Goal: Task Accomplishment & Management: Complete application form

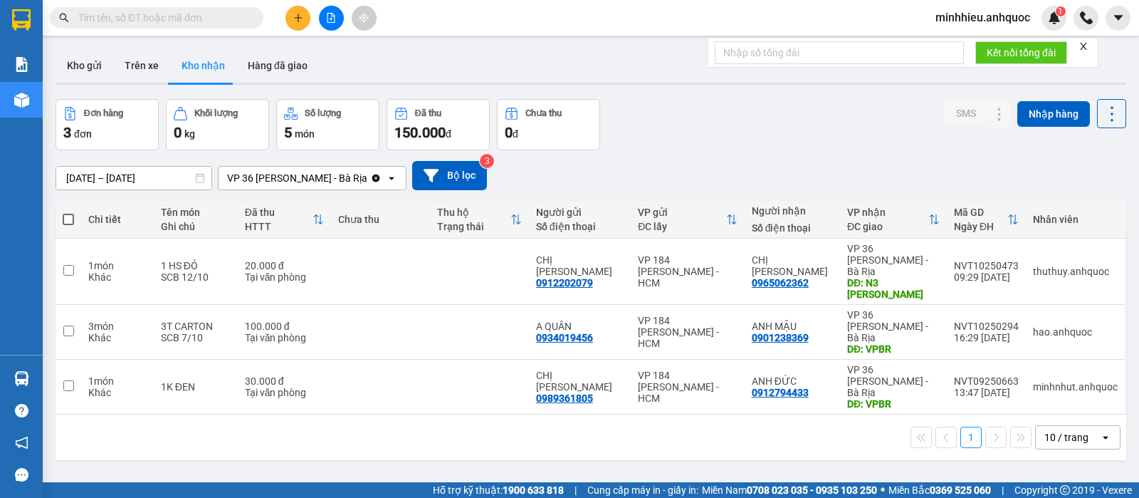
click at [301, 8] on button at bounding box center [297, 18] width 25 height 25
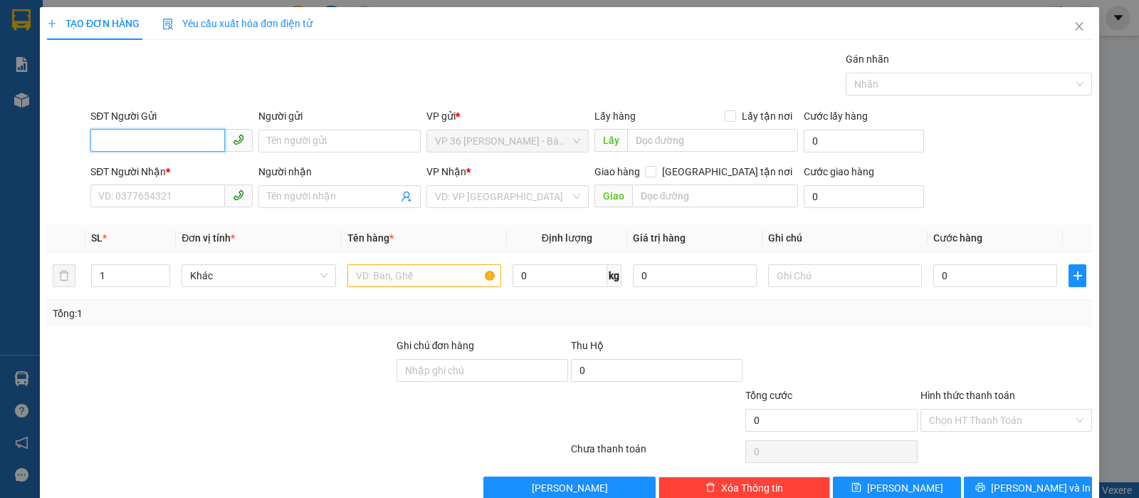
click at [128, 139] on input "SĐT Người Gửi" at bounding box center [157, 140] width 135 height 23
click at [151, 171] on div "0702972972 - [GEOGRAPHIC_DATA]" at bounding box center [178, 170] width 160 height 16
type input "0702972972"
type input "[PERSON_NAME]"
type input "0707197272"
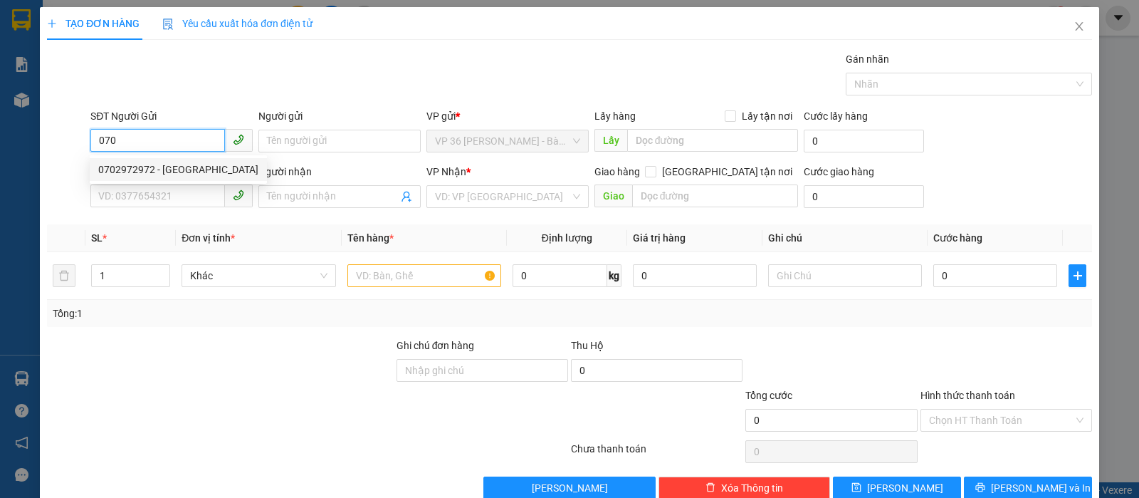
type input "ROBOT VT"
type input "VPVT"
type input "40.000"
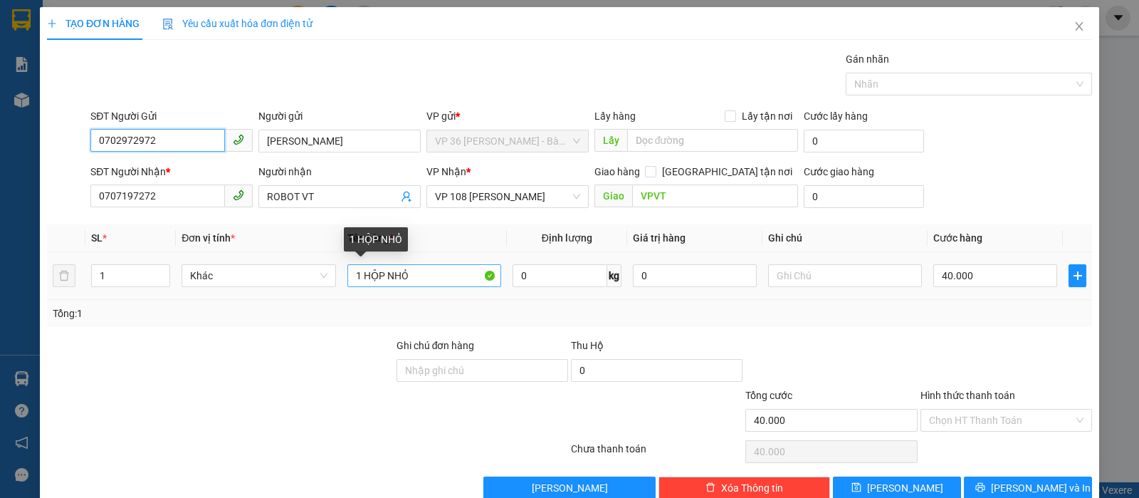
type input "0702972972"
click at [439, 275] on input "1 HỘP NHỎ" at bounding box center [424, 275] width 154 height 23
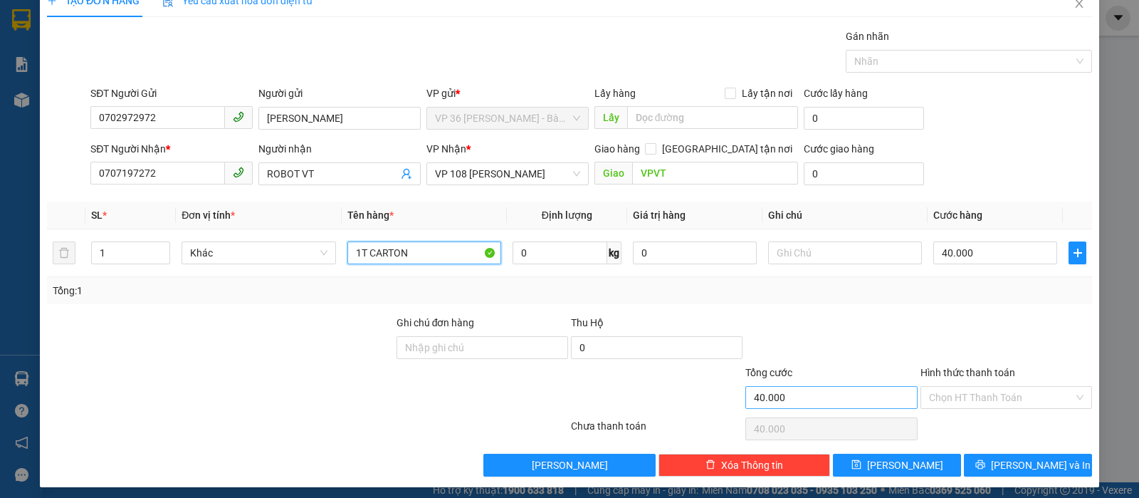
scroll to position [29, 0]
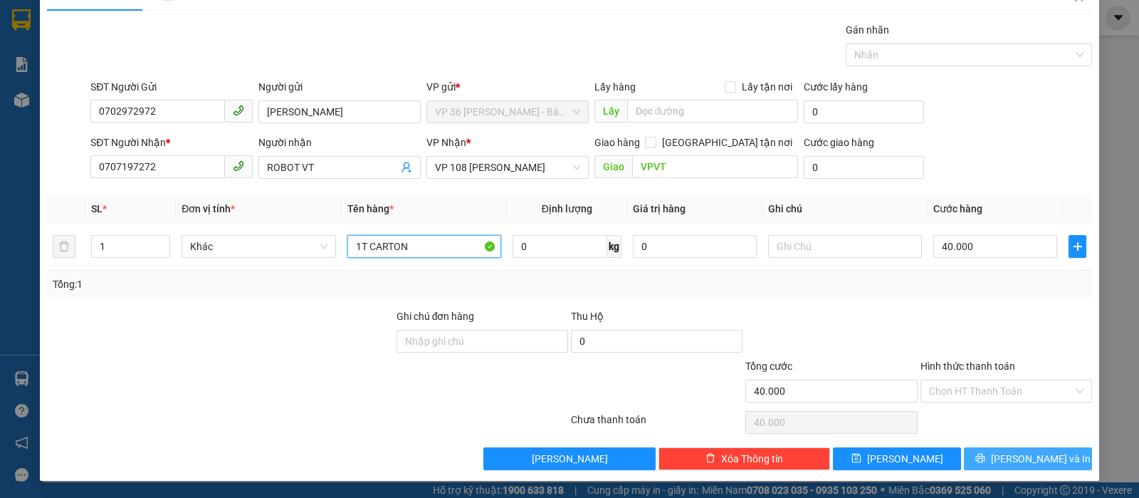
type input "1T CARTON"
click at [1001, 451] on button "[PERSON_NAME] và In" at bounding box center [1028, 458] width 128 height 23
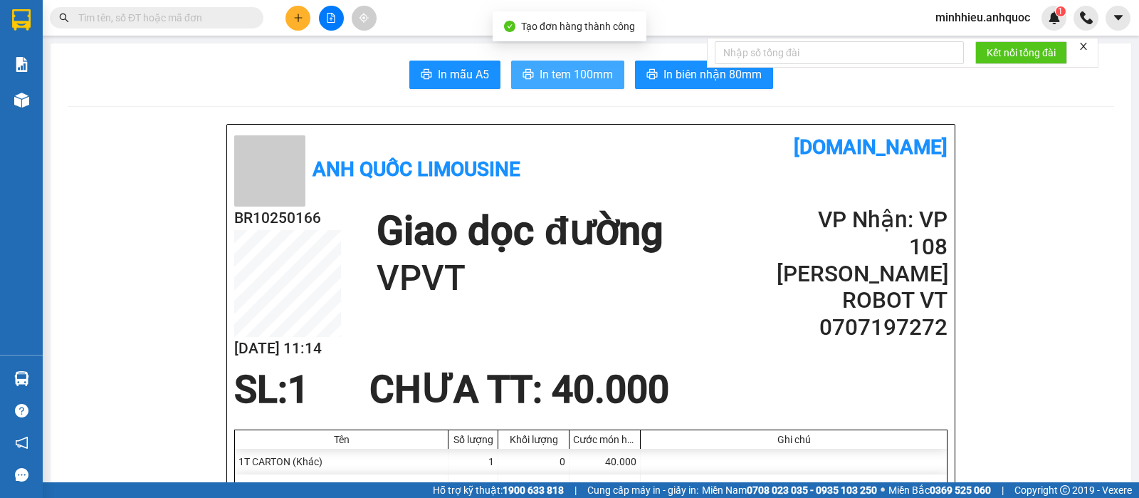
drag, startPoint x: 586, startPoint y: 72, endPoint x: 553, endPoint y: 69, distance: 33.6
click at [586, 72] on span "In tem 100mm" at bounding box center [576, 74] width 73 height 18
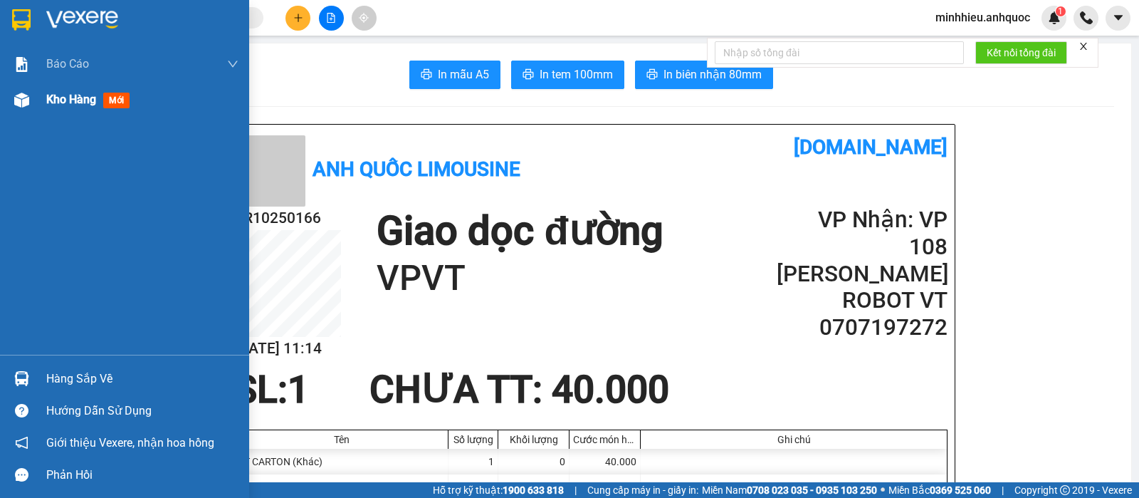
click at [43, 102] on div "Kho hàng mới" at bounding box center [124, 100] width 249 height 36
click at [70, 98] on span "Kho hàng" at bounding box center [71, 100] width 50 height 14
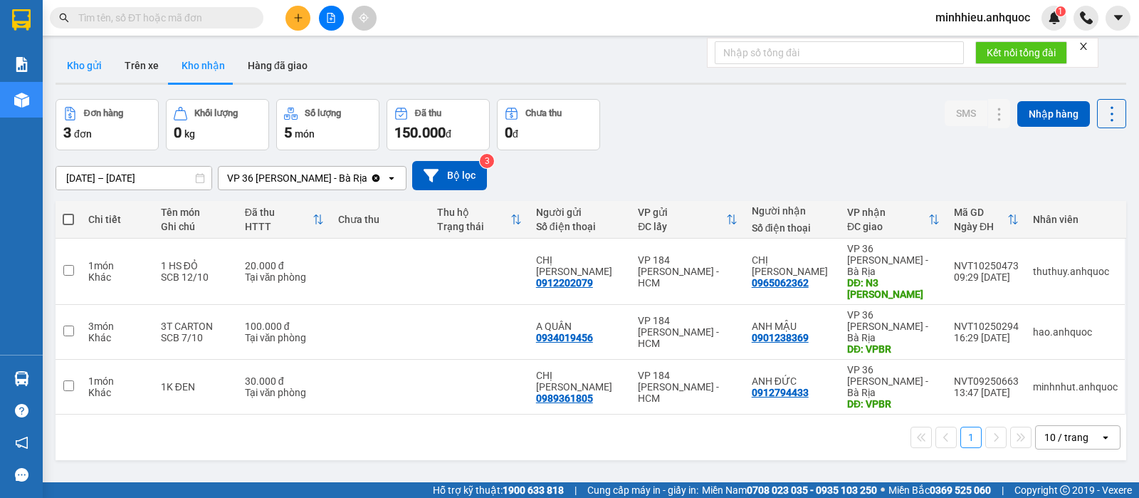
click at [84, 68] on button "Kho gửi" at bounding box center [85, 65] width 58 height 34
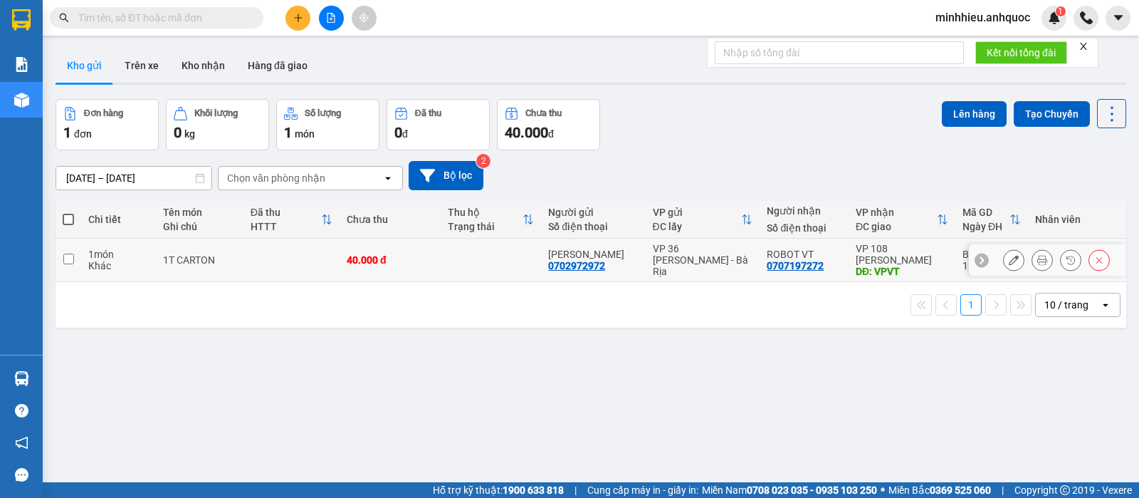
click at [606, 262] on div "ANH MINH 0702972972" at bounding box center [593, 259] width 90 height 23
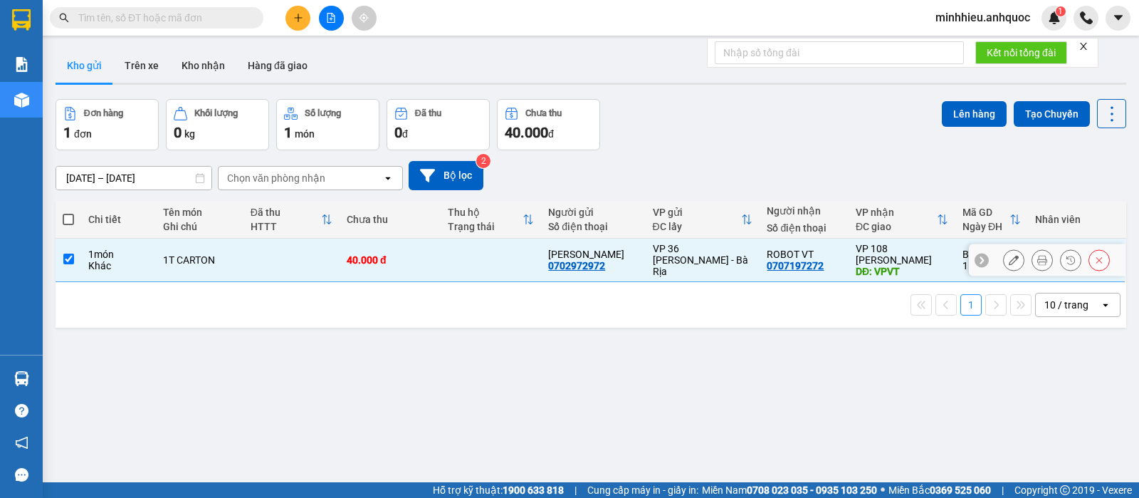
click at [945, 116] on button "Lên hàng" at bounding box center [974, 114] width 65 height 26
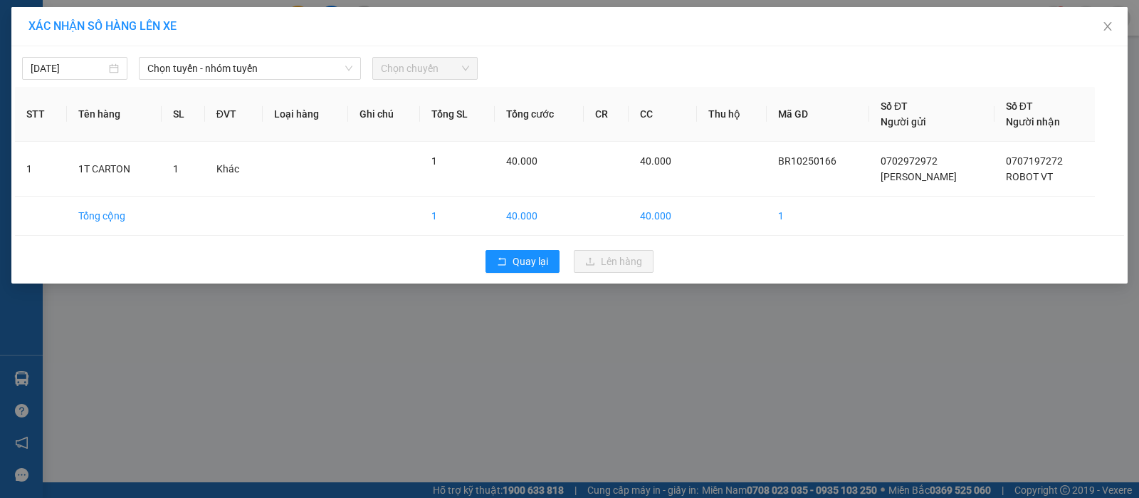
click at [252, 68] on span "Chọn tuyến - nhóm tuyến" at bounding box center [249, 68] width 205 height 21
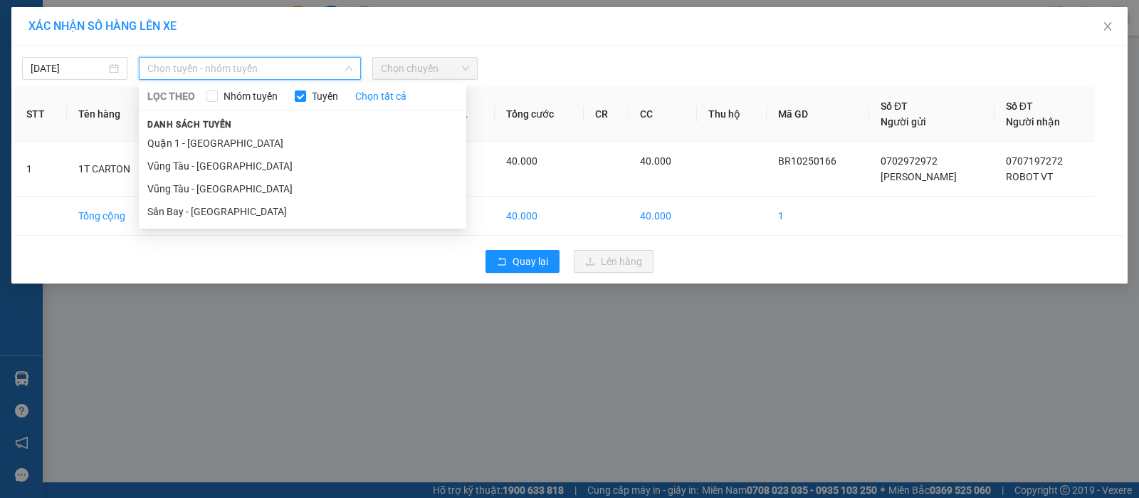
drag, startPoint x: 198, startPoint y: 214, endPoint x: 466, endPoint y: 114, distance: 286.2
click at [208, 214] on li "Sân Bay - [GEOGRAPHIC_DATA]" at bounding box center [302, 211] width 327 height 23
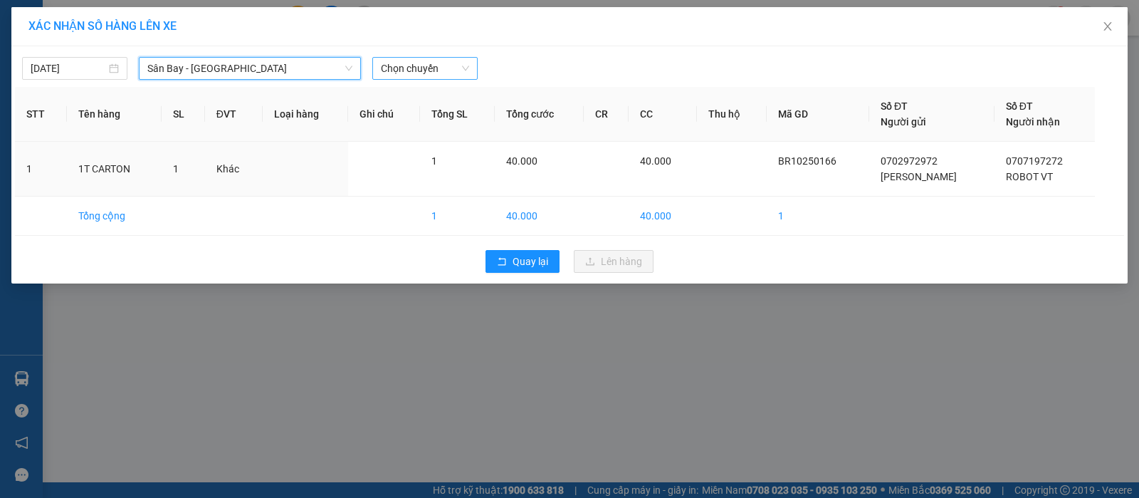
click at [397, 65] on span "Chọn chuyến" at bounding box center [425, 68] width 88 height 21
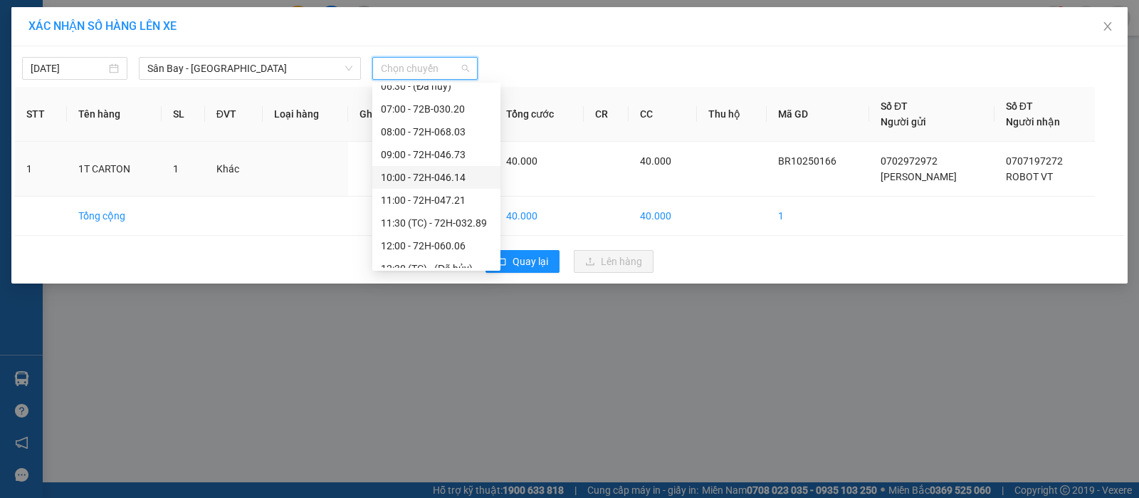
scroll to position [178, 0]
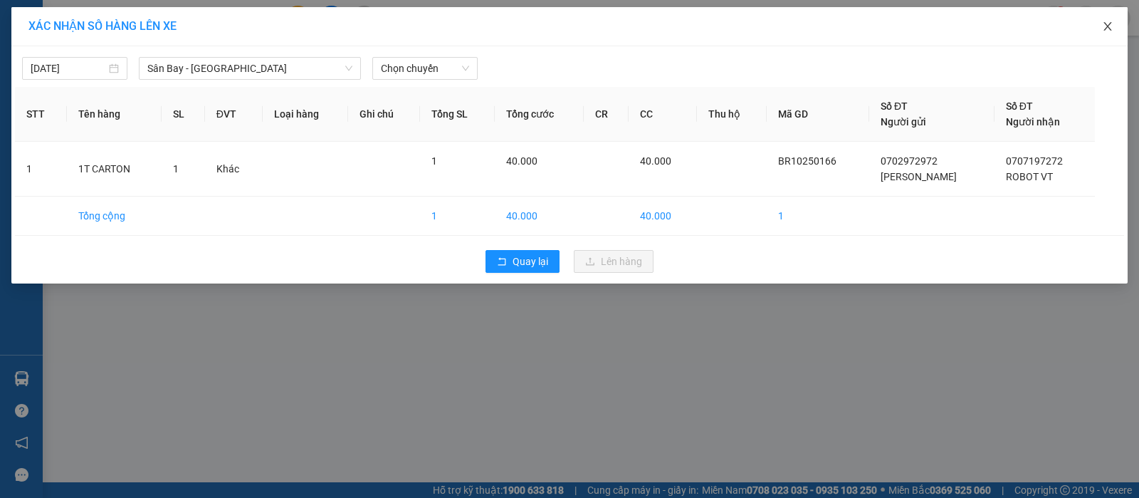
click at [1106, 26] on icon "close" at bounding box center [1107, 26] width 11 height 11
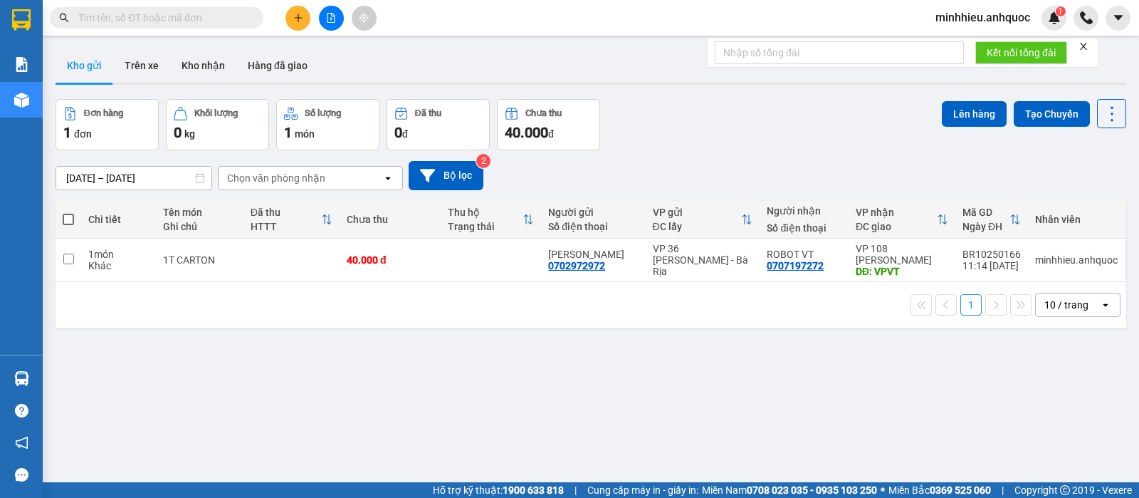
drag, startPoint x: 204, startPoint y: 59, endPoint x: 183, endPoint y: 100, distance: 46.2
click at [204, 60] on button "Kho nhận" at bounding box center [203, 65] width 66 height 34
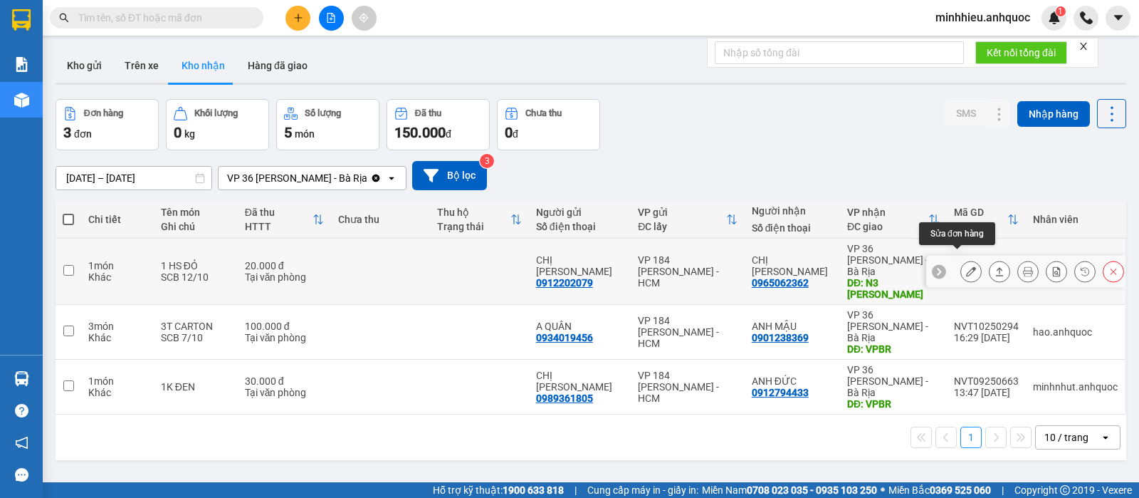
click at [966, 266] on icon at bounding box center [971, 271] width 10 height 10
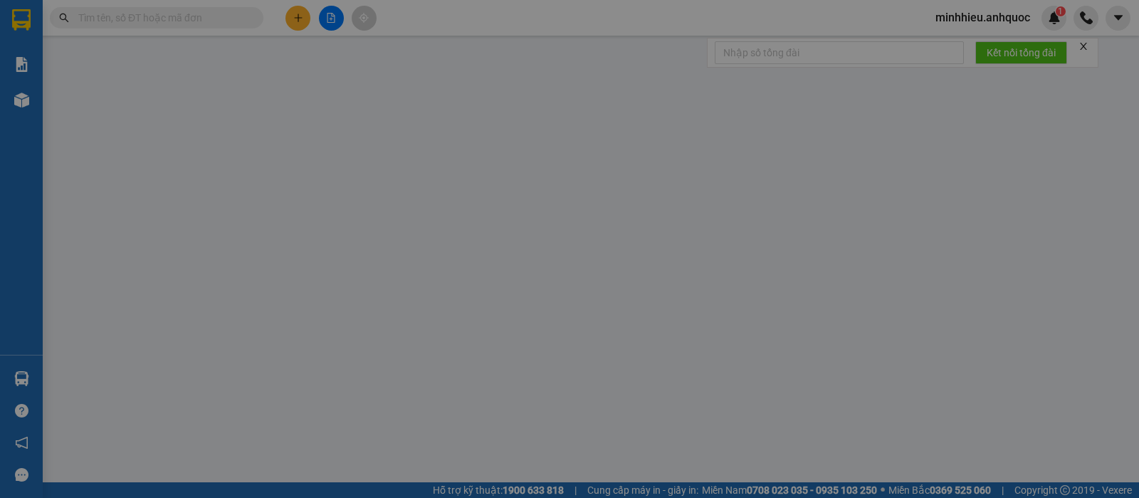
type input "0912202079"
type input "CHỊ [PERSON_NAME]"
type input "0965062362"
type input "CHỊ [PERSON_NAME]"
type input "N3 [PERSON_NAME]"
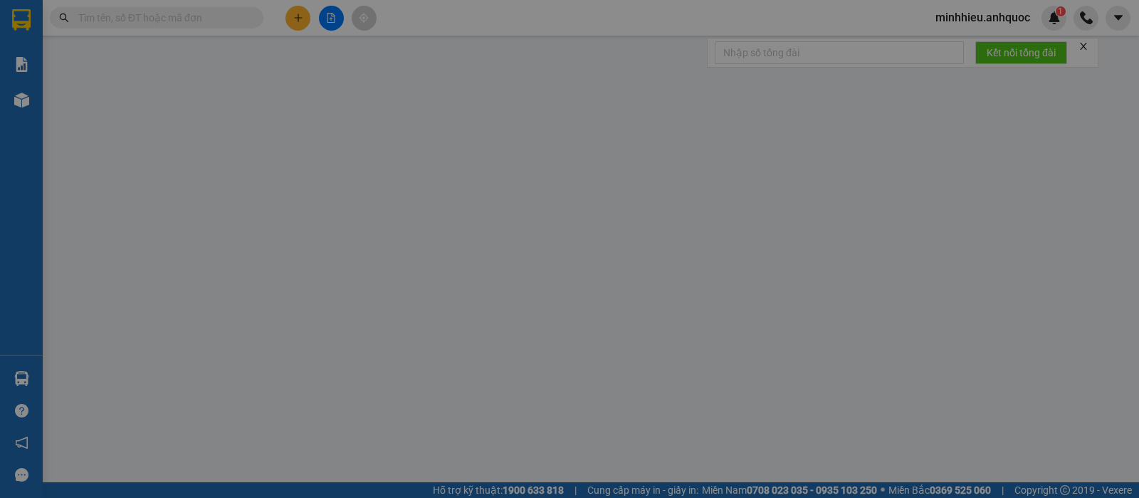
type input "20.000"
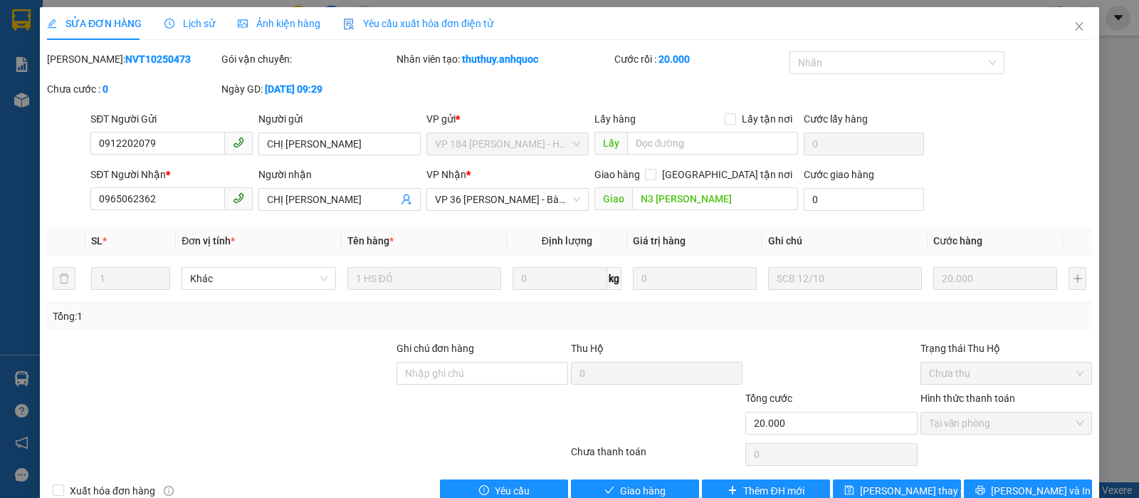
click at [184, 26] on span "Lịch sử" at bounding box center [189, 23] width 51 height 11
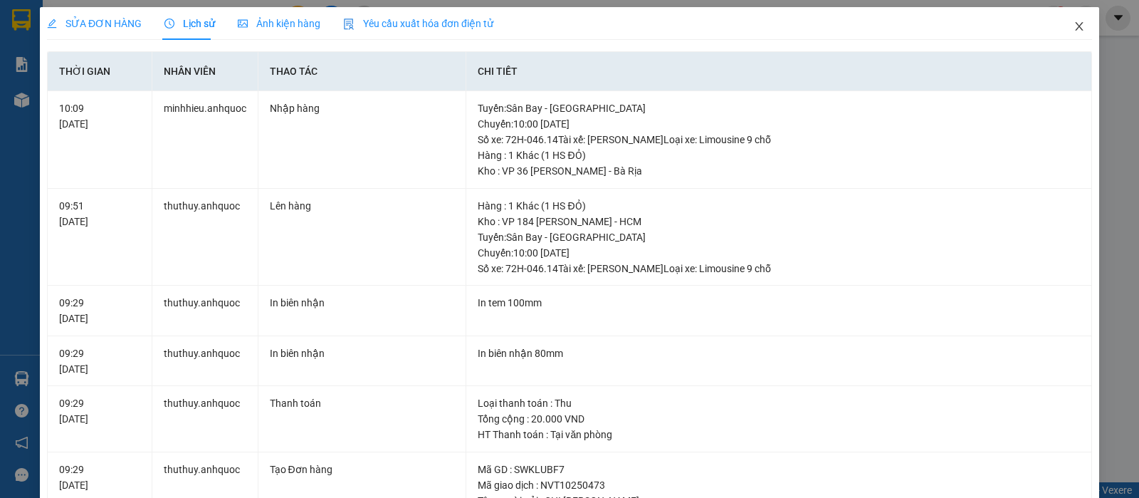
click at [1073, 22] on icon "close" at bounding box center [1078, 26] width 11 height 11
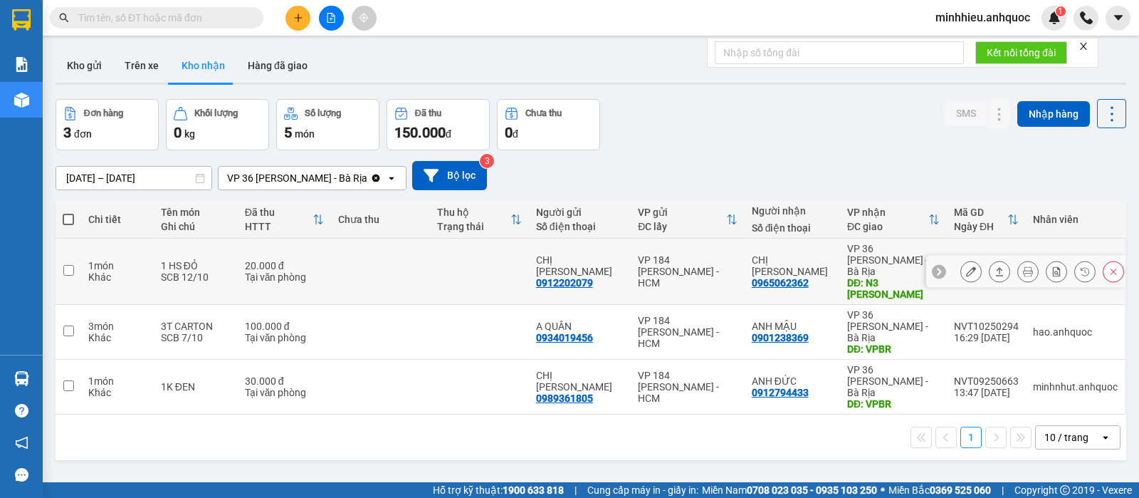
click at [963, 261] on button at bounding box center [971, 271] width 20 height 25
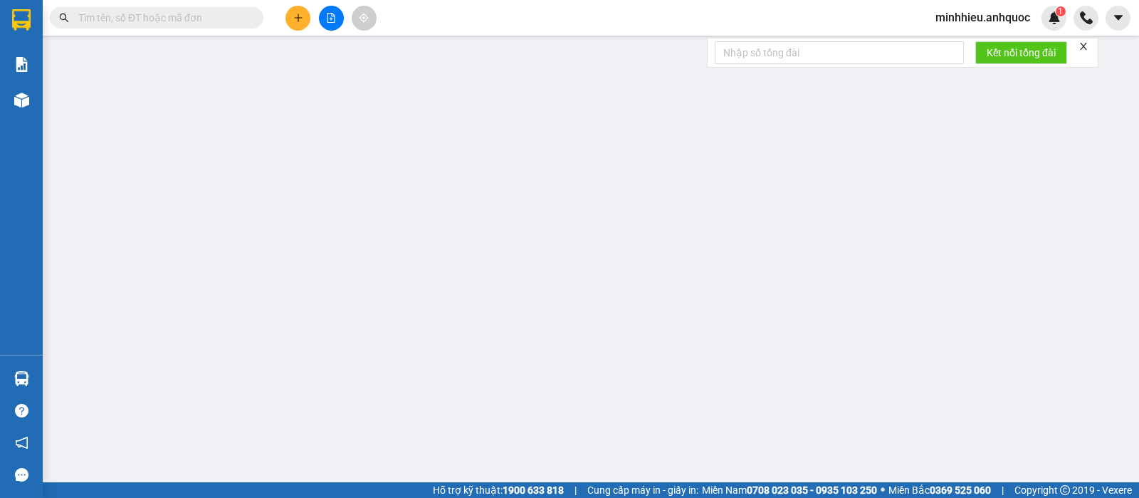
type input "0912202079"
type input "CHỊ [PERSON_NAME]"
type input "0965062362"
type input "CHỊ [PERSON_NAME]"
type input "N3 [PERSON_NAME]"
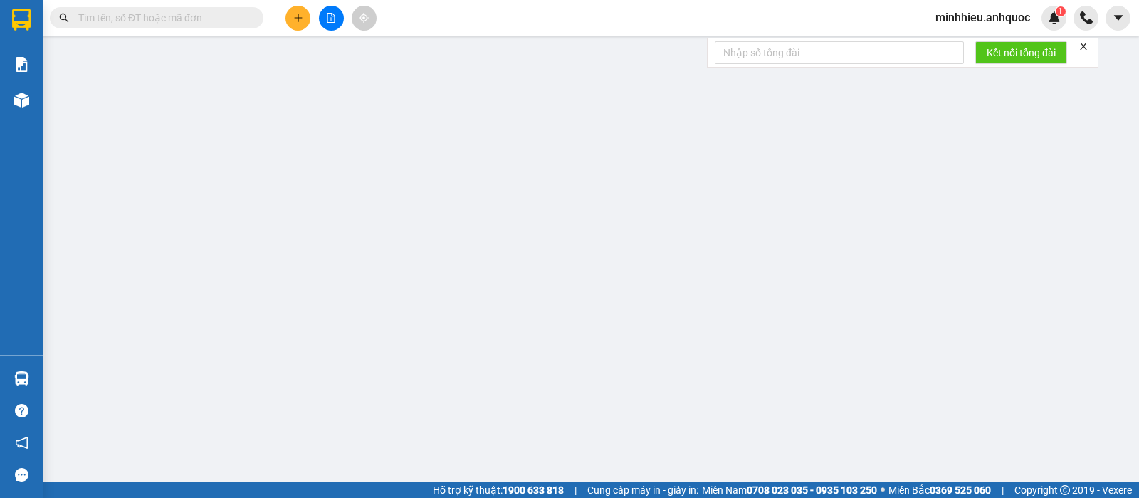
type input "20.000"
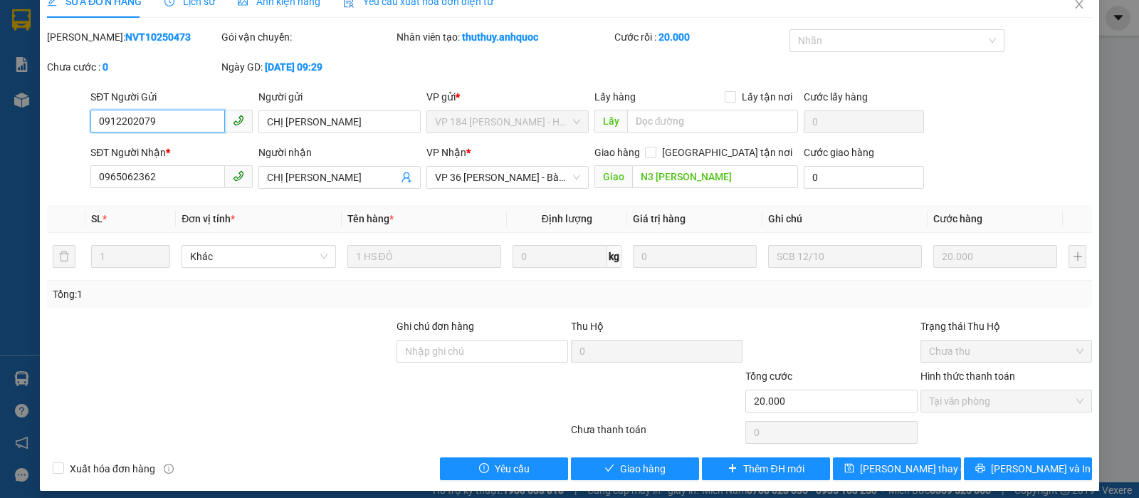
scroll to position [32, 0]
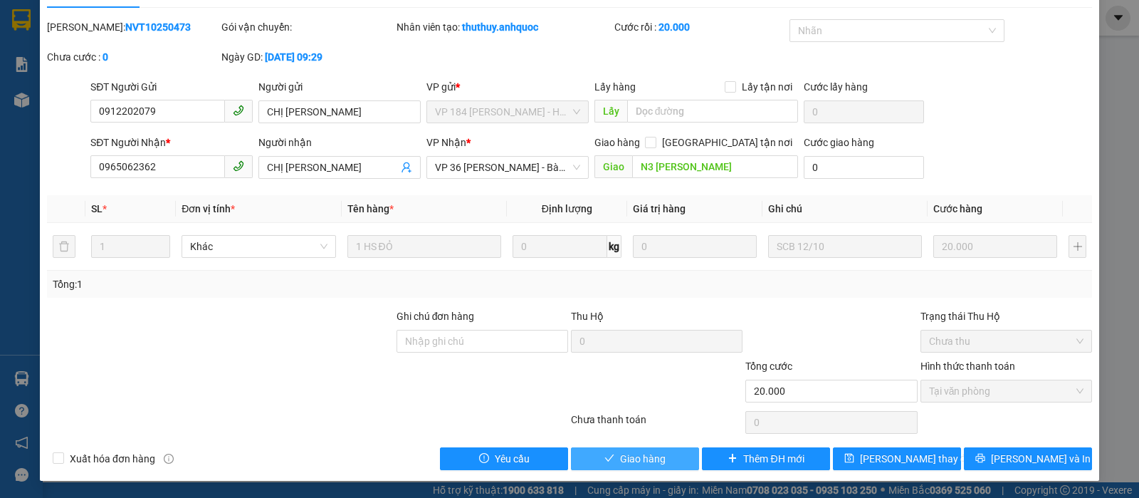
click at [604, 465] on button "Giao hàng" at bounding box center [635, 458] width 128 height 23
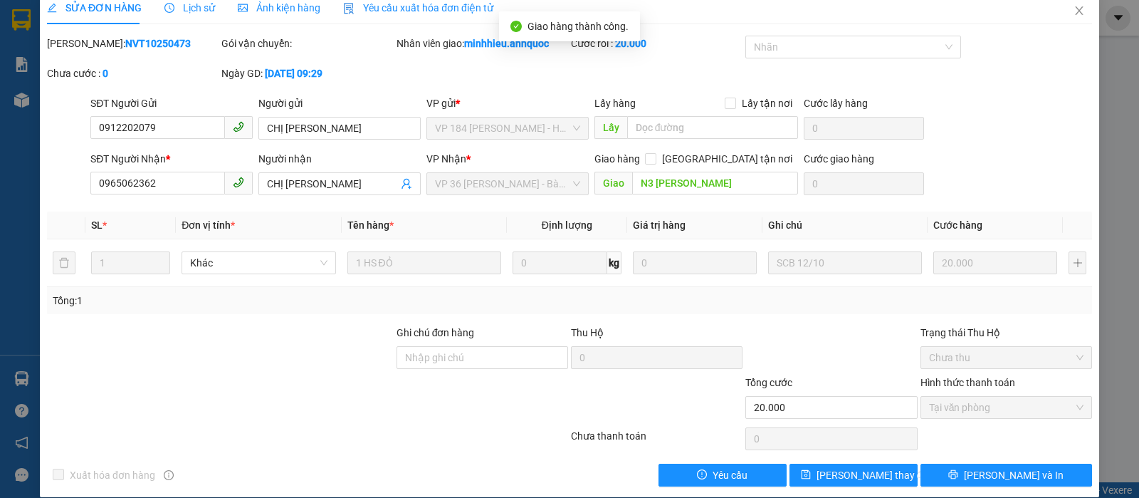
scroll to position [0, 0]
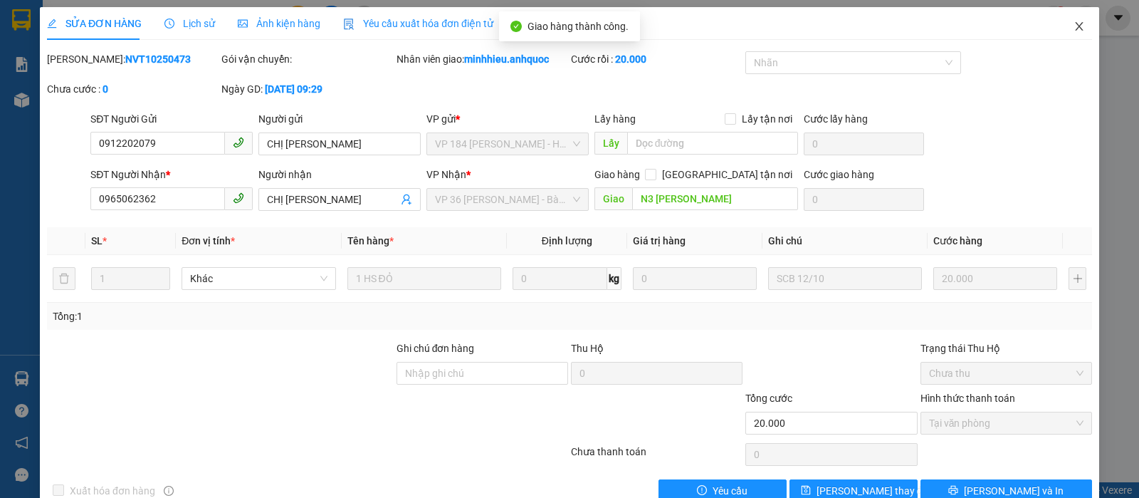
click at [1073, 27] on icon "close" at bounding box center [1078, 26] width 11 height 11
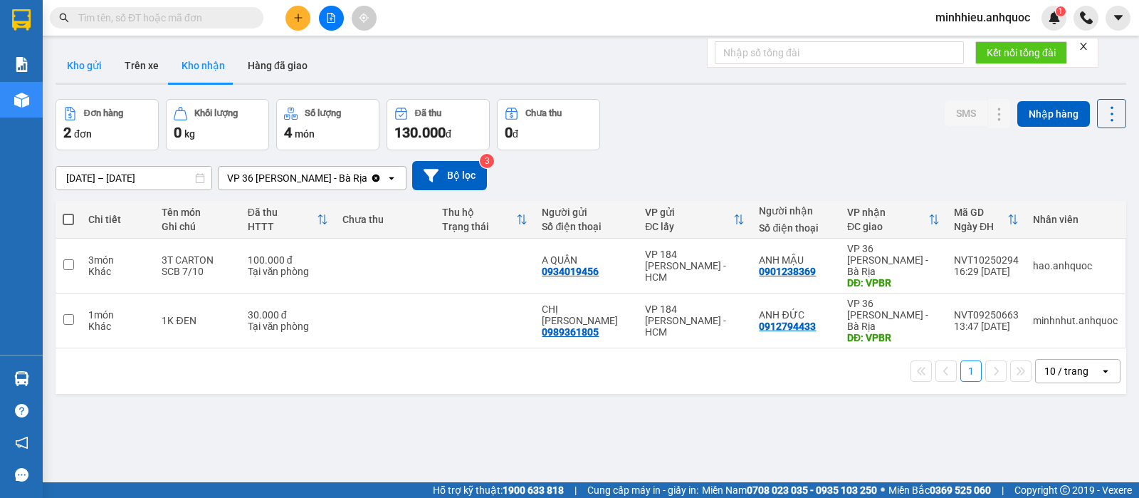
click at [94, 73] on button "Kho gửi" at bounding box center [85, 65] width 58 height 34
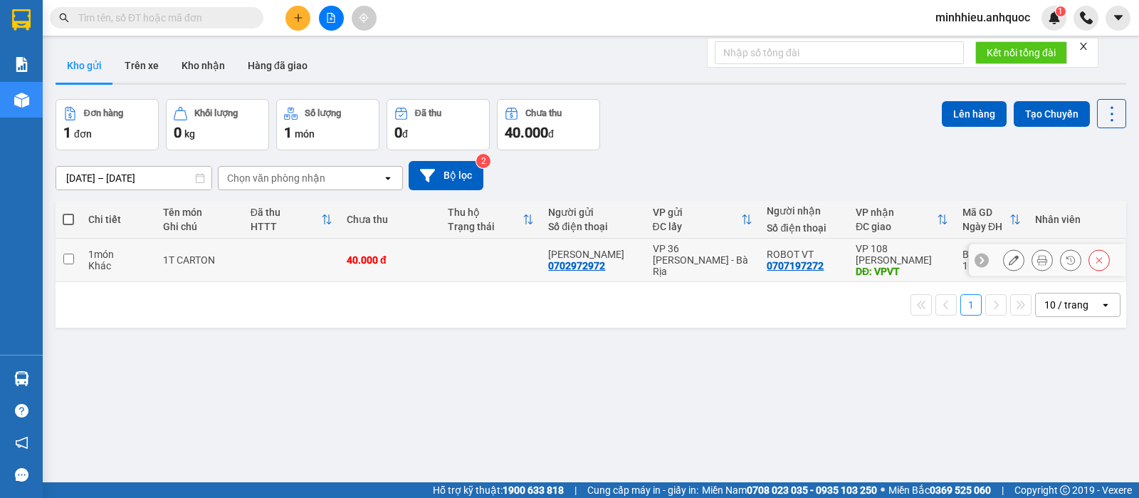
click at [542, 243] on td "ANH MINH 0702972972" at bounding box center [593, 259] width 104 height 43
checkbox input "true"
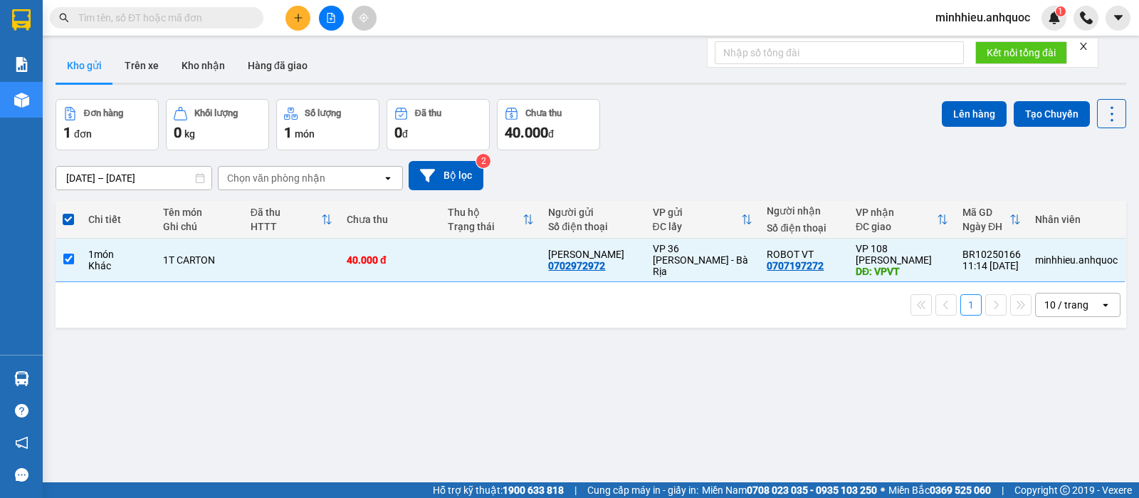
drag, startPoint x: 995, startPoint y: 100, endPoint x: 849, endPoint y: 96, distance: 146.0
click at [995, 99] on div "Lên hàng Tạo Chuyến" at bounding box center [1034, 113] width 184 height 29
click at [957, 106] on button "Lên hàng" at bounding box center [974, 114] width 65 height 26
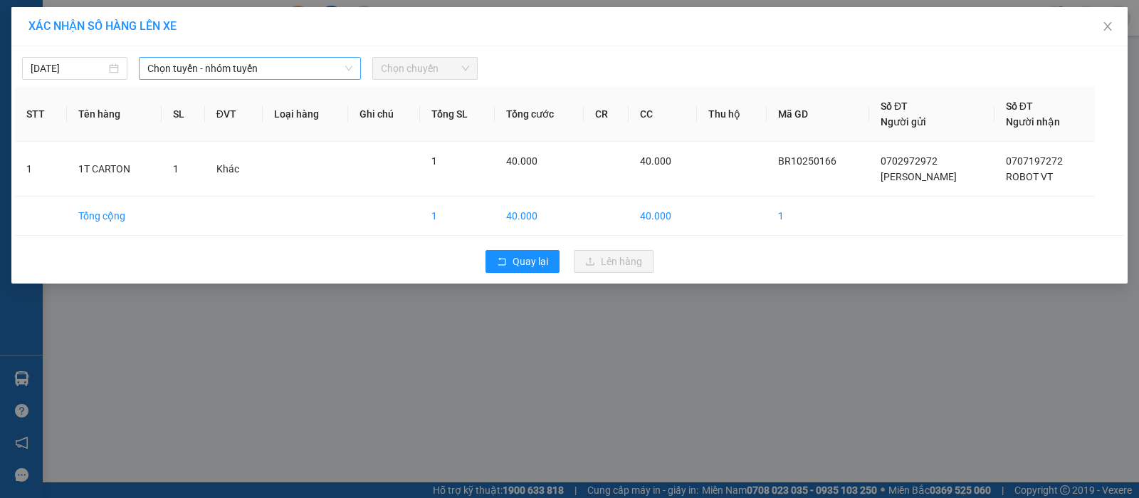
drag, startPoint x: 279, startPoint y: 59, endPoint x: 216, endPoint y: 76, distance: 64.9
click at [277, 64] on span "Chọn tuyến - nhóm tuyến" at bounding box center [249, 68] width 205 height 21
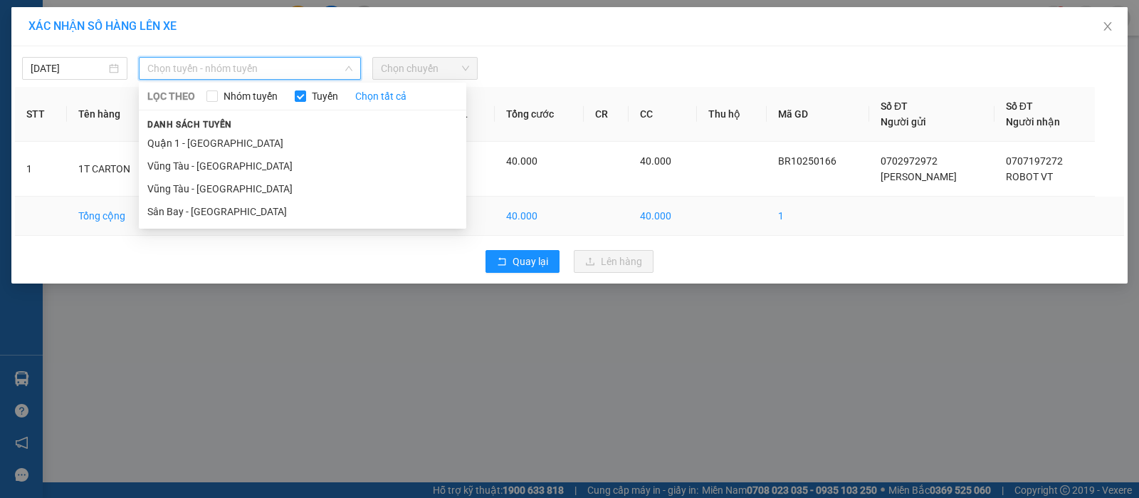
click at [224, 201] on li "Sân Bay - [GEOGRAPHIC_DATA]" at bounding box center [302, 211] width 327 height 23
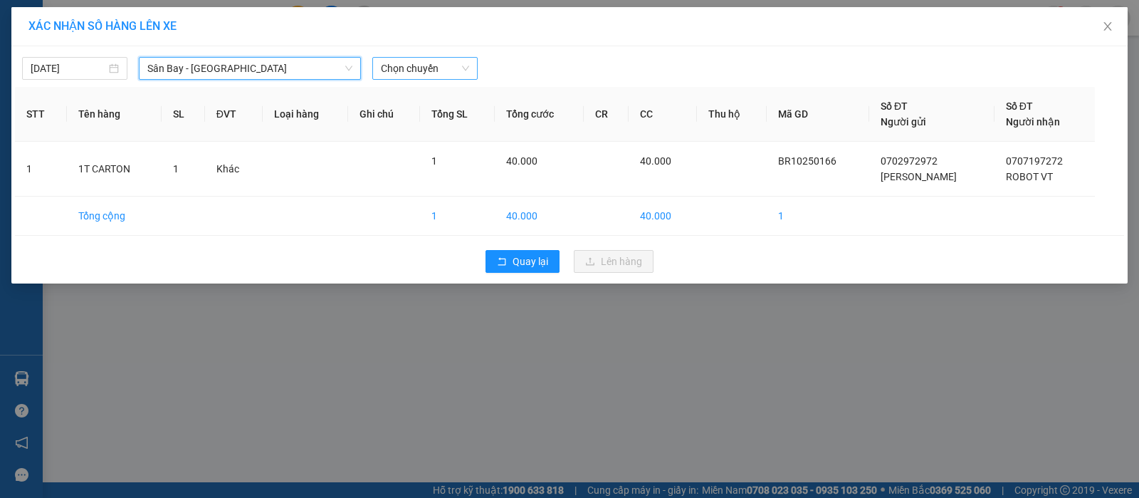
click at [409, 73] on span "Chọn chuyến" at bounding box center [425, 68] width 88 height 21
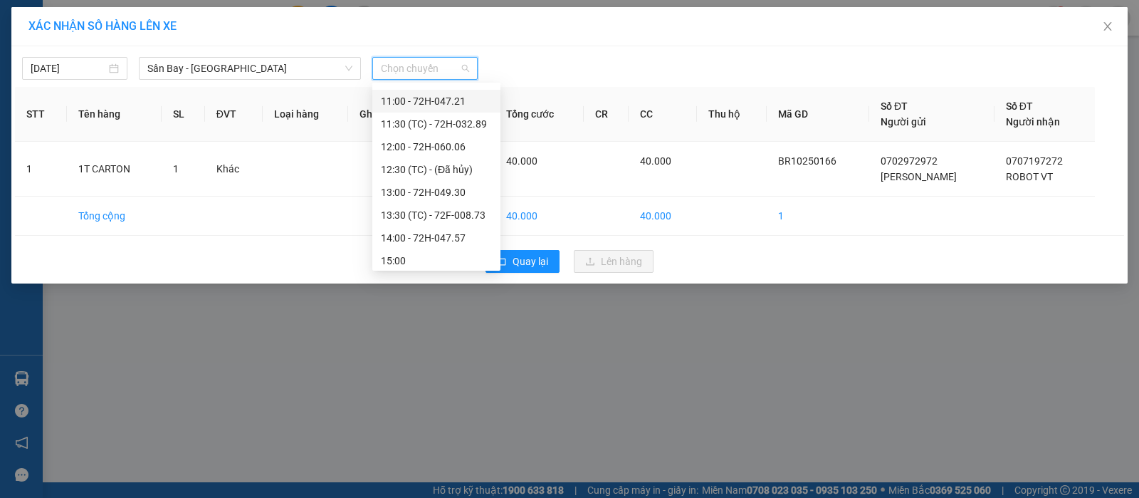
scroll to position [89, 0]
click at [430, 160] on div "10:00 - 72H-046.14" at bounding box center [436, 167] width 111 height 16
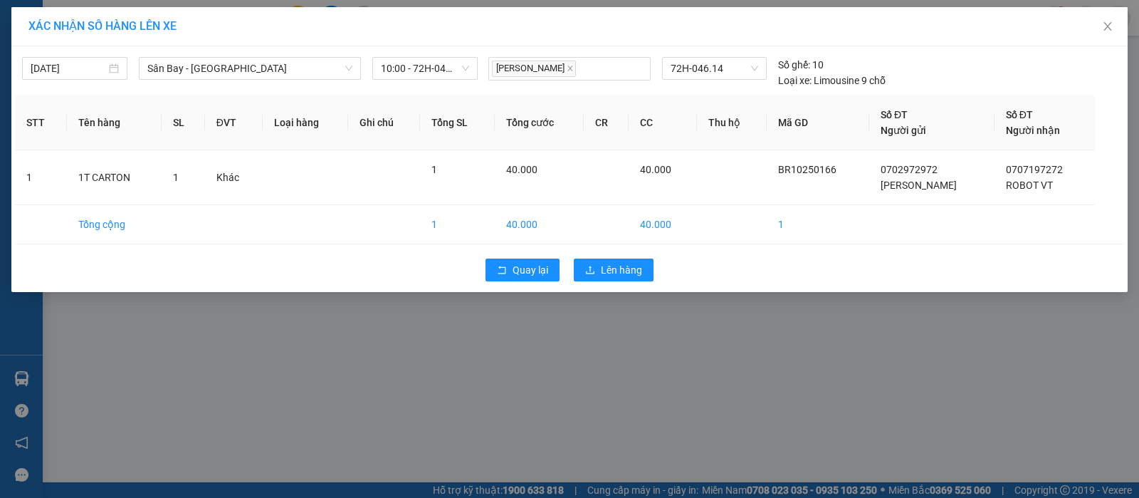
click at [569, 263] on div "Quay lại Lên hàng" at bounding box center [569, 269] width 1109 height 37
click at [588, 261] on button "Lên hàng" at bounding box center [614, 269] width 80 height 23
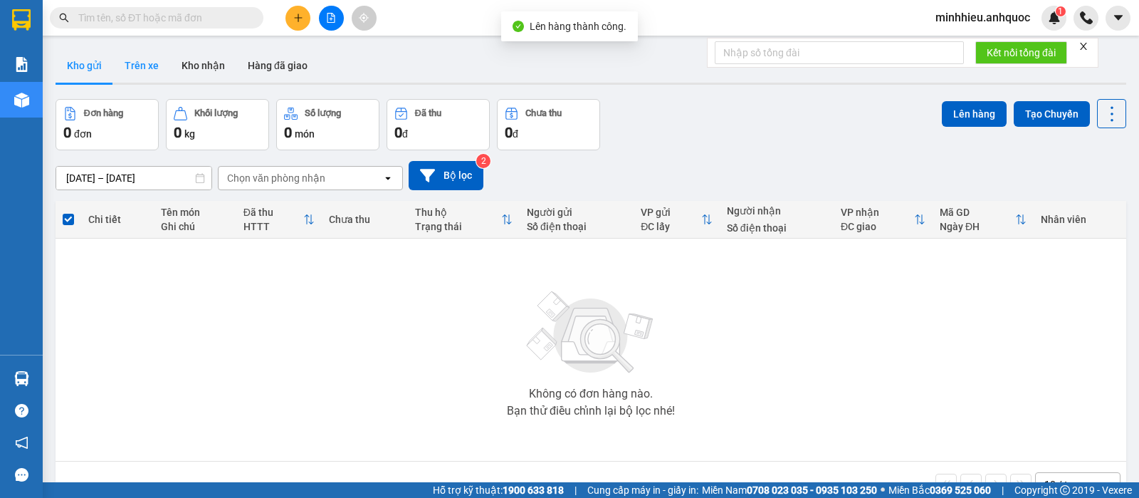
click at [148, 70] on button "Trên xe" at bounding box center [141, 65] width 57 height 34
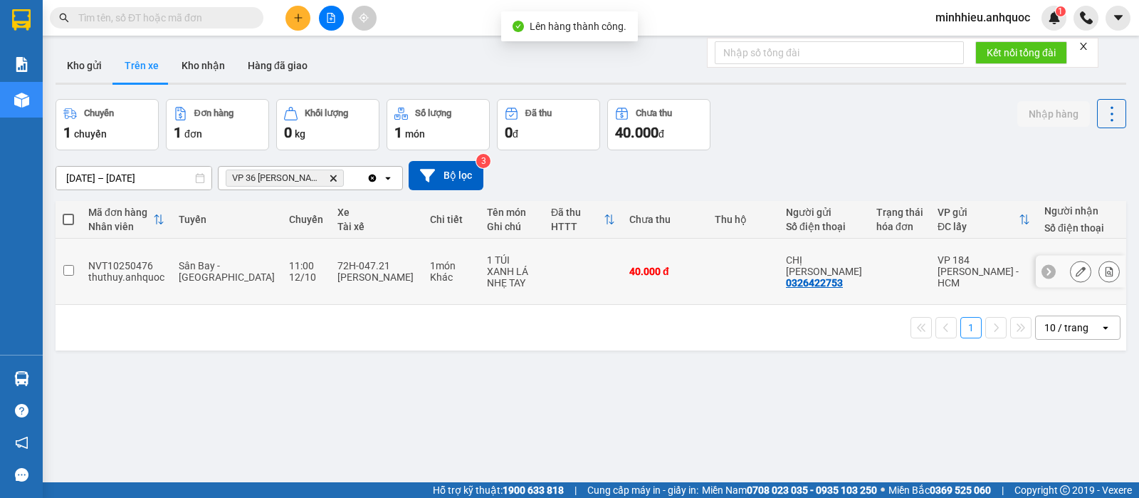
click at [1100, 259] on button at bounding box center [1109, 271] width 20 height 25
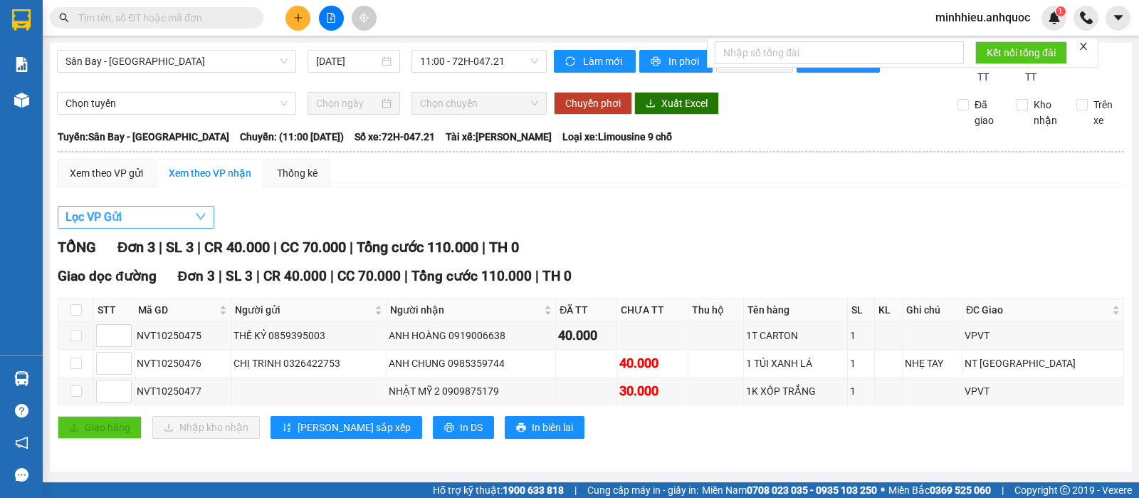
click at [99, 226] on span "Lọc VP Gửi" at bounding box center [93, 217] width 56 height 18
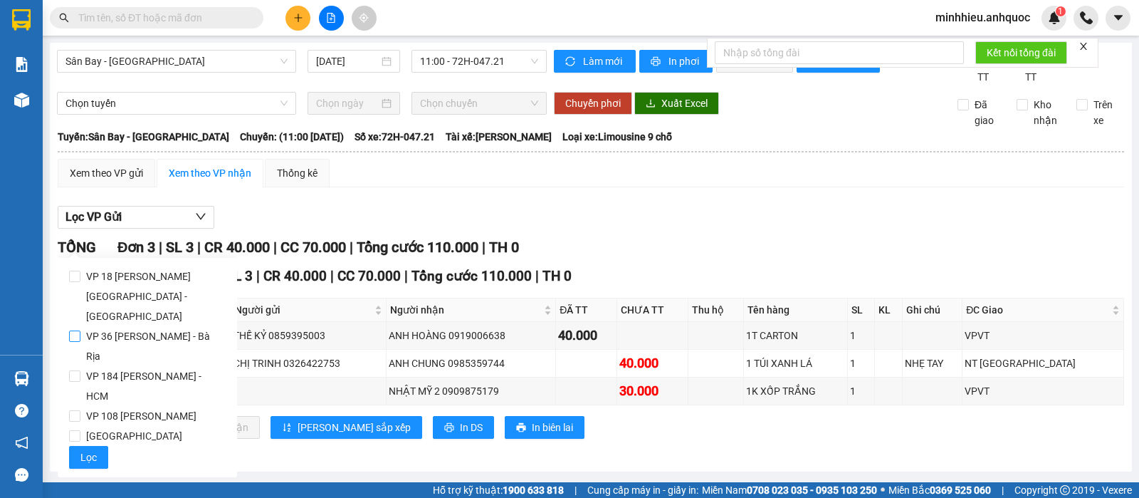
click at [123, 326] on span "VP 36 [PERSON_NAME] - Bà Rịa" at bounding box center [152, 346] width 145 height 40
click at [80, 330] on input "VP 36 [PERSON_NAME] - Bà Rịa" at bounding box center [74, 335] width 11 height 11
checkbox input "true"
click at [89, 449] on span "Lọc" at bounding box center [88, 457] width 16 height 16
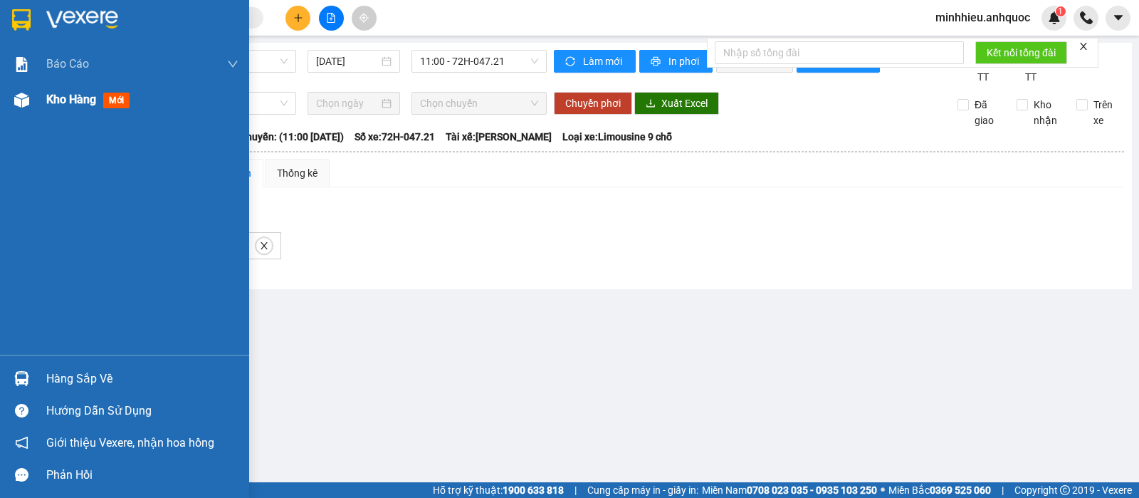
click at [79, 103] on span "Kho hàng" at bounding box center [71, 100] width 50 height 14
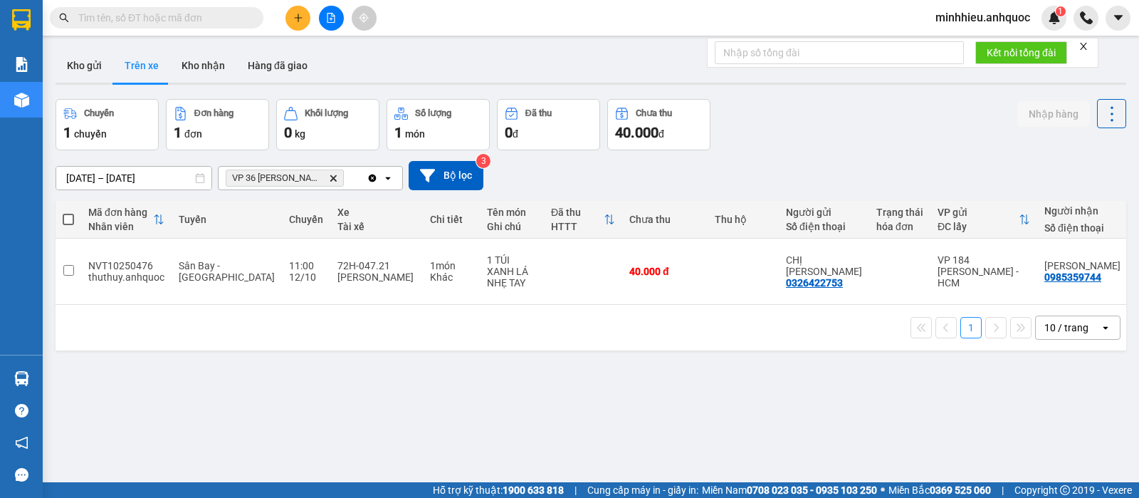
click at [373, 177] on icon "Clear all" at bounding box center [372, 177] width 11 height 11
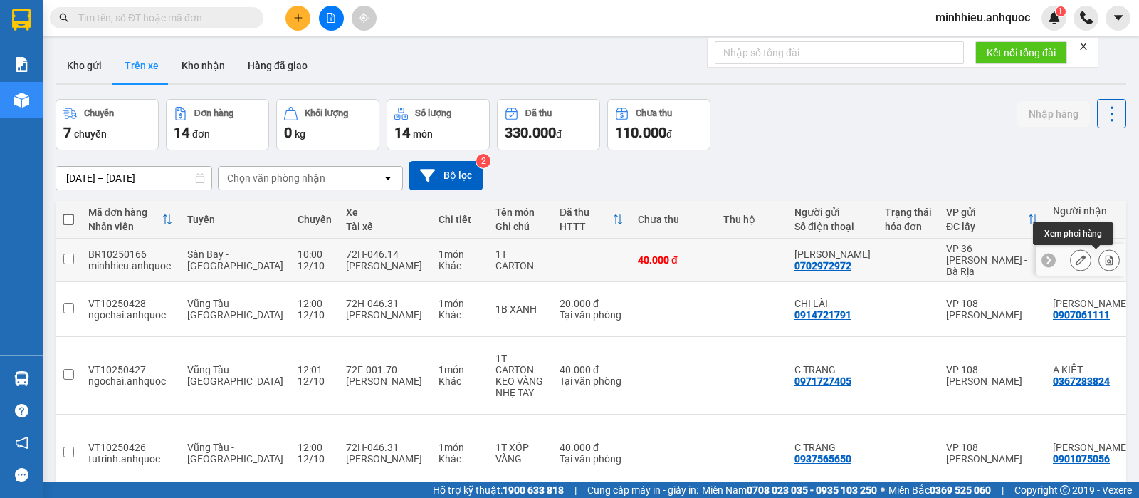
click at [1105, 255] on icon at bounding box center [1109, 260] width 8 height 10
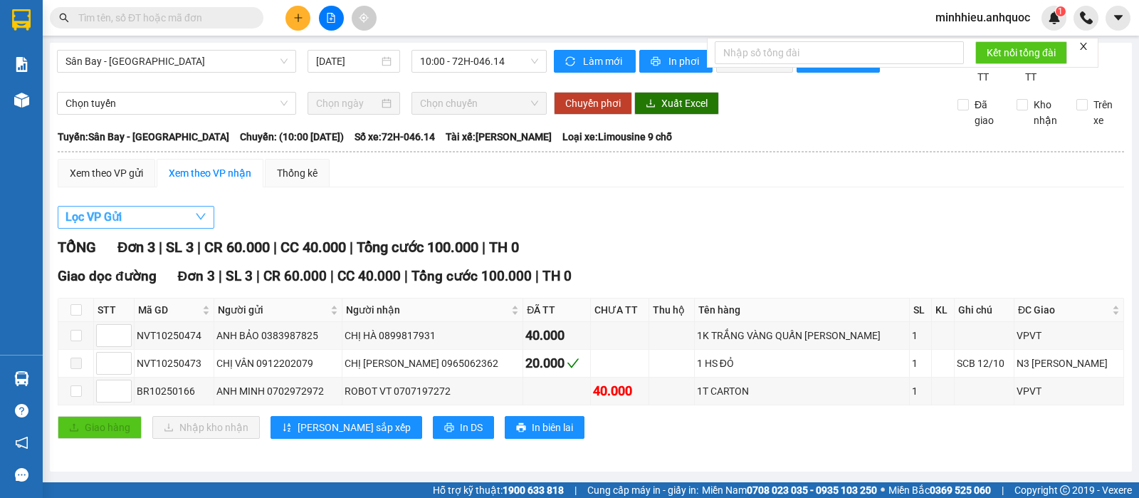
click at [103, 226] on span "Lọc VP Gửi" at bounding box center [93, 217] width 56 height 18
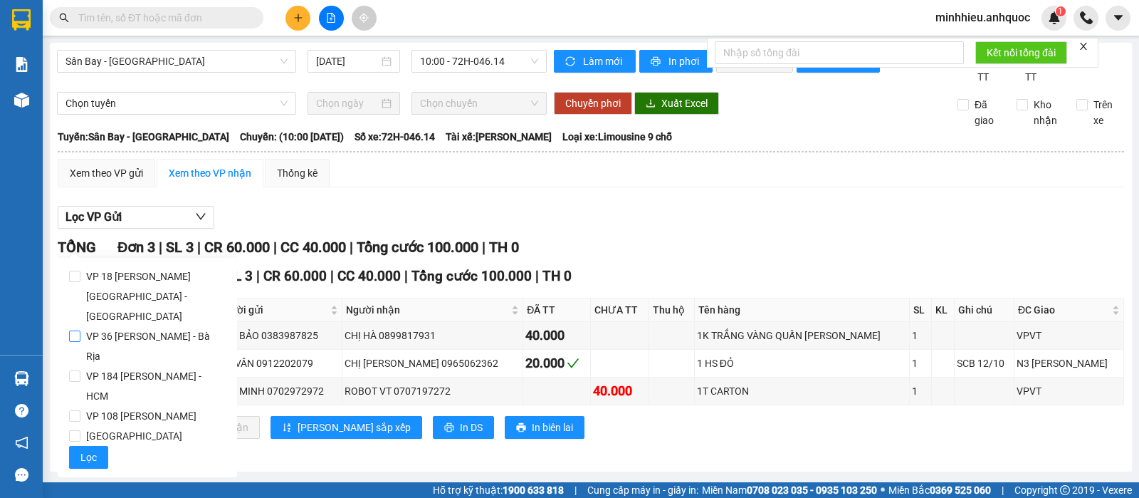
click at [122, 326] on span "VP 36 [PERSON_NAME] - Bà Rịa" at bounding box center [152, 346] width 145 height 40
click at [80, 330] on input "VP 36 [PERSON_NAME] - Bà Rịa" at bounding box center [74, 335] width 11 height 11
checkbox input "true"
click at [85, 449] on span "Lọc" at bounding box center [88, 457] width 16 height 16
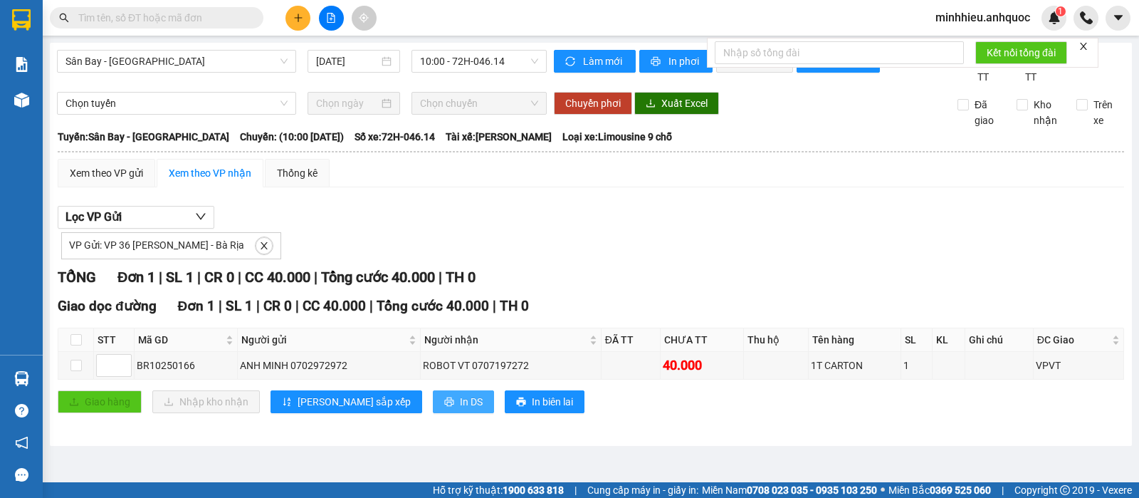
drag, startPoint x: 401, startPoint y: 419, endPoint x: 368, endPoint y: 415, distance: 33.6
click at [460, 409] on span "In DS" at bounding box center [471, 402] width 23 height 16
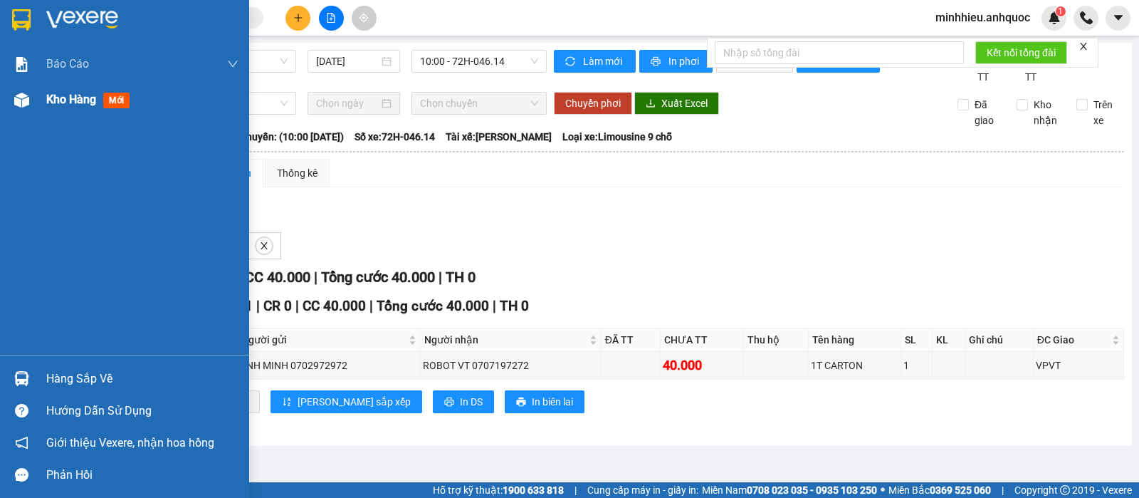
click at [31, 95] on div at bounding box center [21, 100] width 25 height 25
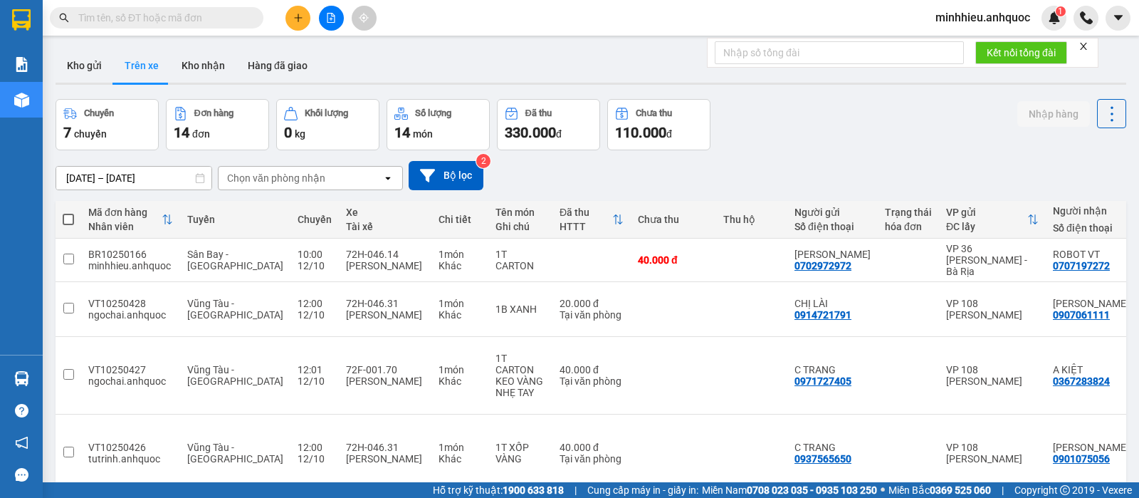
click at [297, 180] on div "Chọn văn phòng nhận" at bounding box center [276, 178] width 98 height 14
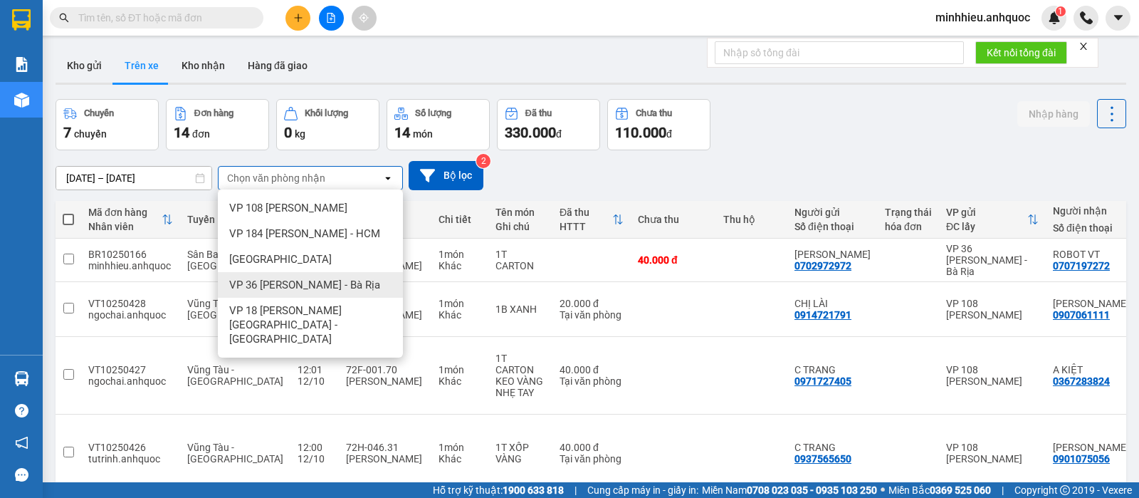
click at [297, 288] on span "VP 36 [PERSON_NAME] - Bà Rịa" at bounding box center [304, 285] width 151 height 14
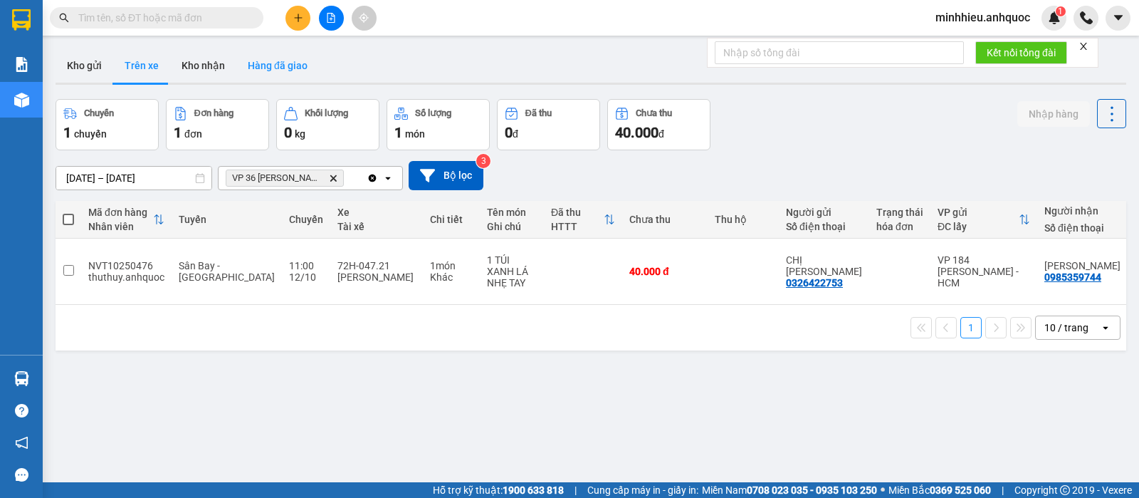
click at [277, 59] on button "Hàng đã giao" at bounding box center [277, 65] width 83 height 34
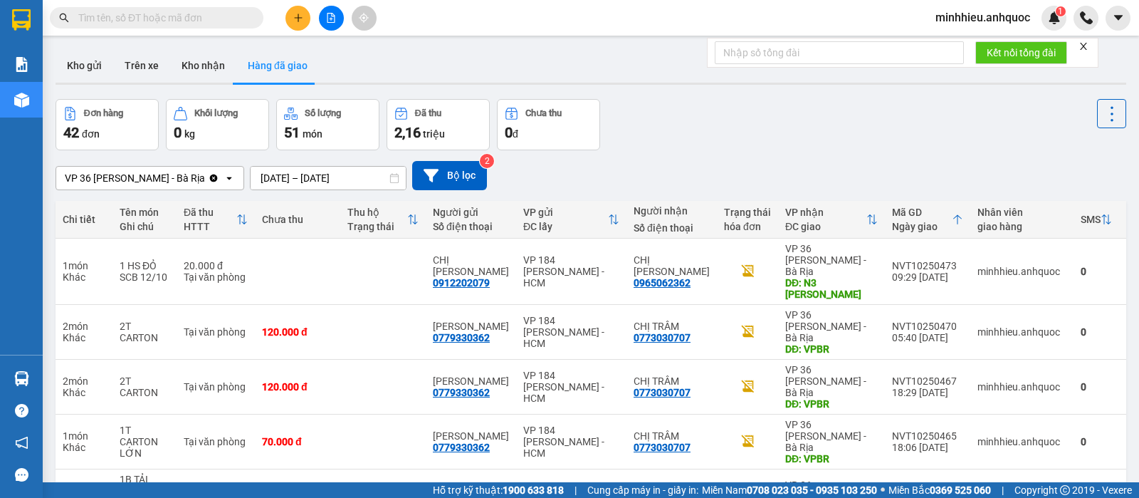
click at [85, 71] on button "Kho gửi" at bounding box center [85, 65] width 58 height 34
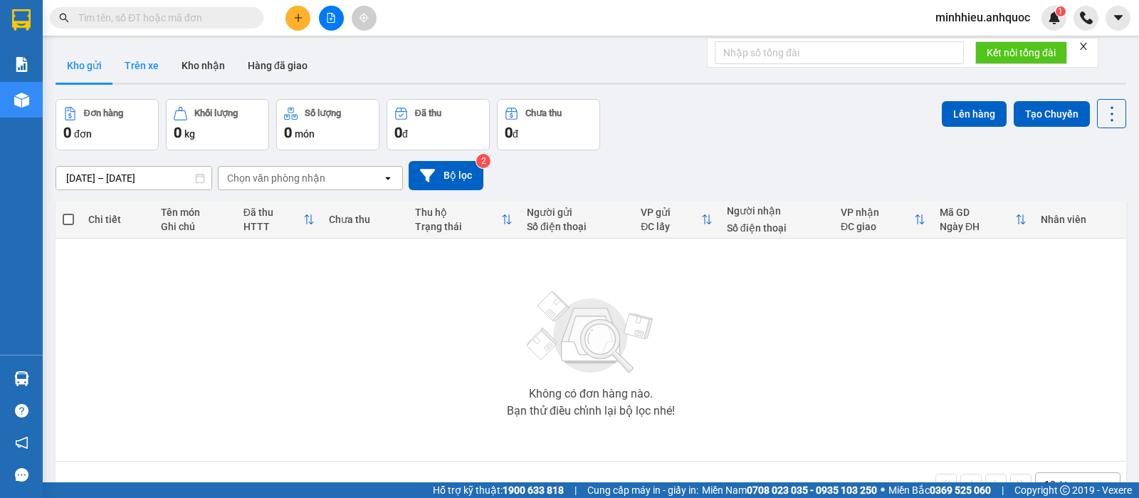
click at [140, 72] on button "Trên xe" at bounding box center [141, 65] width 57 height 34
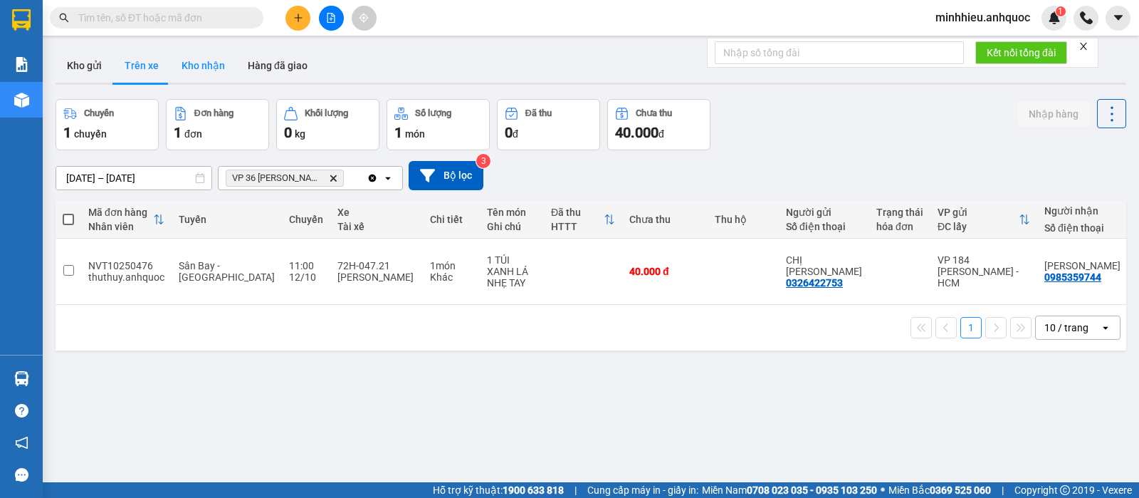
drag, startPoint x: 231, startPoint y: 71, endPoint x: 197, endPoint y: 58, distance: 35.8
click at [229, 72] on button "Kho nhận" at bounding box center [203, 65] width 66 height 34
type input "[DATE] – [DATE]"
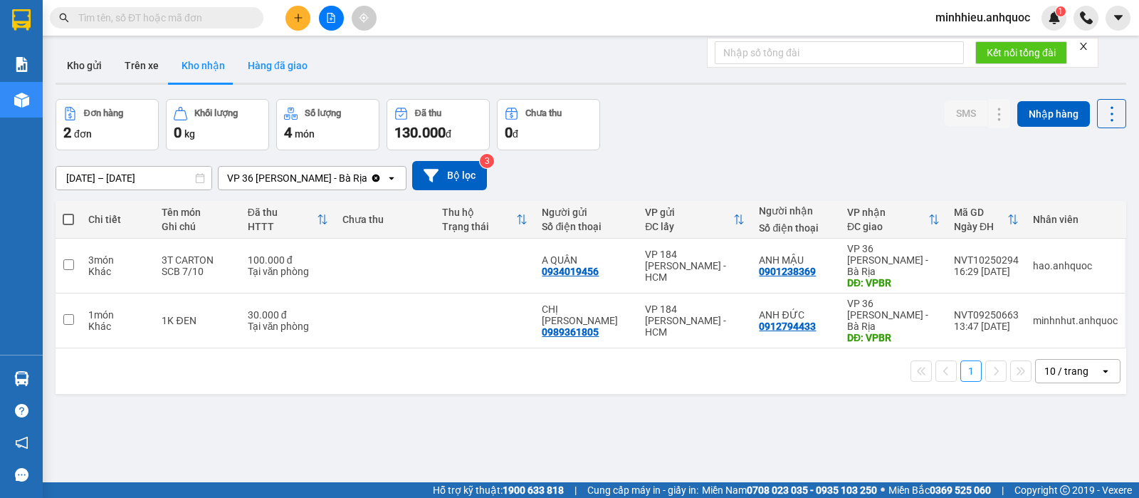
click at [260, 58] on button "Hàng đã giao" at bounding box center [277, 65] width 83 height 34
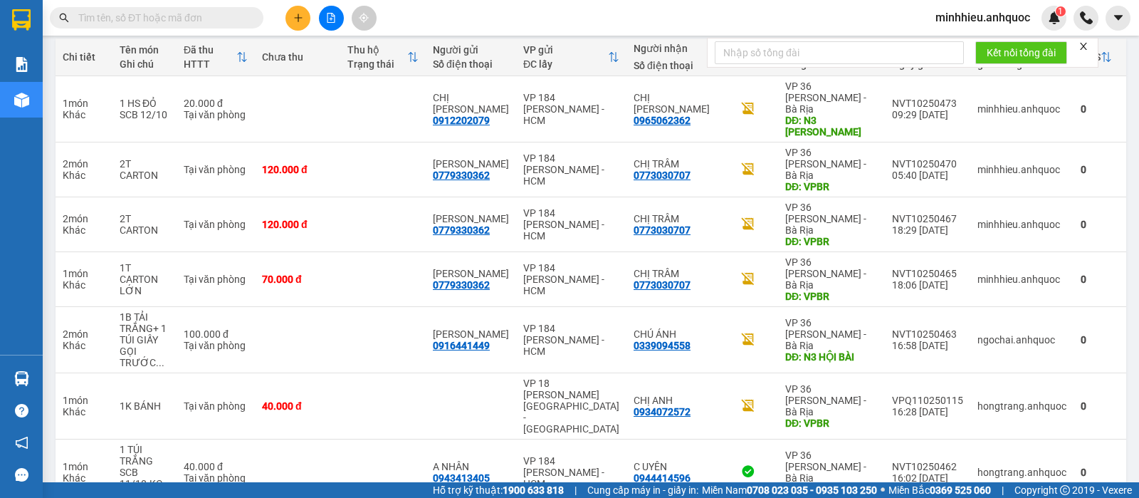
scroll to position [267, 0]
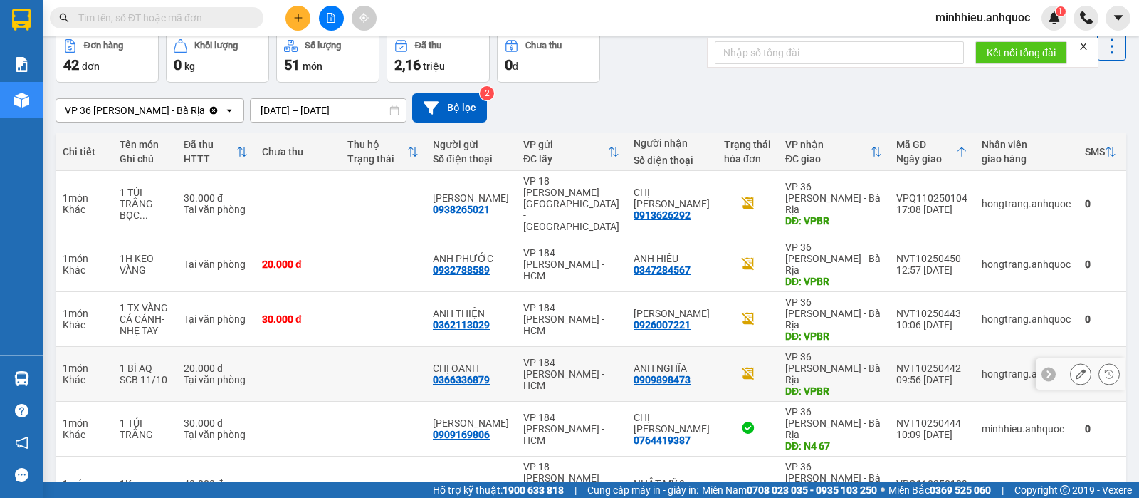
scroll to position [0, 0]
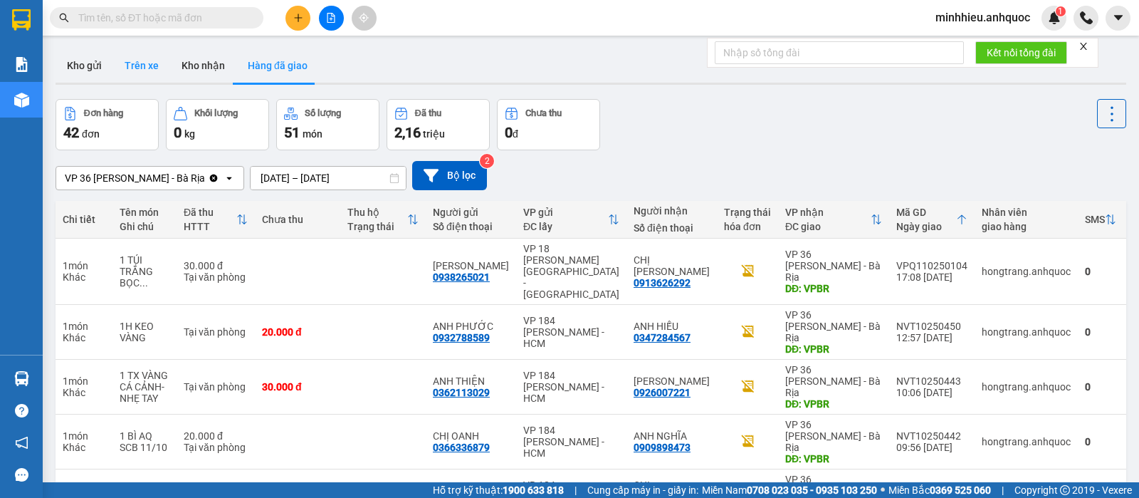
click at [156, 70] on button "Trên xe" at bounding box center [141, 65] width 57 height 34
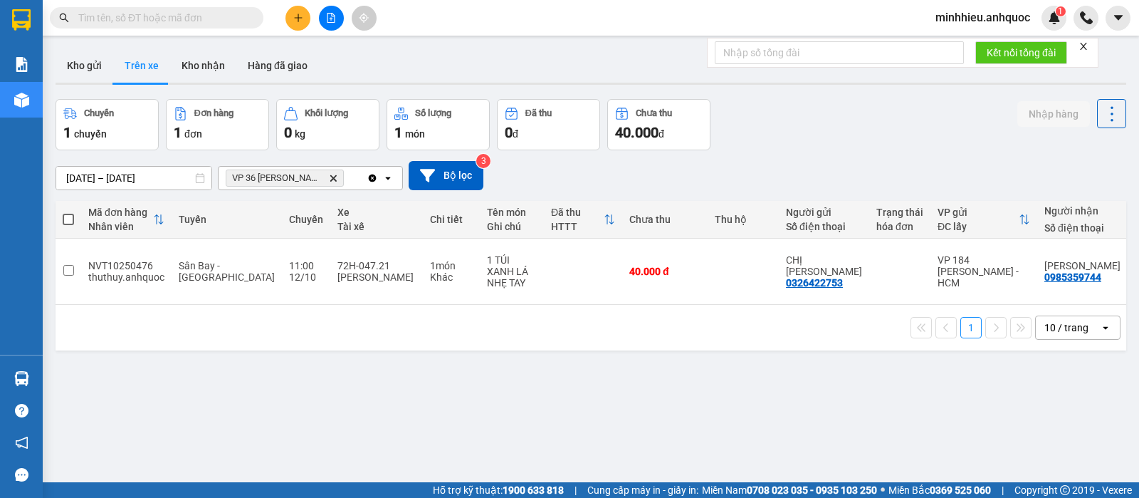
click at [336, 177] on icon "Delete" at bounding box center [333, 178] width 9 height 9
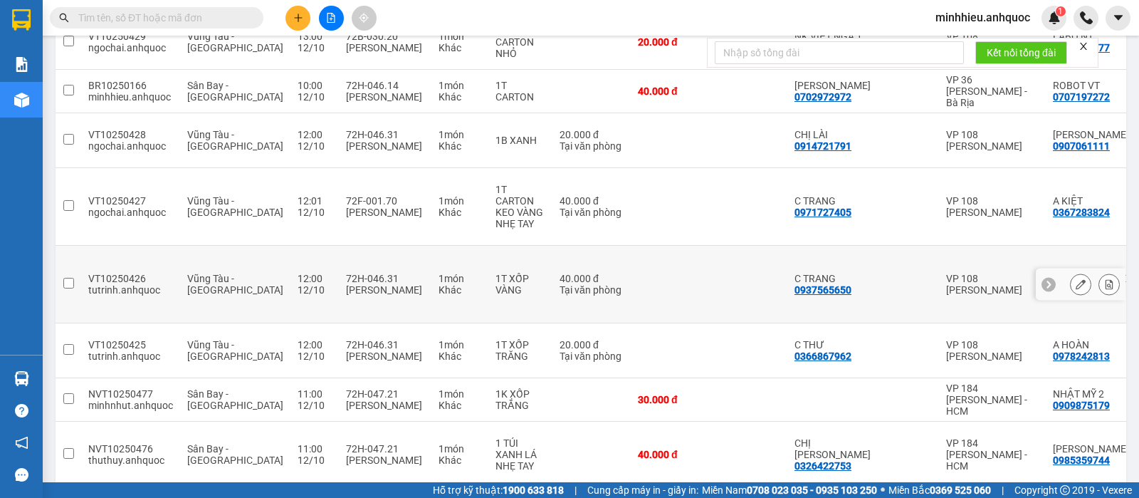
scroll to position [289, 0]
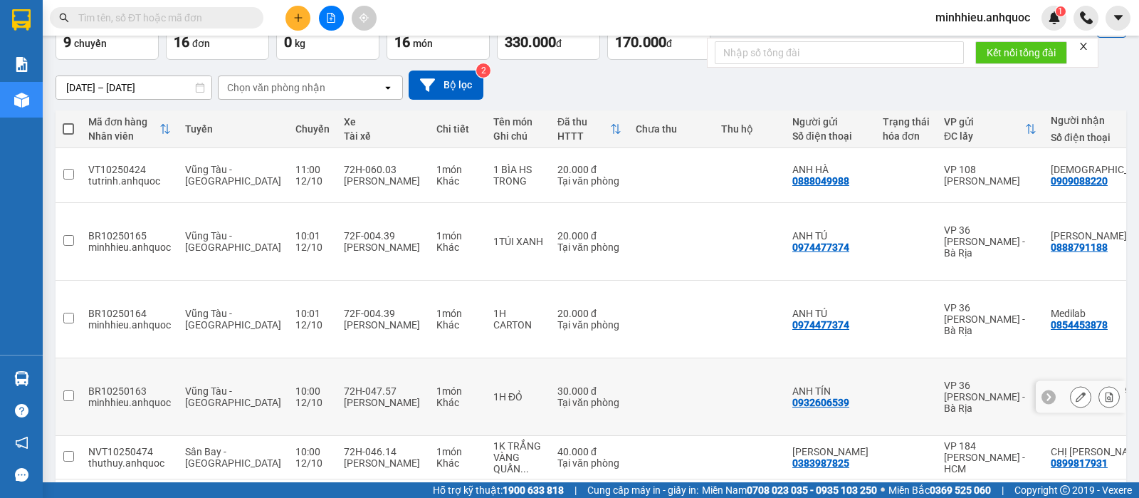
scroll to position [93, 0]
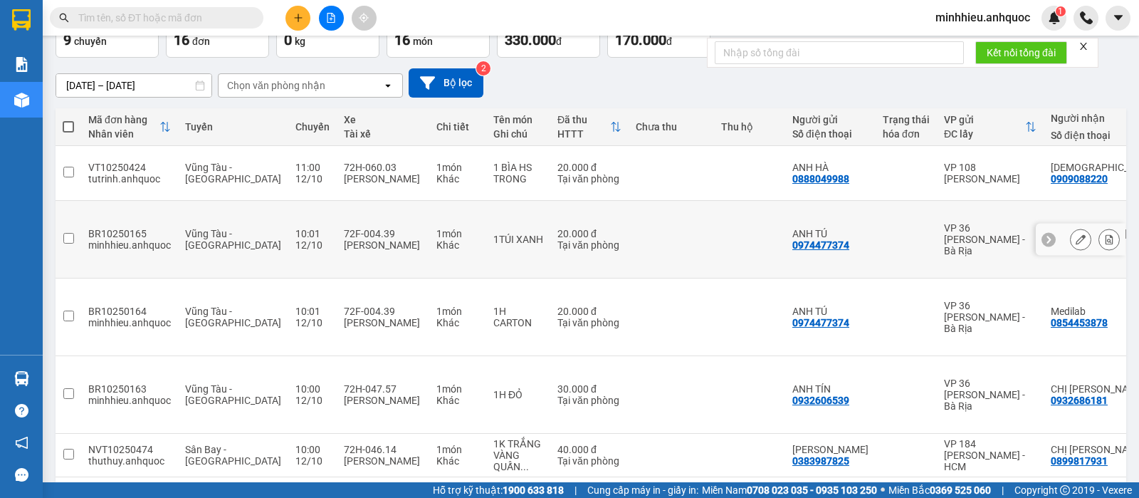
click at [1075, 234] on icon at bounding box center [1080, 239] width 10 height 10
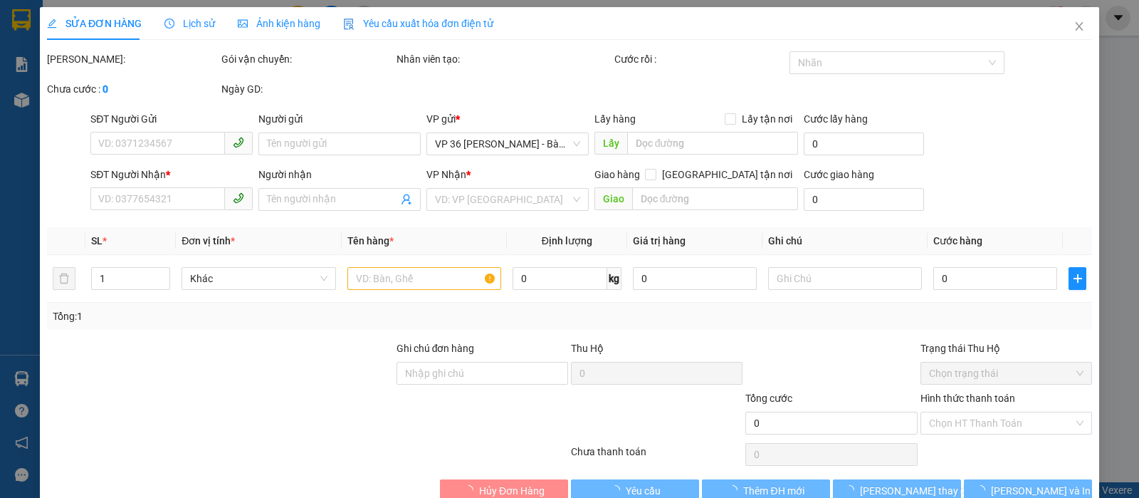
type input "0974477374"
type input "ANH TÚ"
type input "0888791188"
type input "[PERSON_NAME]"
type input "VPQ1"
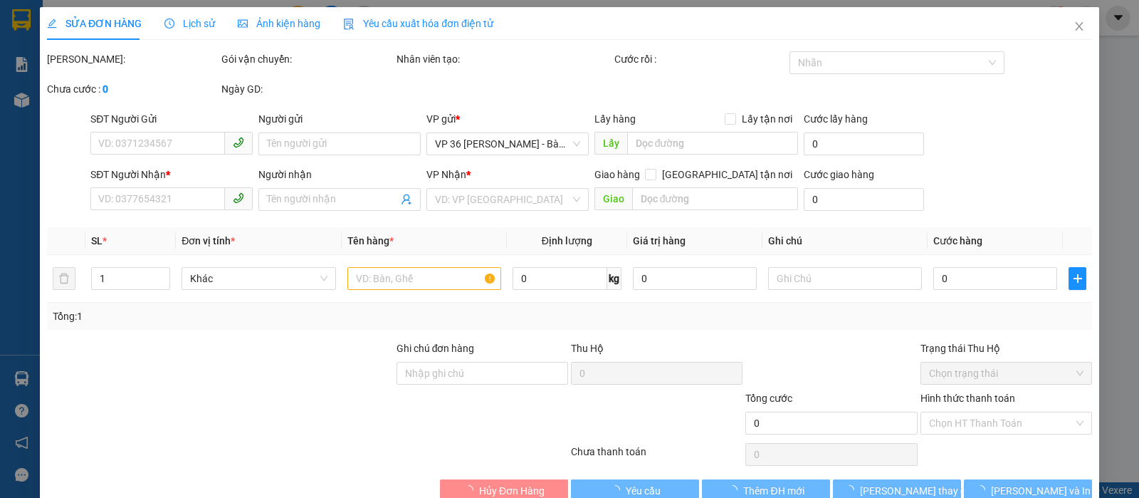
type input "20.000"
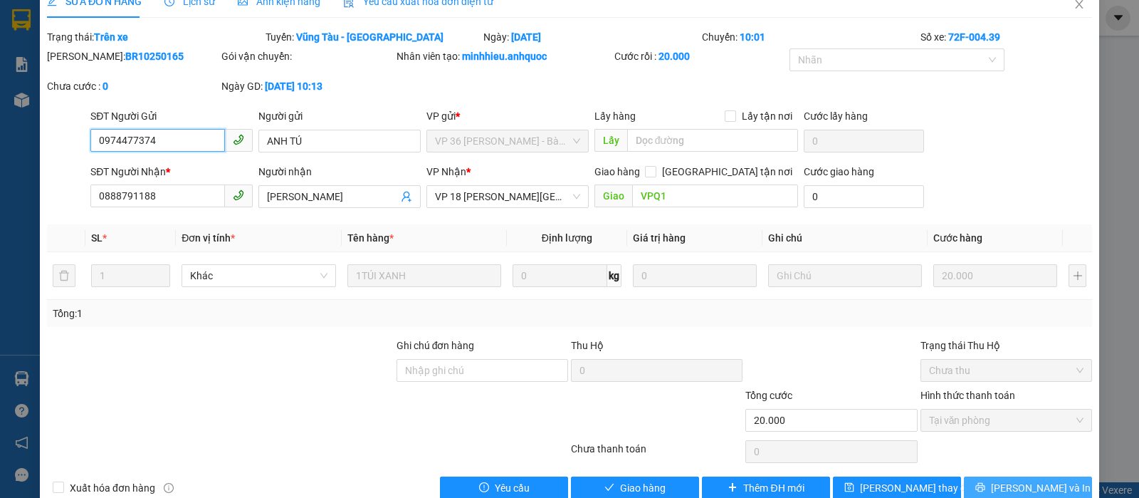
scroll to position [25, 0]
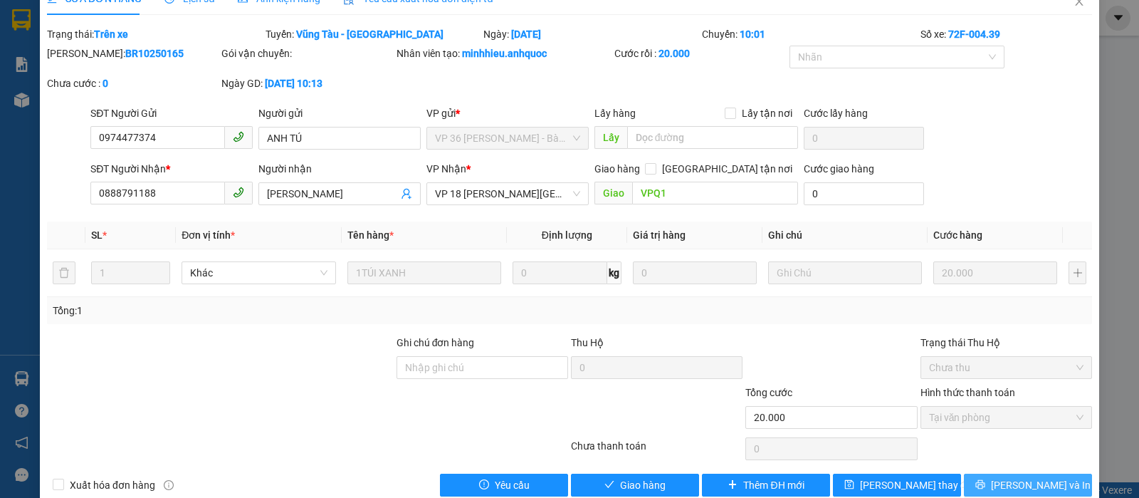
click at [1005, 484] on span "[PERSON_NAME] và In" at bounding box center [1041, 485] width 100 height 16
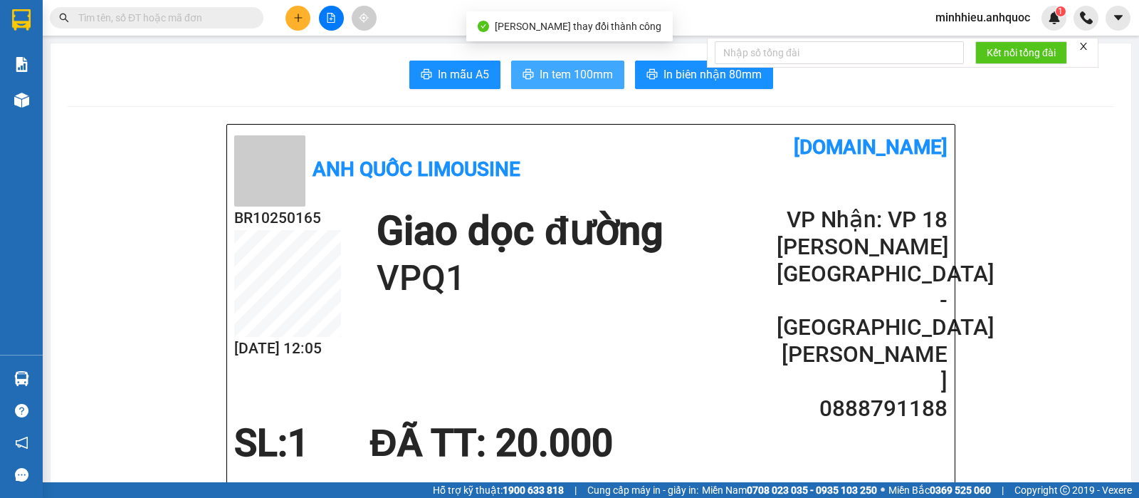
click at [542, 81] on span "In tem 100mm" at bounding box center [576, 74] width 73 height 18
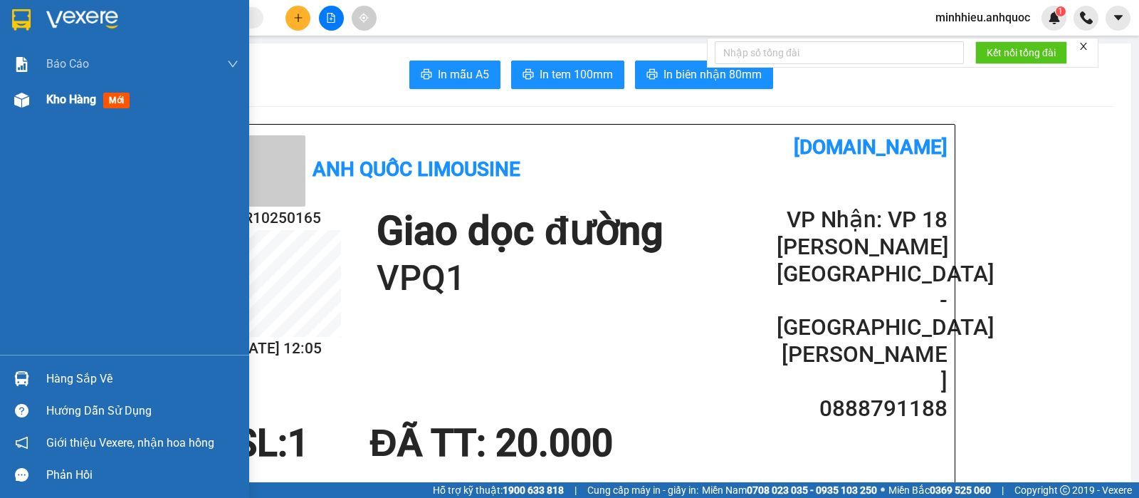
click at [31, 105] on div at bounding box center [21, 100] width 25 height 25
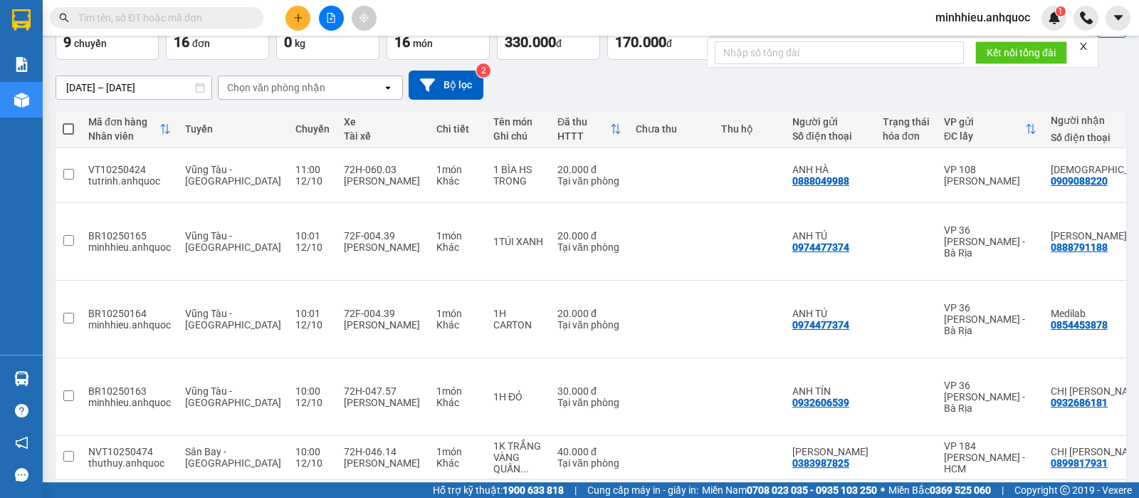
scroll to position [93, 0]
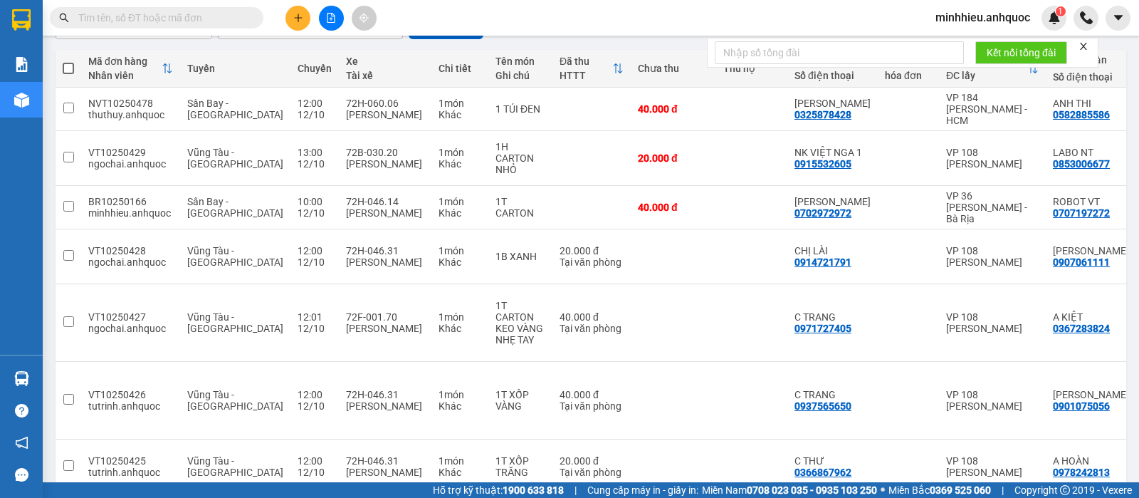
scroll to position [22, 0]
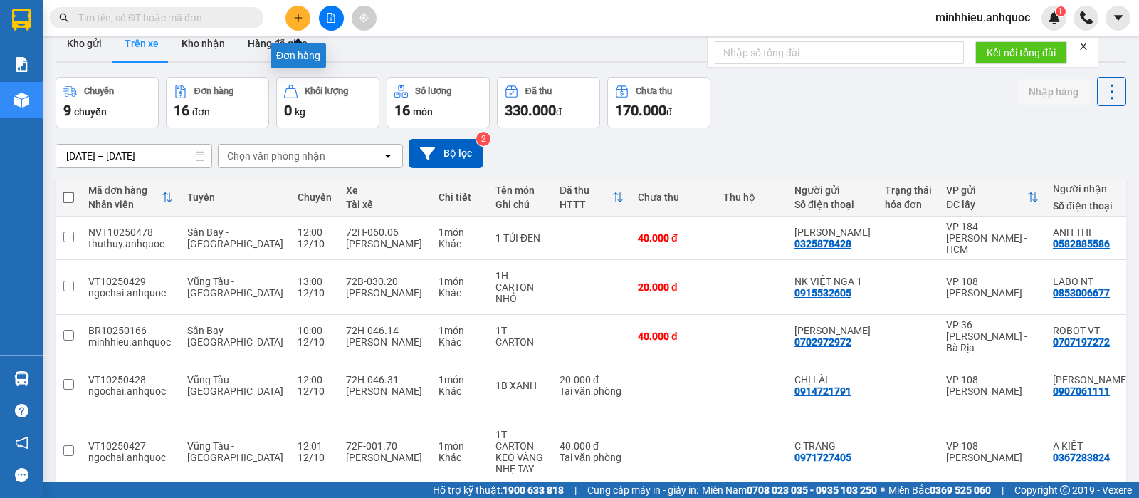
click at [293, 18] on icon "plus" at bounding box center [298, 18] width 10 height 10
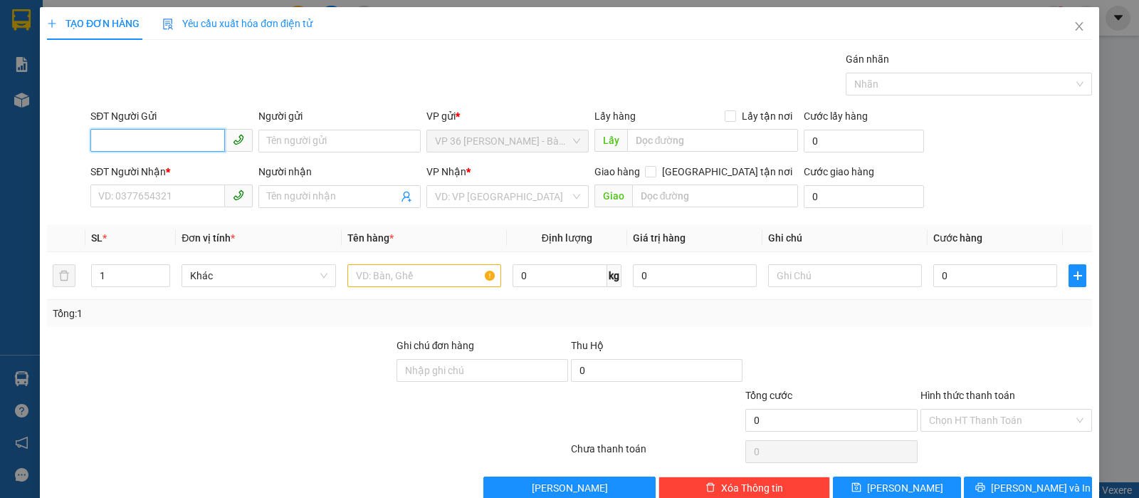
click at [189, 135] on input "SĐT Người Gửi" at bounding box center [157, 140] width 135 height 23
type input "0942230511"
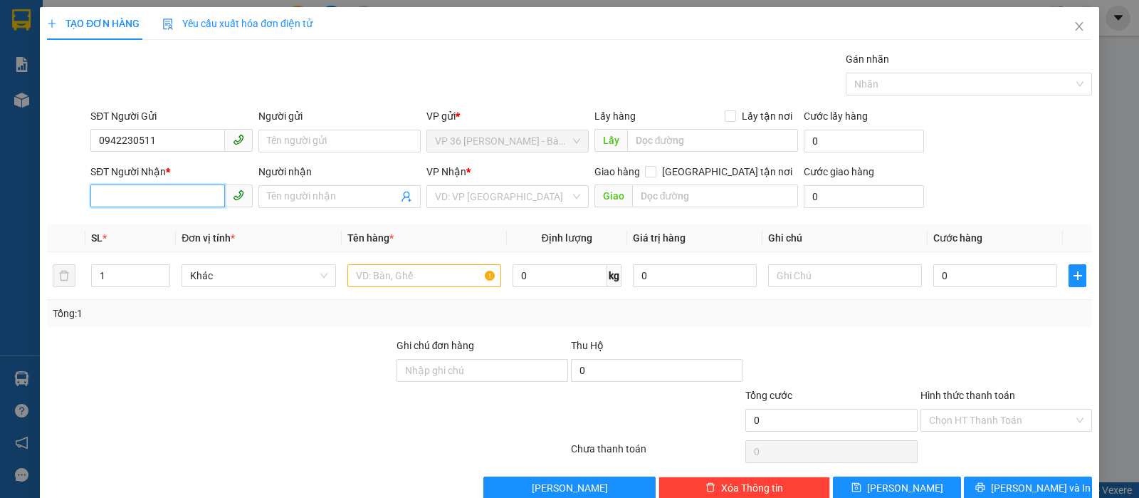
click at [112, 190] on input "SĐT Người Nhận *" at bounding box center [157, 195] width 135 height 23
type input "0964494396"
click at [194, 216] on div "0964494396 - CHỊ NHƯ" at bounding box center [170, 225] width 160 height 23
type input "CHỊ NHƯ"
type input "VPQ1"
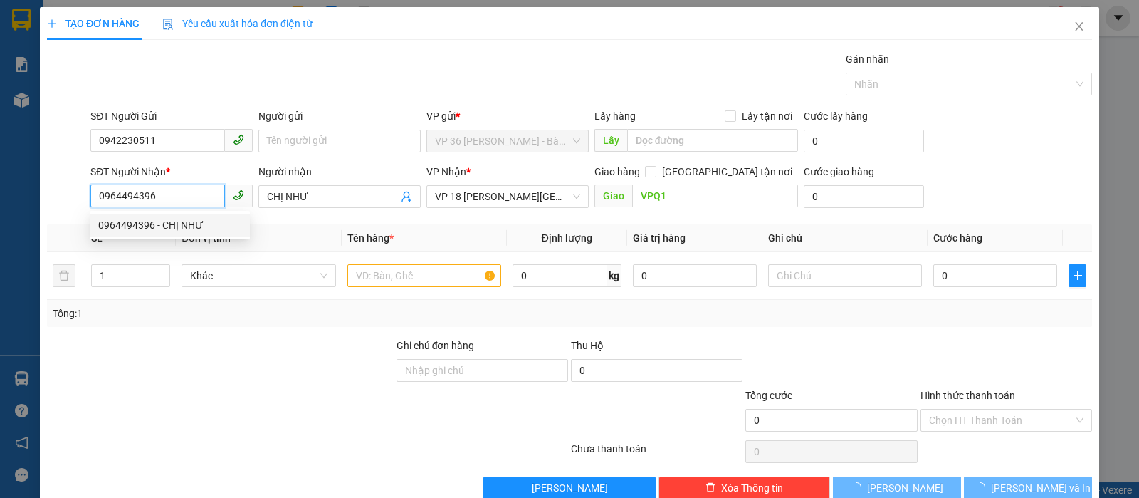
type input "20.000"
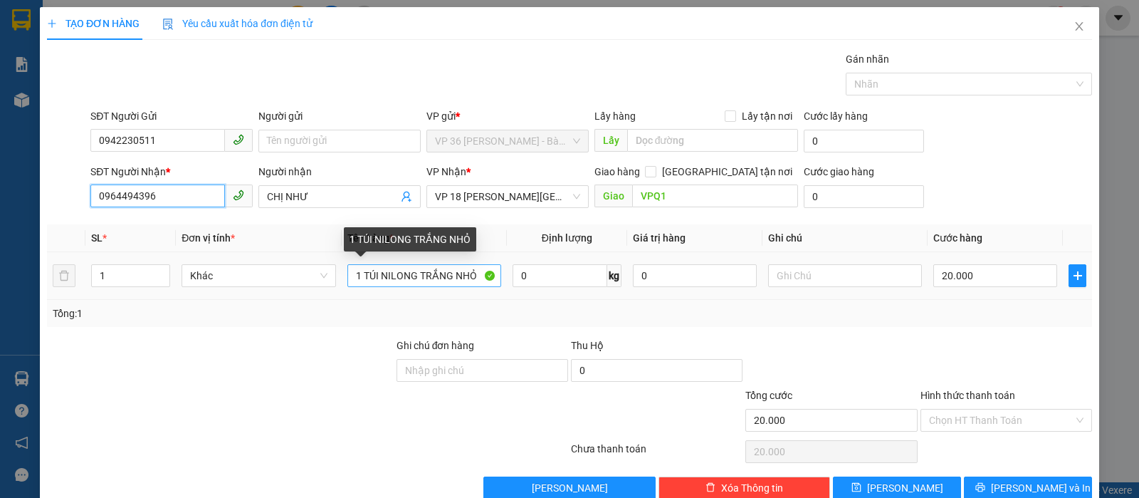
type input "0964494396"
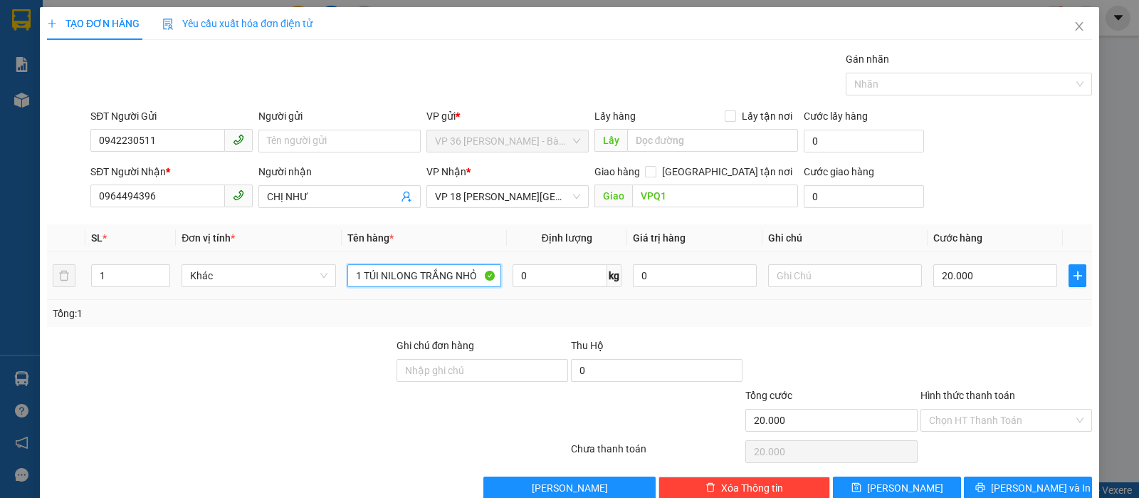
drag, startPoint x: 415, startPoint y: 274, endPoint x: 496, endPoint y: 286, distance: 82.0
click at [496, 286] on td "1 TÚI NILONG TRẮNG NHỎ" at bounding box center [424, 276] width 165 height 48
type input "1K ĐỎ"
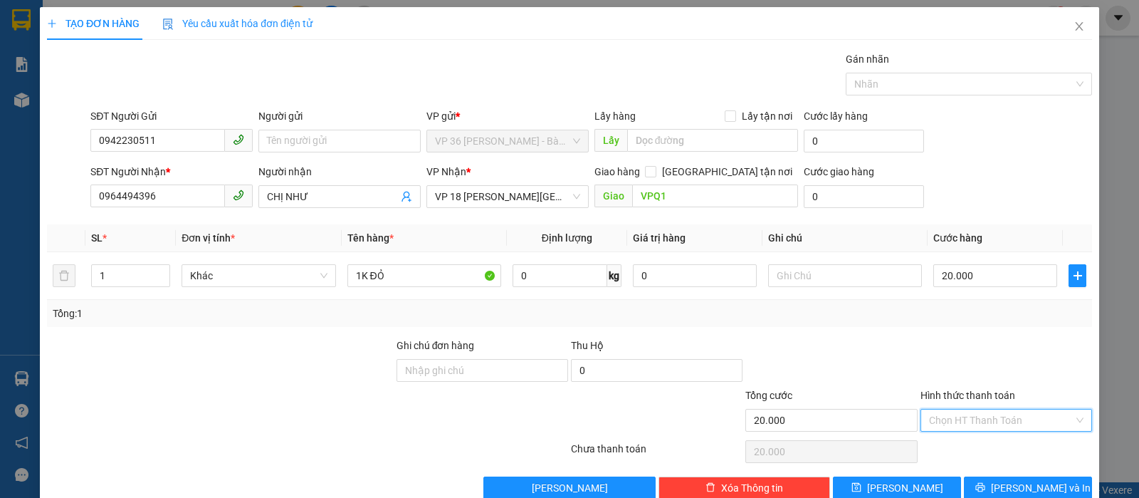
click at [948, 428] on input "Hình thức thanh toán" at bounding box center [1001, 419] width 144 height 21
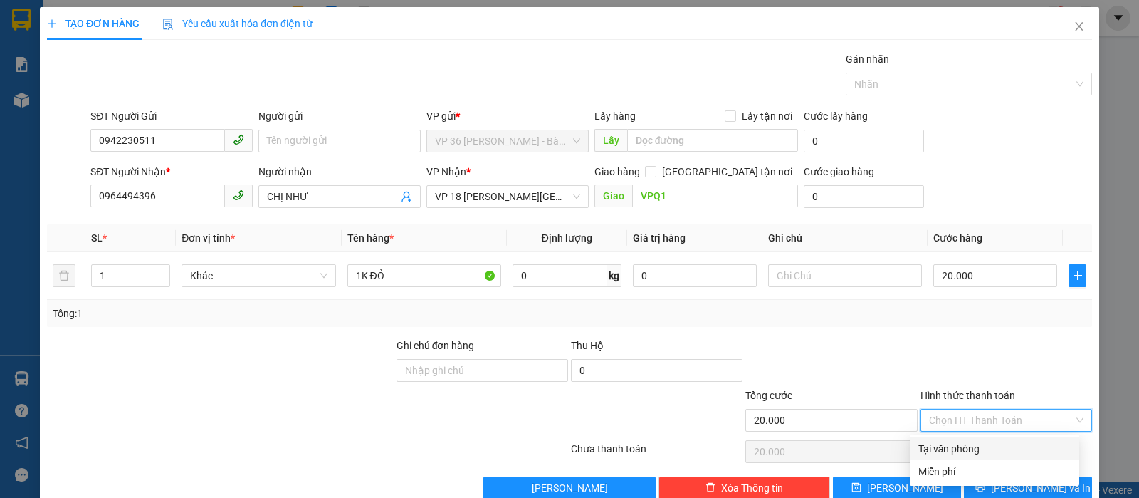
click at [951, 441] on div "Tại văn phòng" at bounding box center [994, 449] width 152 height 16
type input "0"
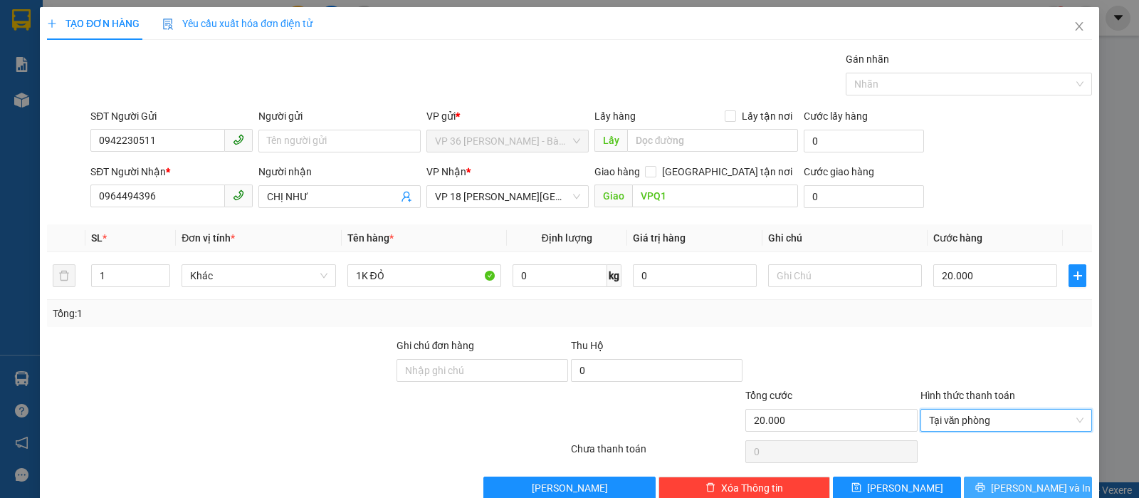
click at [985, 490] on icon "printer" at bounding box center [980, 487] width 10 height 10
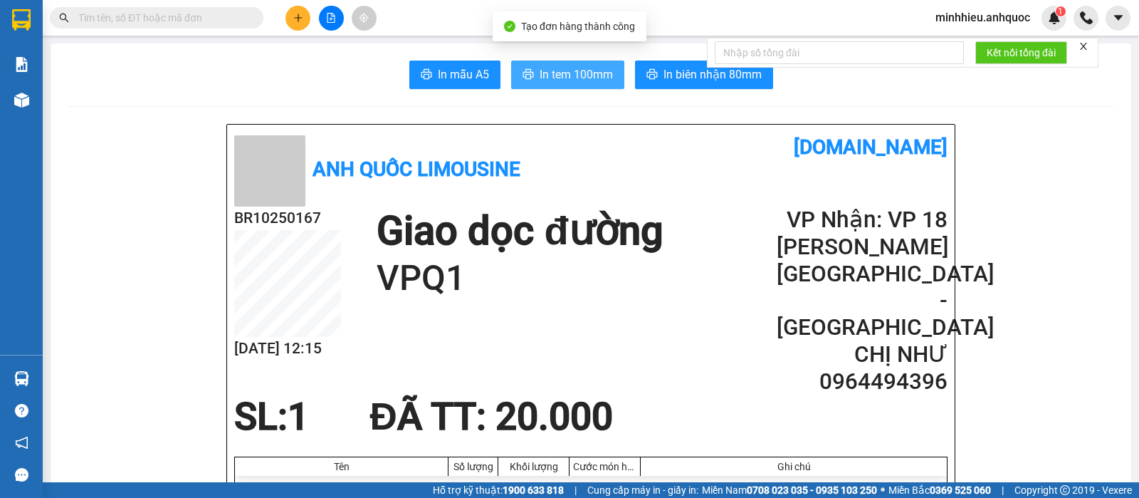
click at [579, 73] on span "In tem 100mm" at bounding box center [576, 74] width 73 height 18
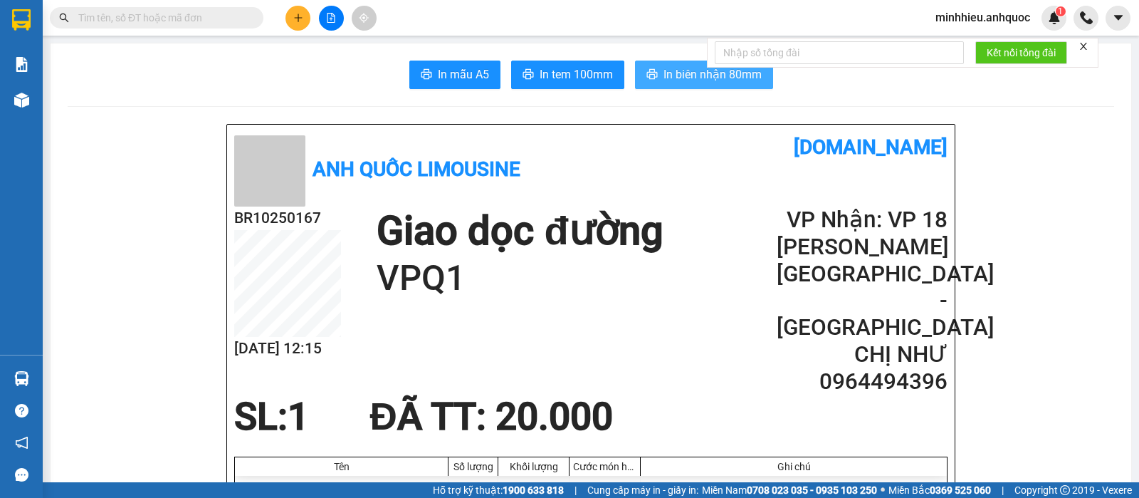
click at [646, 70] on icon "printer" at bounding box center [651, 74] width 11 height 10
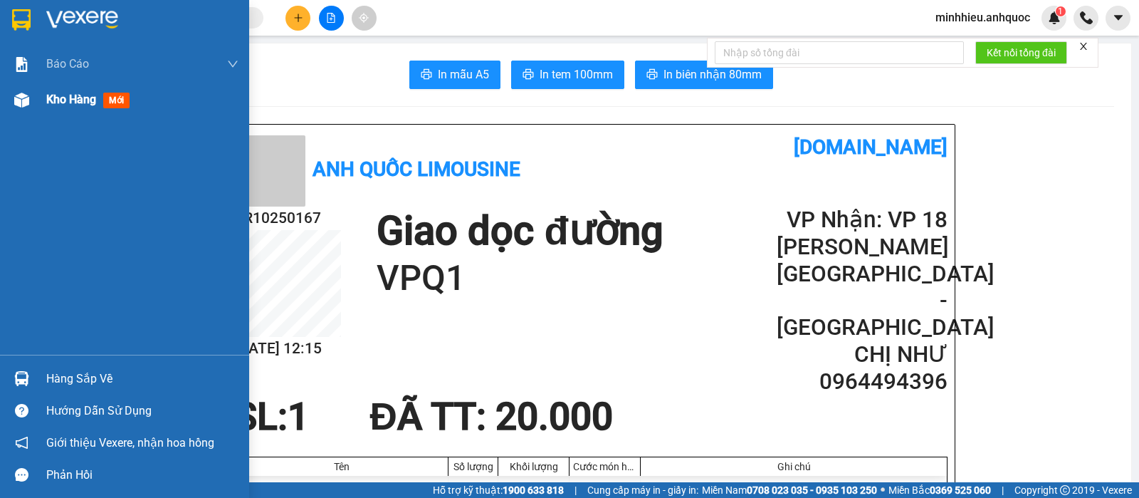
click at [70, 102] on span "Kho hàng" at bounding box center [71, 100] width 50 height 14
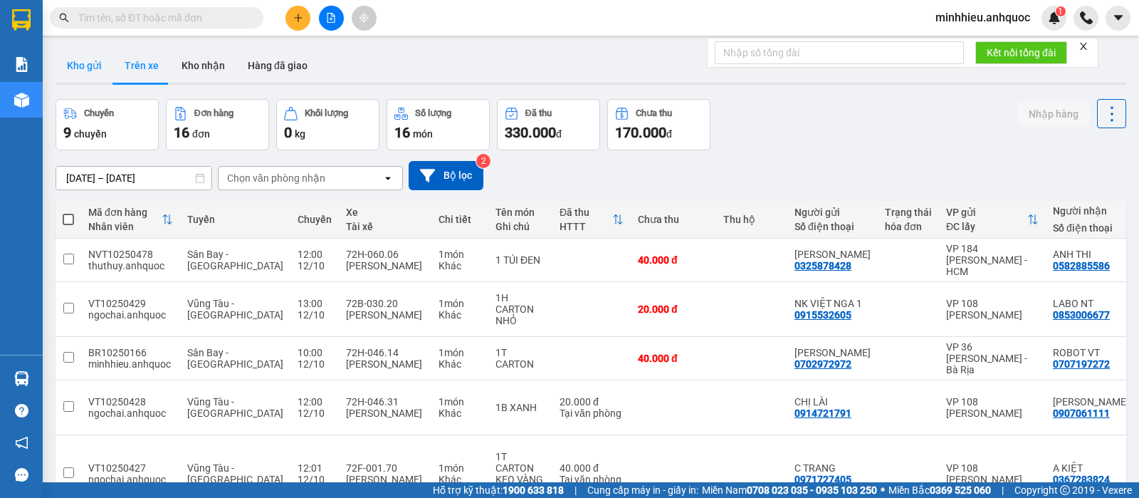
click at [107, 76] on button "Kho gửi" at bounding box center [85, 65] width 58 height 34
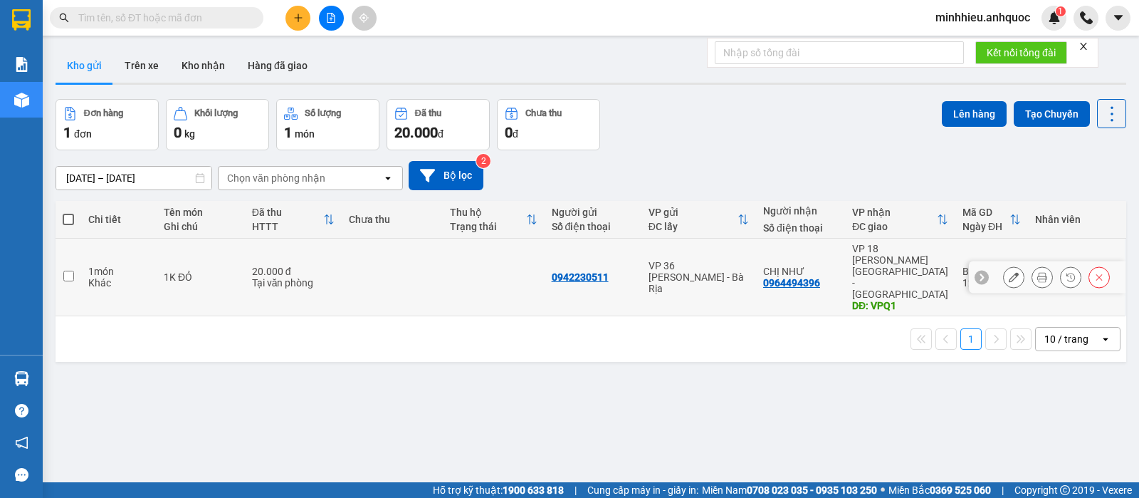
click at [782, 272] on td "CHỊ NHƯ 0964494396" at bounding box center [800, 277] width 89 height 78
checkbox input "true"
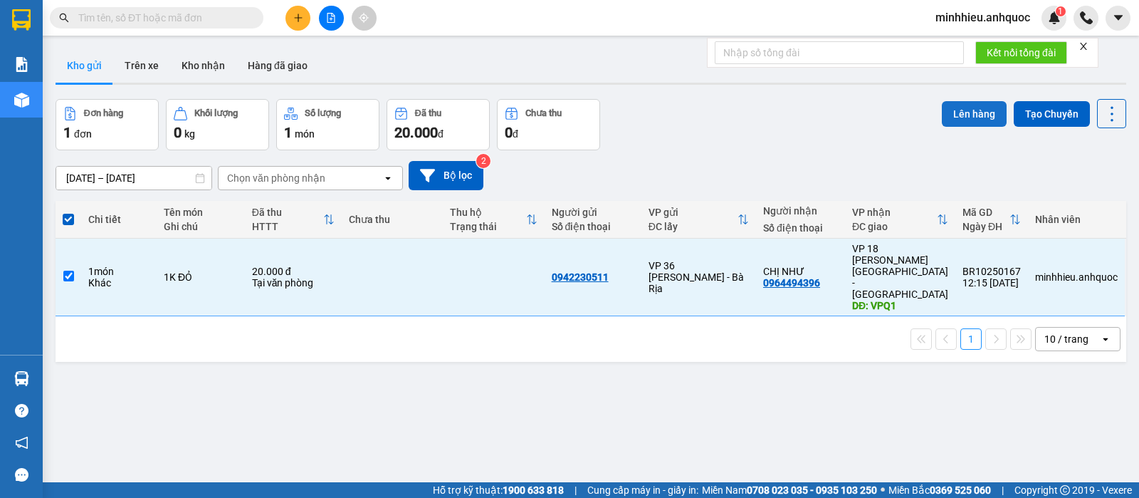
click at [958, 117] on button "Lên hàng" at bounding box center [974, 114] width 65 height 26
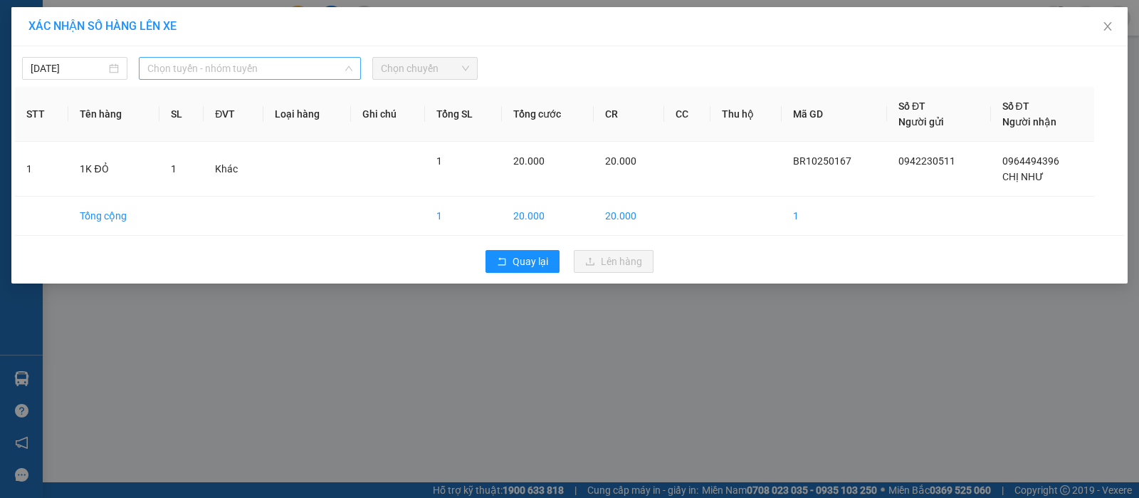
click at [270, 58] on span "Chọn tuyến - nhóm tuyến" at bounding box center [249, 68] width 205 height 21
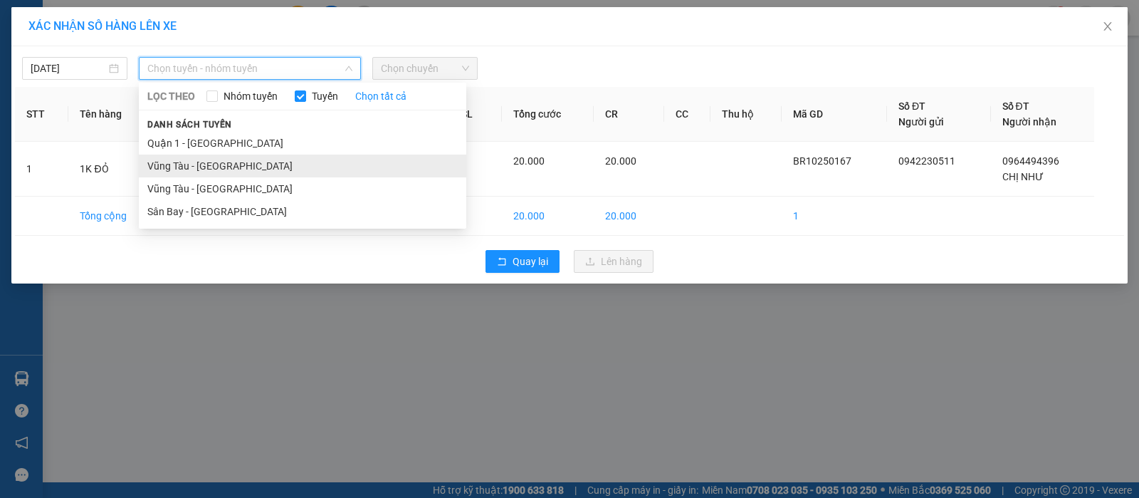
click at [214, 160] on li "Vũng Tàu - [GEOGRAPHIC_DATA]" at bounding box center [302, 165] width 327 height 23
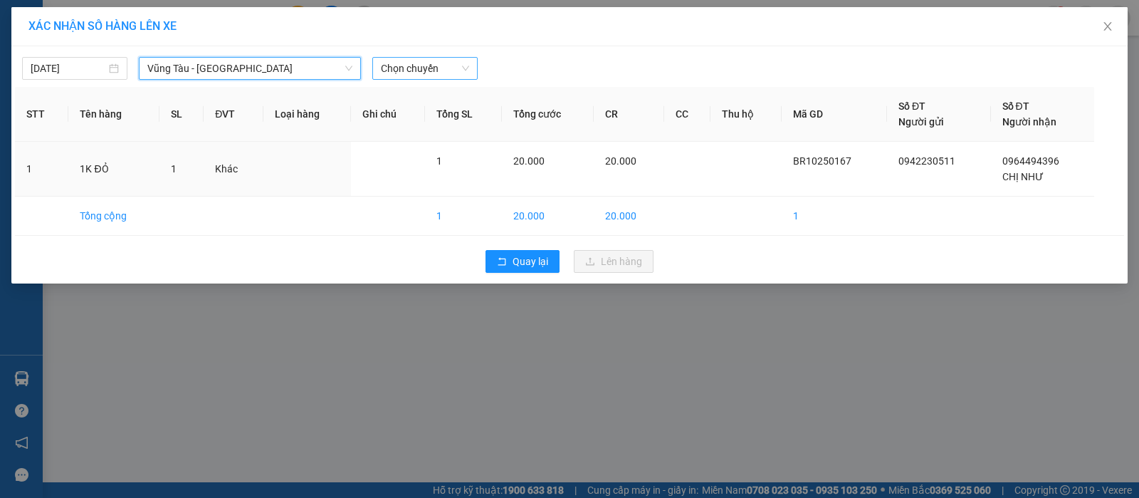
drag, startPoint x: 420, startPoint y: 73, endPoint x: 403, endPoint y: 72, distance: 17.1
click at [421, 73] on span "Chọn chuyến" at bounding box center [425, 68] width 88 height 21
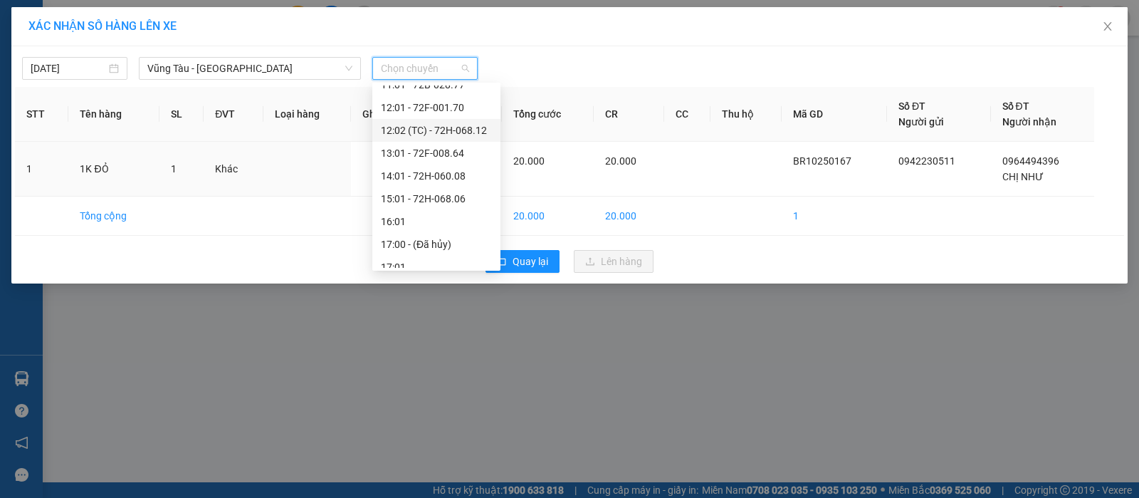
scroll to position [267, 0]
click at [446, 117] on div "13:01 - 72F-008.64" at bounding box center [436, 126] width 128 height 23
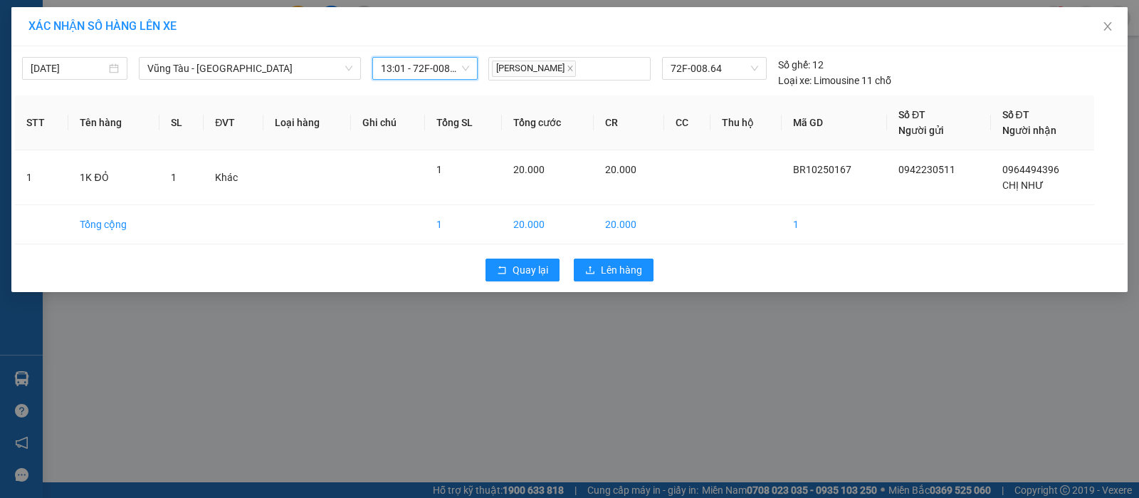
click at [430, 74] on span "13:01 - 72F-008.64" at bounding box center [425, 68] width 88 height 21
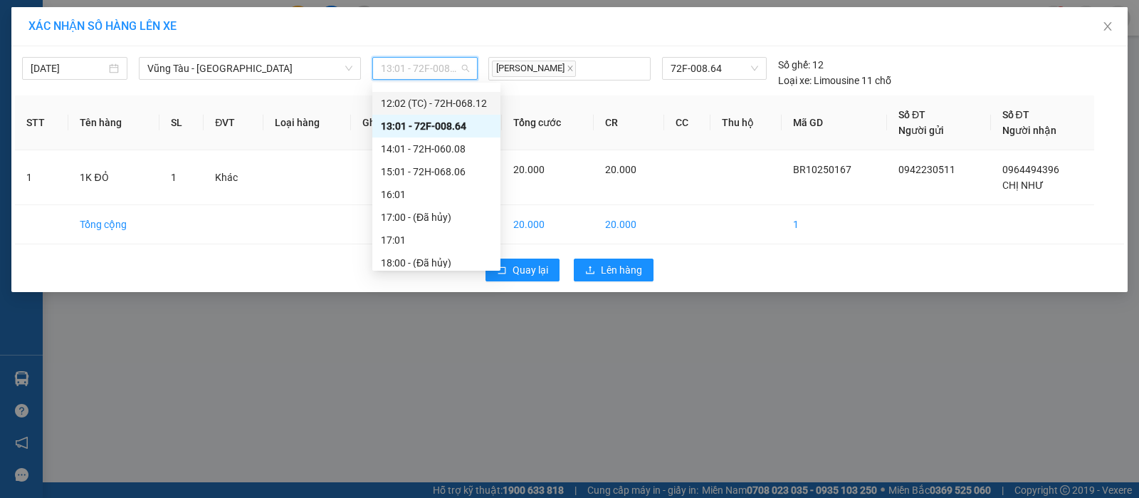
drag, startPoint x: 434, startPoint y: 103, endPoint x: 495, endPoint y: 126, distance: 64.6
click at [435, 103] on div "12:02 (TC) - 72H-068.12" at bounding box center [436, 103] width 111 height 16
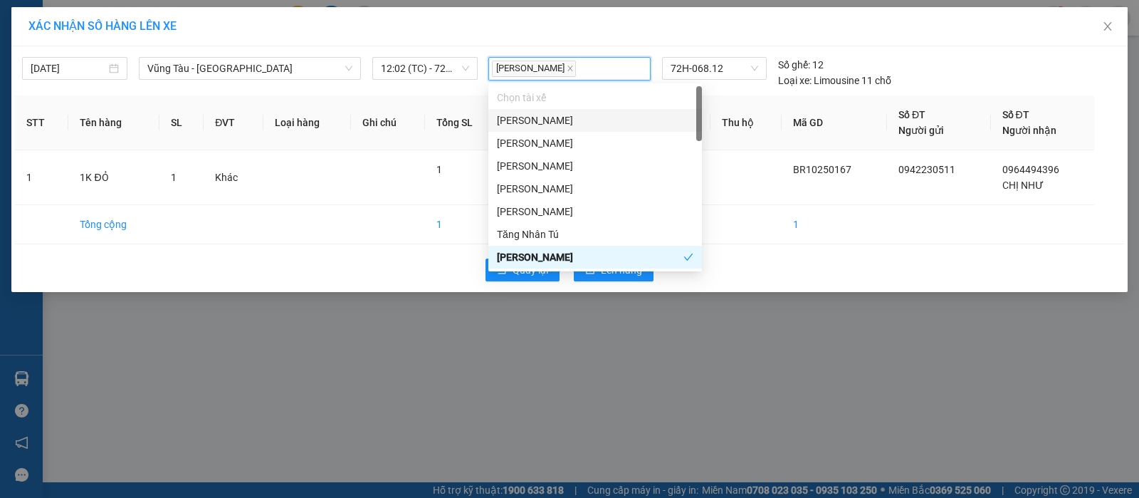
click at [578, 73] on input "search" at bounding box center [579, 68] width 3 height 17
click at [425, 265] on div "Quay lại Lên hàng" at bounding box center [569, 269] width 1109 height 37
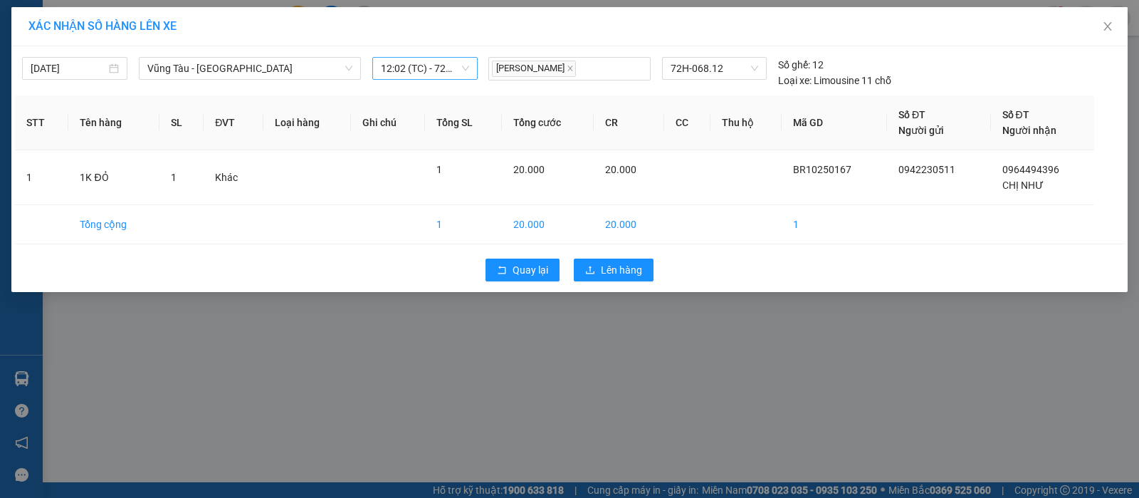
click at [424, 75] on span "12:02 (TC) - 72H-068.12" at bounding box center [425, 68] width 88 height 21
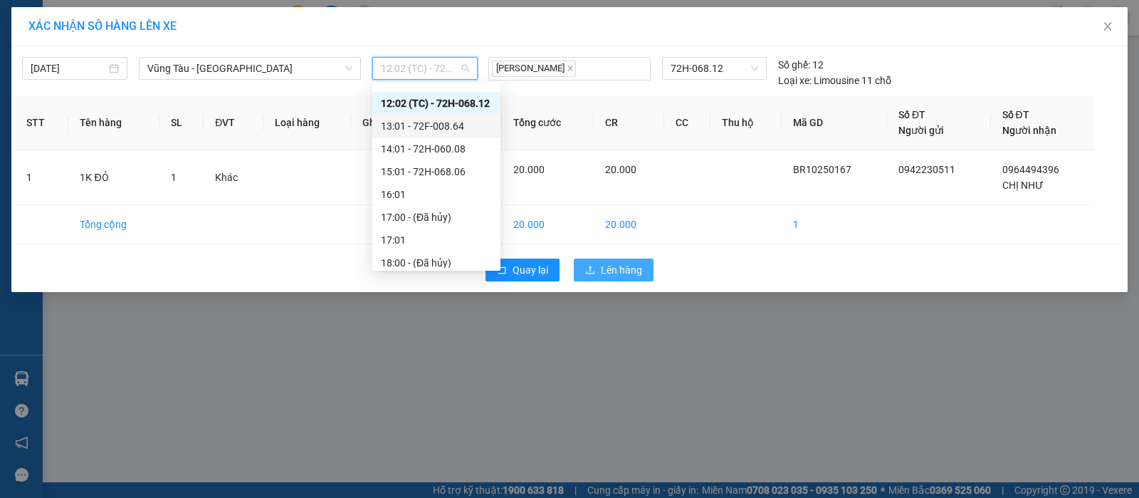
click at [616, 273] on span "Lên hàng" at bounding box center [621, 270] width 41 height 16
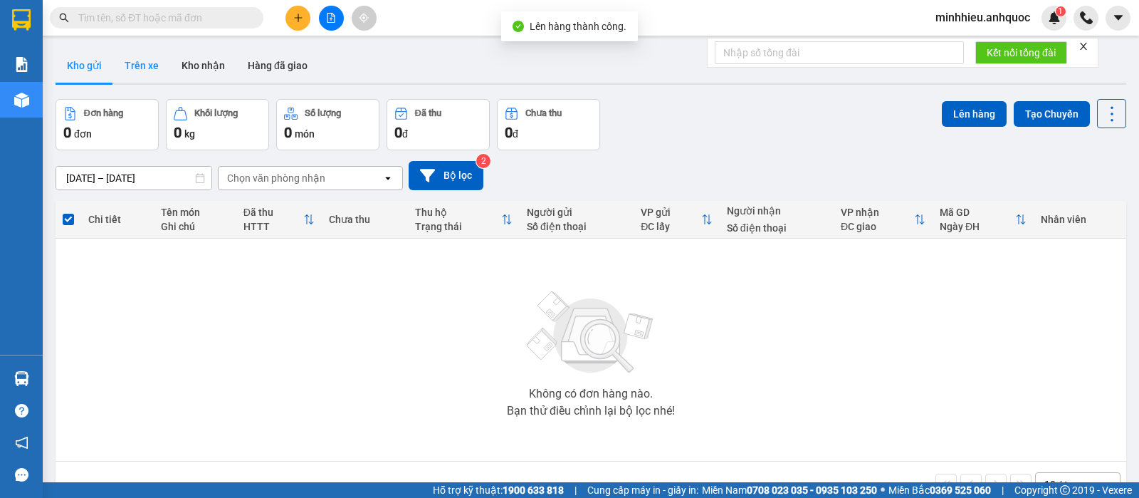
click at [135, 73] on button "Trên xe" at bounding box center [141, 65] width 57 height 34
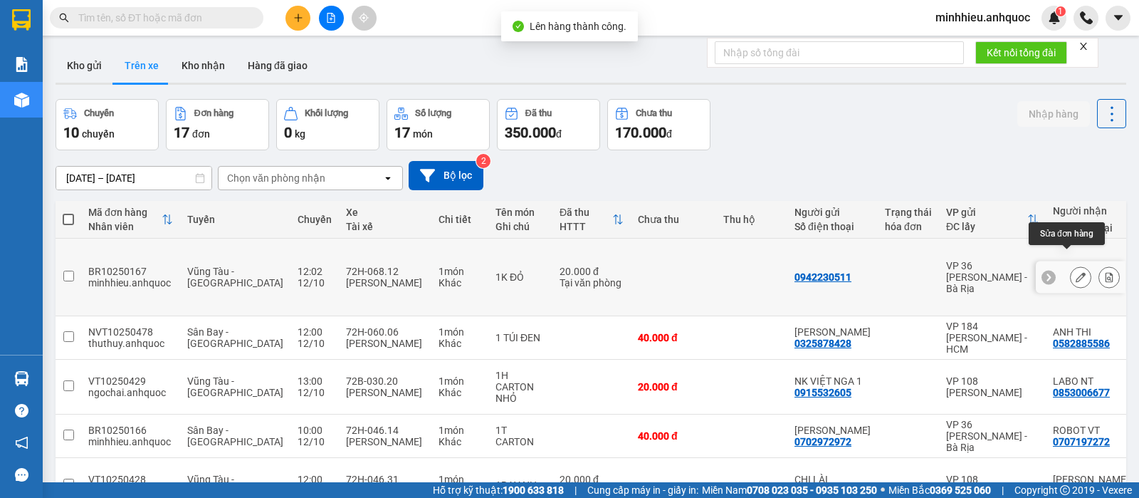
click at [1099, 265] on button at bounding box center [1109, 277] width 20 height 25
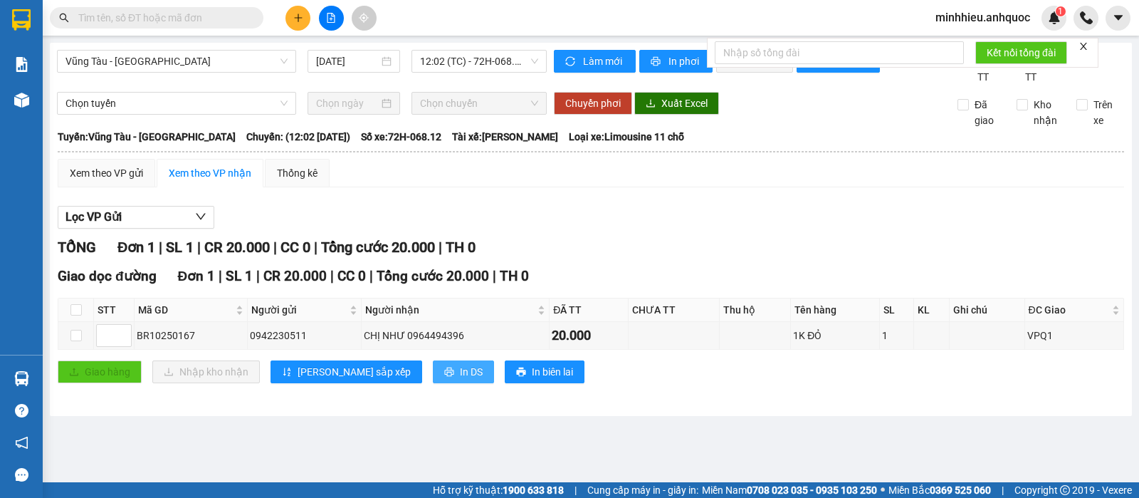
click at [460, 379] on span "In DS" at bounding box center [471, 372] width 23 height 16
click at [109, 441] on main "[GEOGRAPHIC_DATA] - Quận 1 [DATE] 12:02 (TC) - 72H-068.12 Làm mới In phơi In đơ…" at bounding box center [569, 241] width 1139 height 482
drag, startPoint x: 105, startPoint y: 438, endPoint x: 253, endPoint y: 384, distance: 158.0
click at [109, 437] on main "[GEOGRAPHIC_DATA] - Quận 1 [DATE] 12:02 (TC) - 72H-068.12 Làm mới In phơi In đơ…" at bounding box center [569, 241] width 1139 height 482
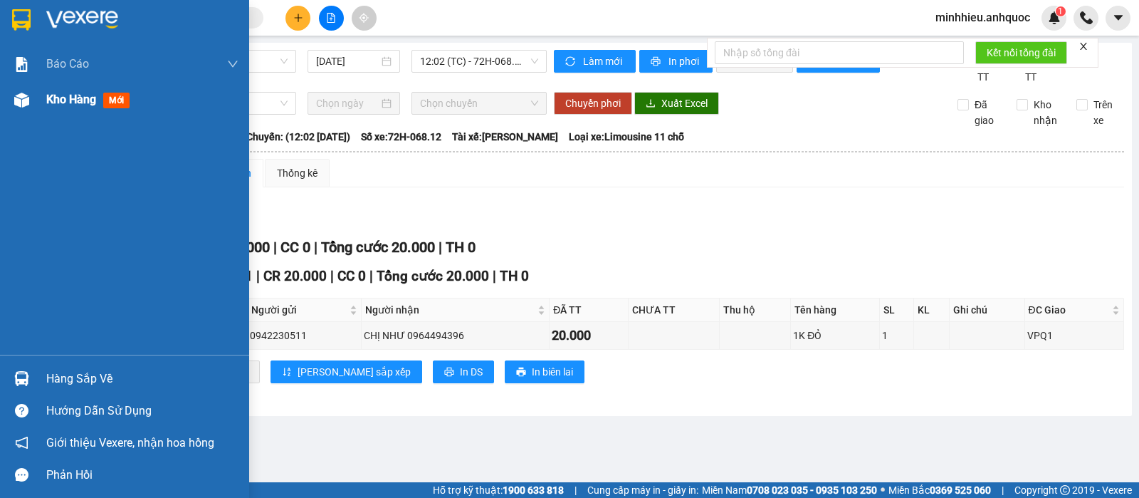
click at [38, 100] on div "Kho hàng mới" at bounding box center [124, 100] width 249 height 36
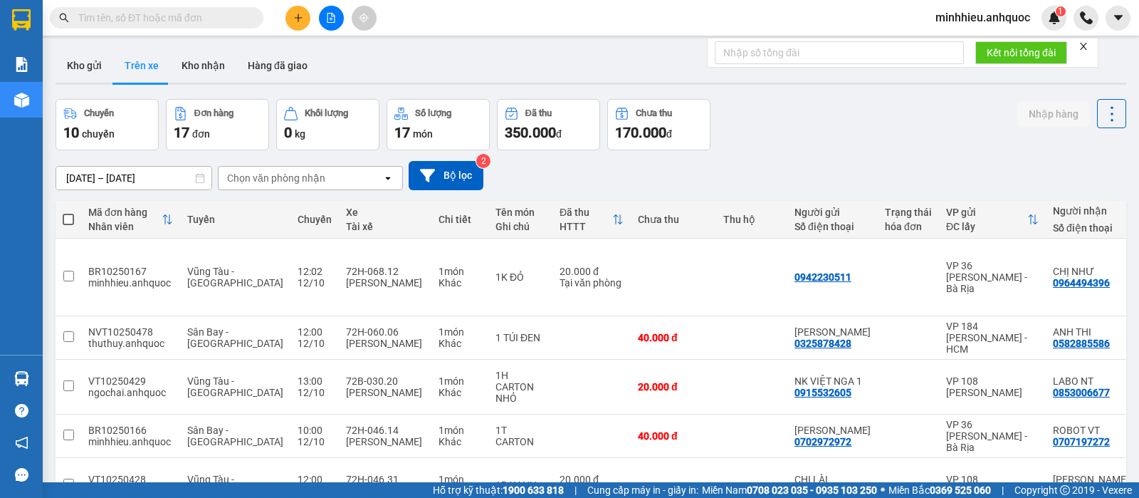
click at [836, 109] on div "Chuyến 10 chuyến Đơn hàng 17 đơn Khối lượng 0 kg Số lượng 17 món Đã thu 350.000…" at bounding box center [591, 124] width 1070 height 51
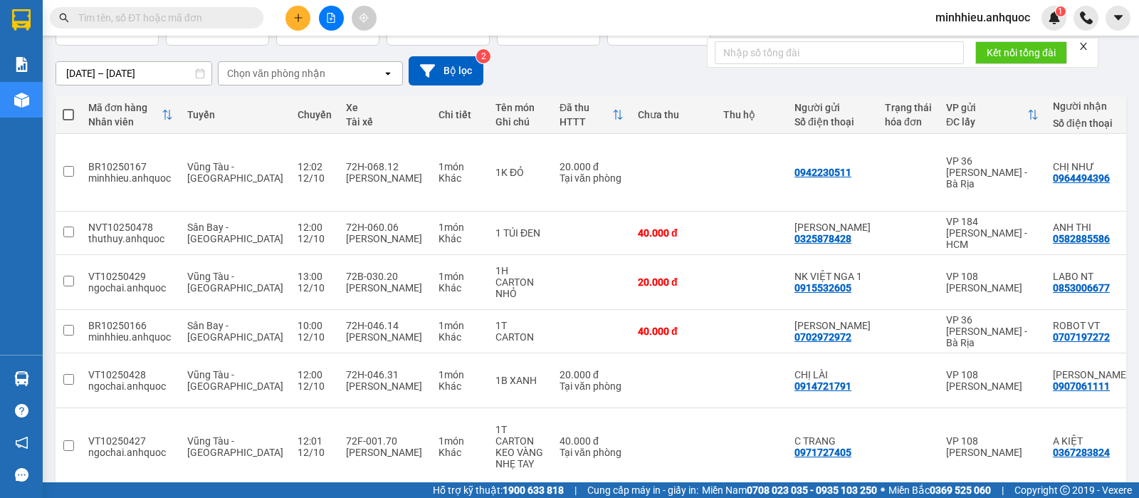
scroll to position [267, 0]
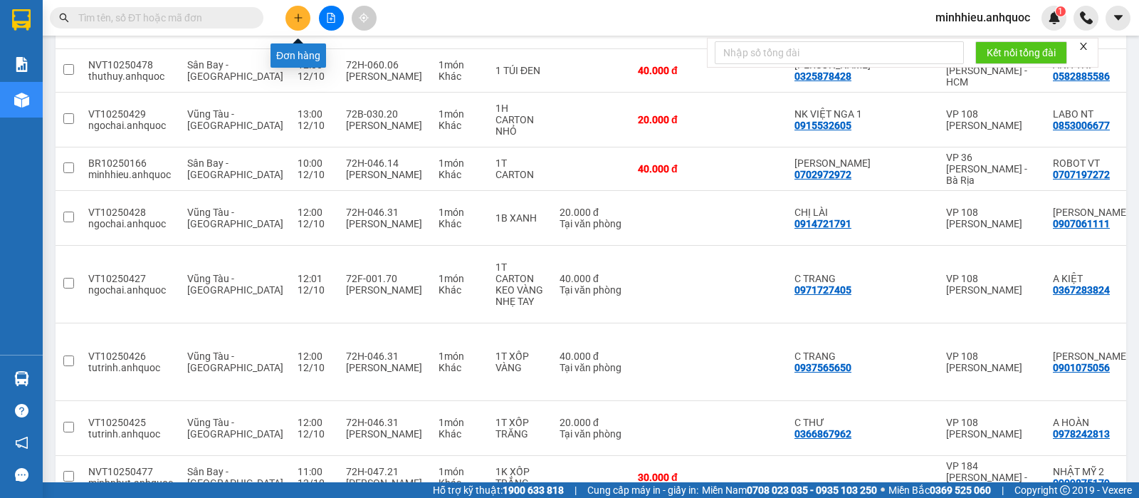
click at [292, 12] on button at bounding box center [297, 18] width 25 height 25
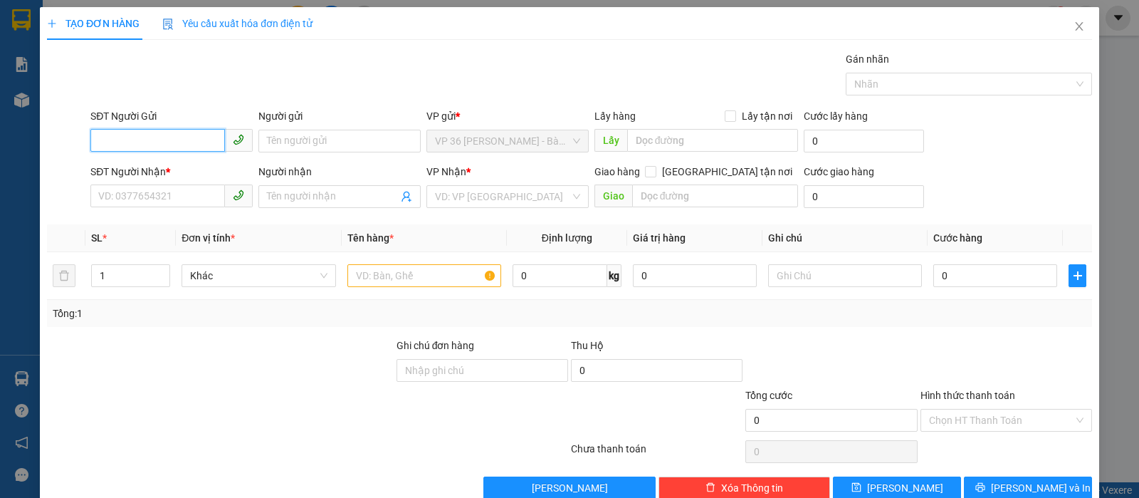
click at [209, 145] on input "SĐT Người Gửi" at bounding box center [157, 140] width 135 height 23
click at [167, 170] on div "0366867962 - C THƯ" at bounding box center [169, 170] width 143 height 16
type input "0366867962"
type input "C THƯ"
type input "0978242813"
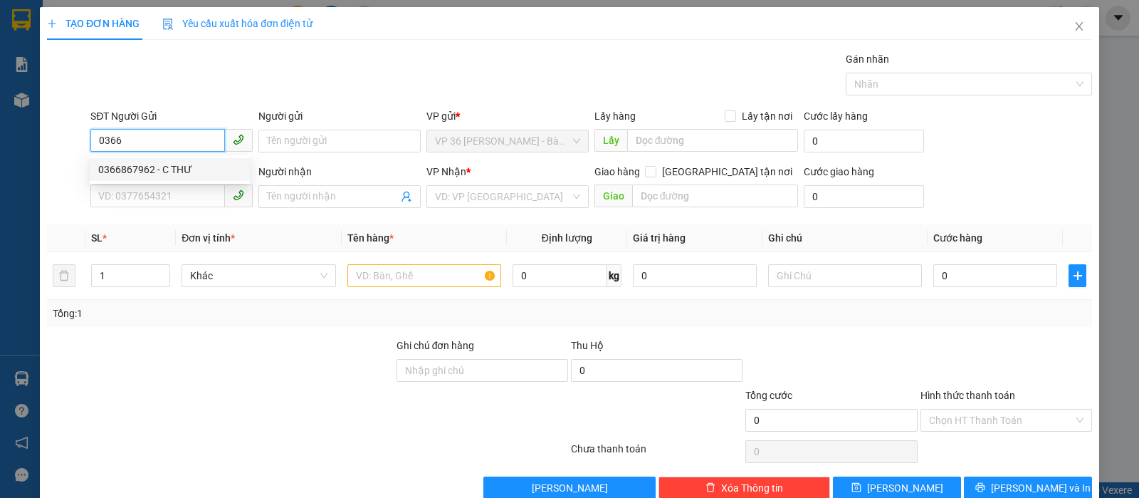
type input "A HOÀN"
type input "VPNVT"
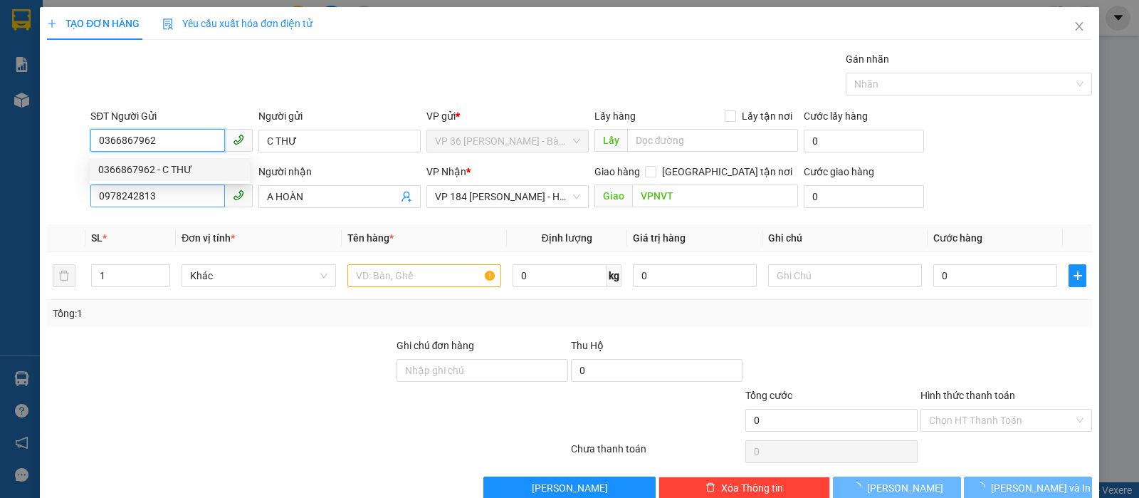
type input "20.000"
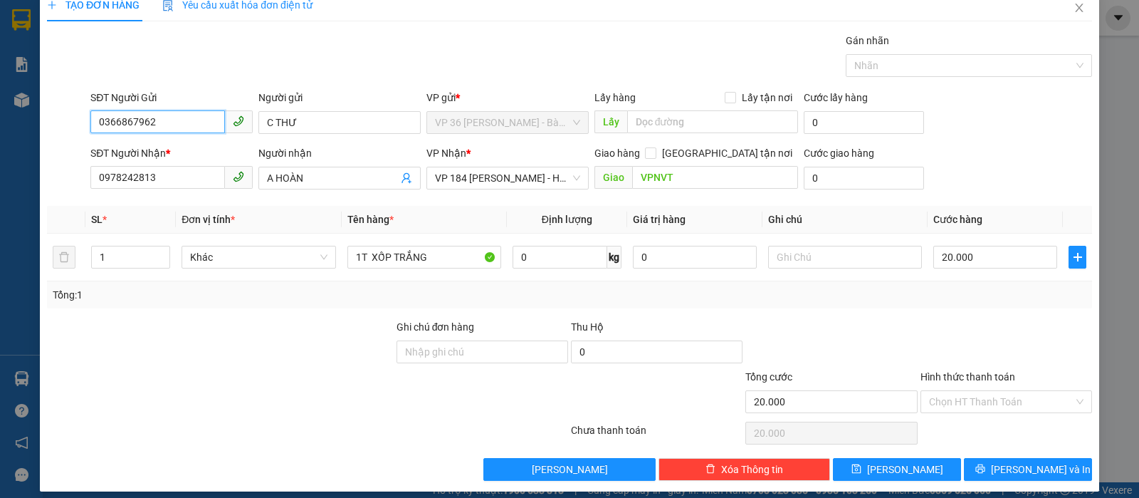
scroll to position [29, 0]
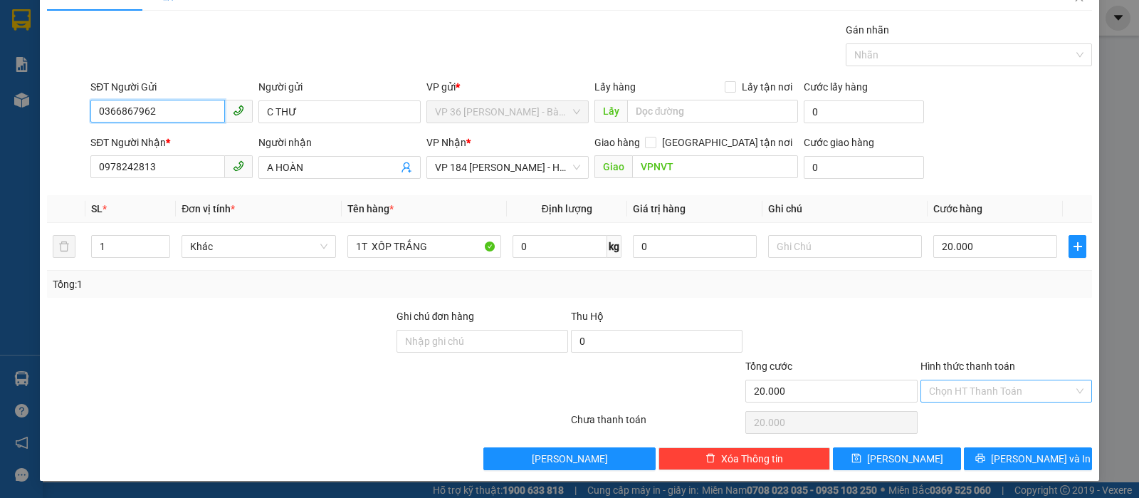
type input "0366867962"
click at [953, 396] on input "Hình thức thanh toán" at bounding box center [1001, 390] width 144 height 21
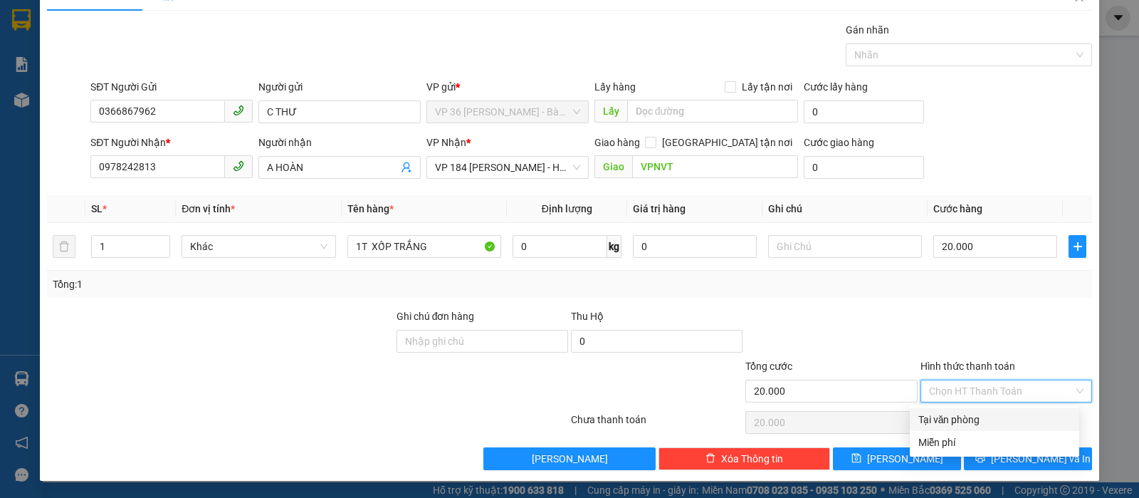
click at [947, 413] on div "Tại văn phòng" at bounding box center [994, 419] width 152 height 16
type input "0"
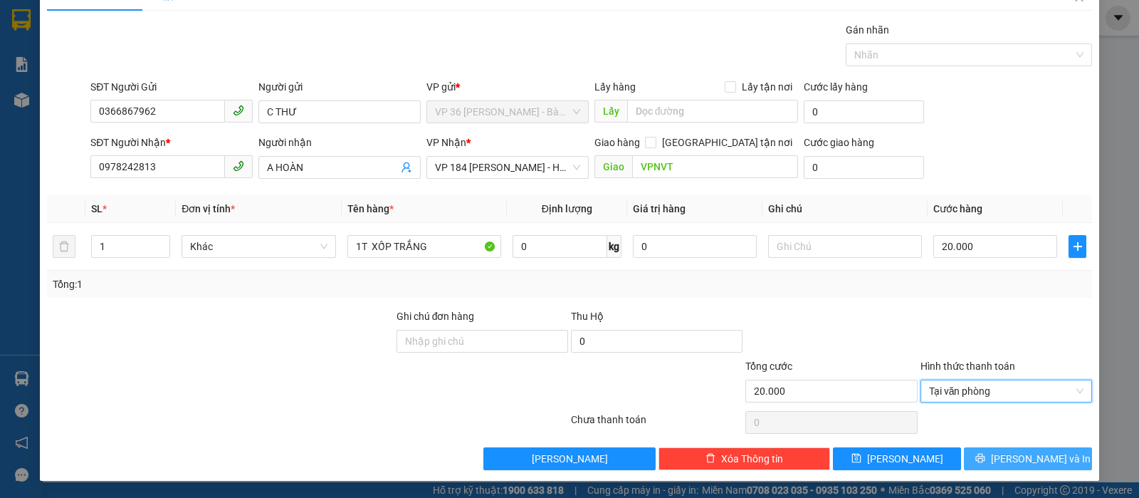
click at [1002, 458] on button "[PERSON_NAME] và In" at bounding box center [1028, 458] width 128 height 23
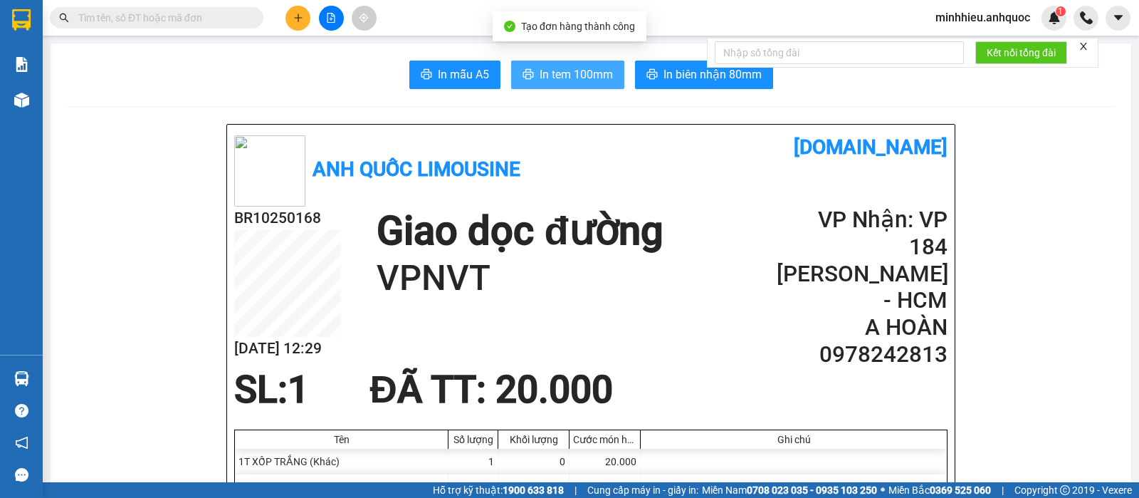
click at [540, 78] on span "In tem 100mm" at bounding box center [576, 74] width 73 height 18
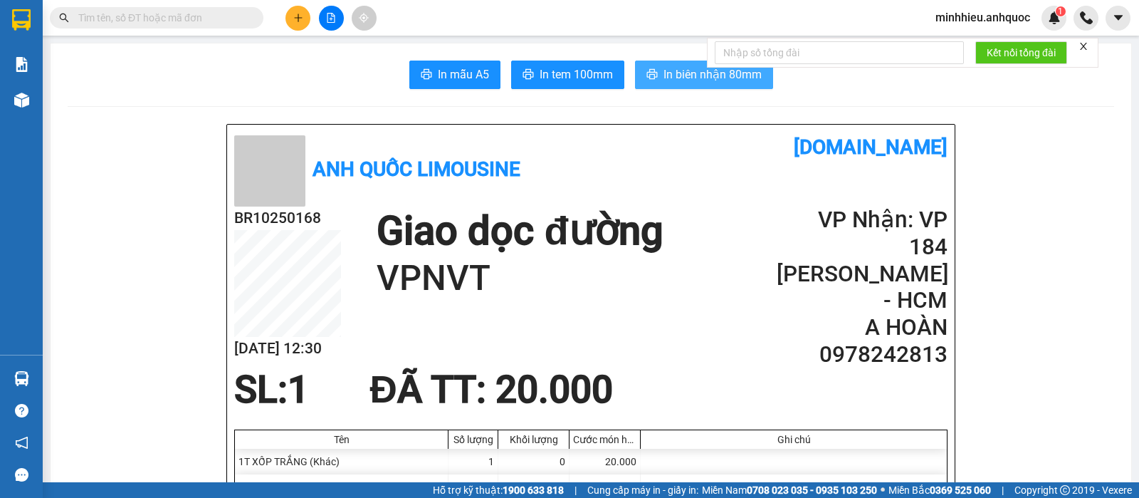
click at [635, 85] on button "In biên nhận 80mm" at bounding box center [704, 75] width 138 height 28
click at [635, 76] on button "In biên nhận 80mm" at bounding box center [704, 75] width 138 height 28
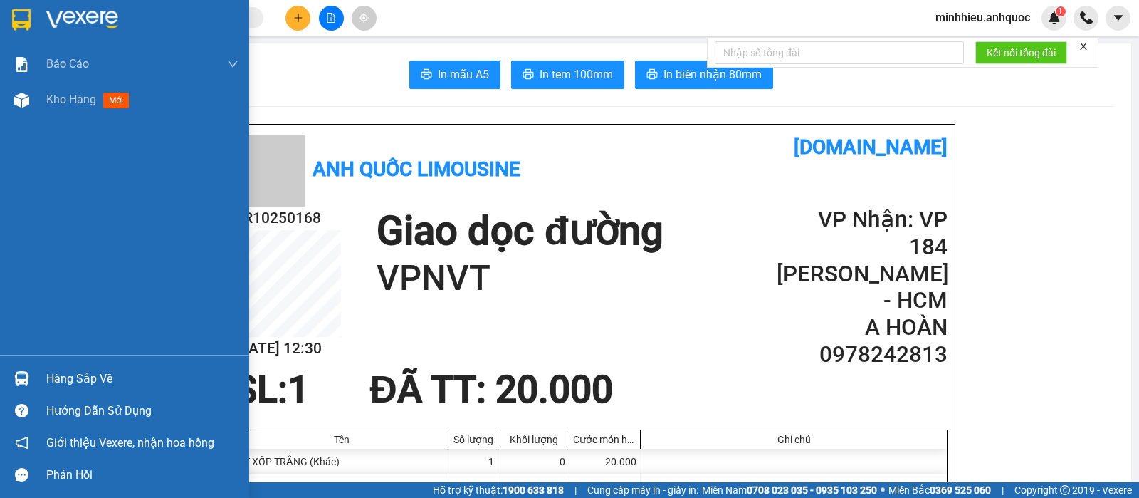
drag, startPoint x: 69, startPoint y: 100, endPoint x: 165, endPoint y: 161, distance: 113.5
click at [69, 100] on span "Kho hàng" at bounding box center [71, 100] width 50 height 14
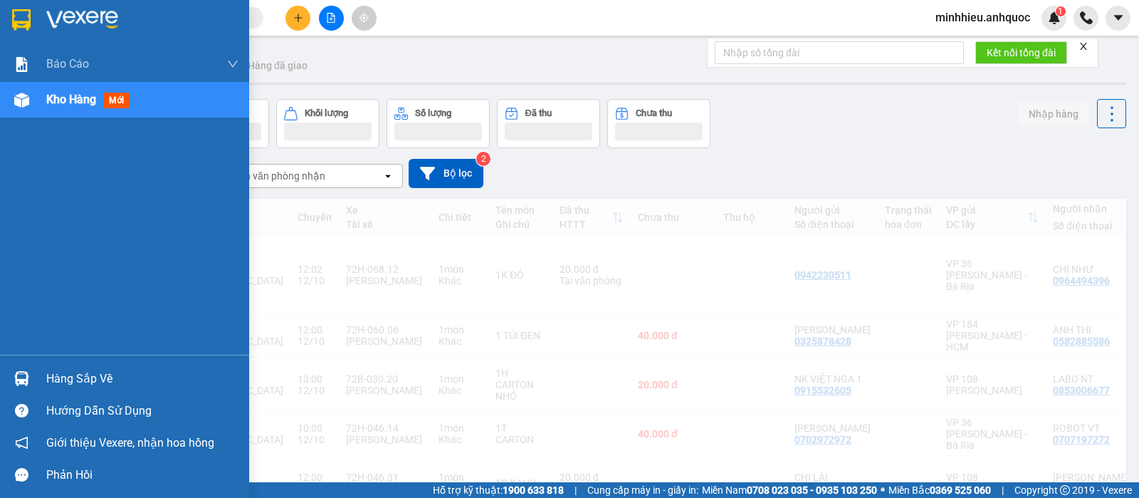
click at [54, 104] on span "Kho hàng" at bounding box center [71, 100] width 50 height 14
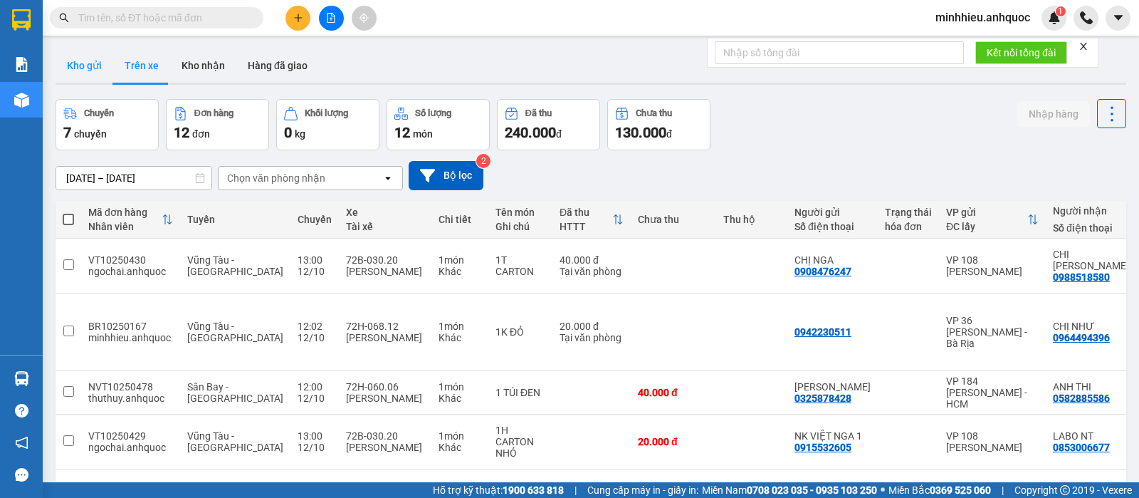
click at [77, 70] on button "Kho gửi" at bounding box center [85, 65] width 58 height 34
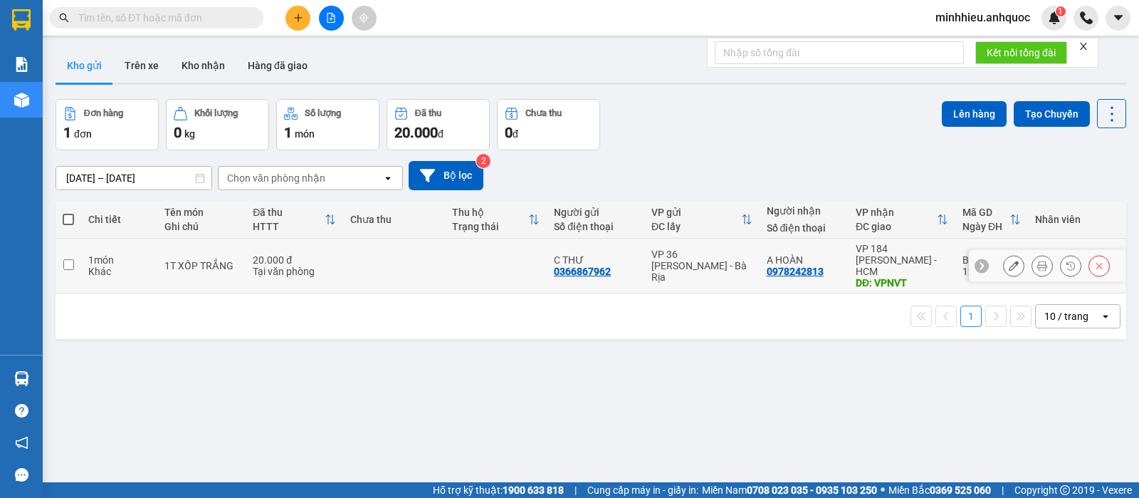
click at [193, 260] on div "1T XỐP TRẮNG" at bounding box center [201, 265] width 74 height 11
checkbox input "true"
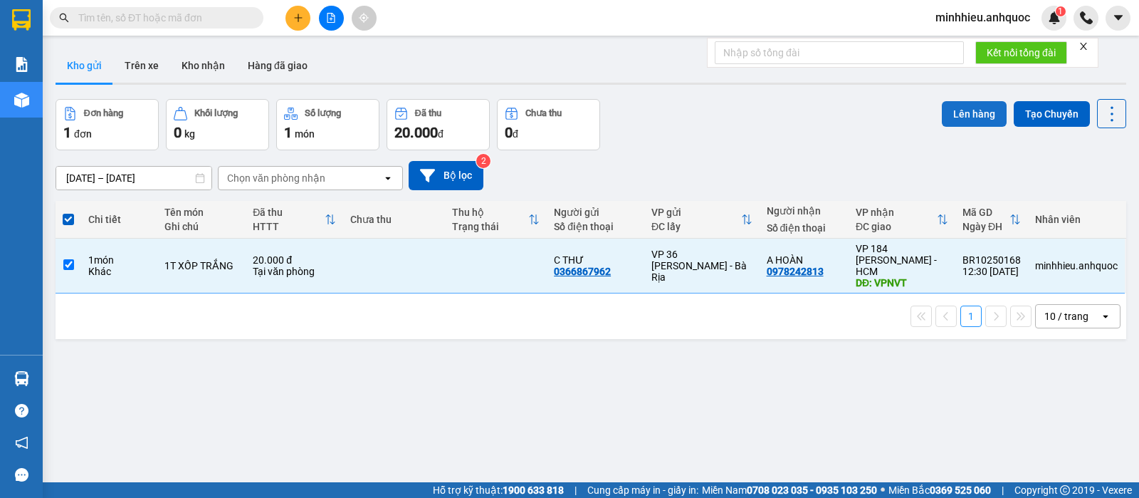
click at [969, 117] on button "Lên hàng" at bounding box center [974, 114] width 65 height 26
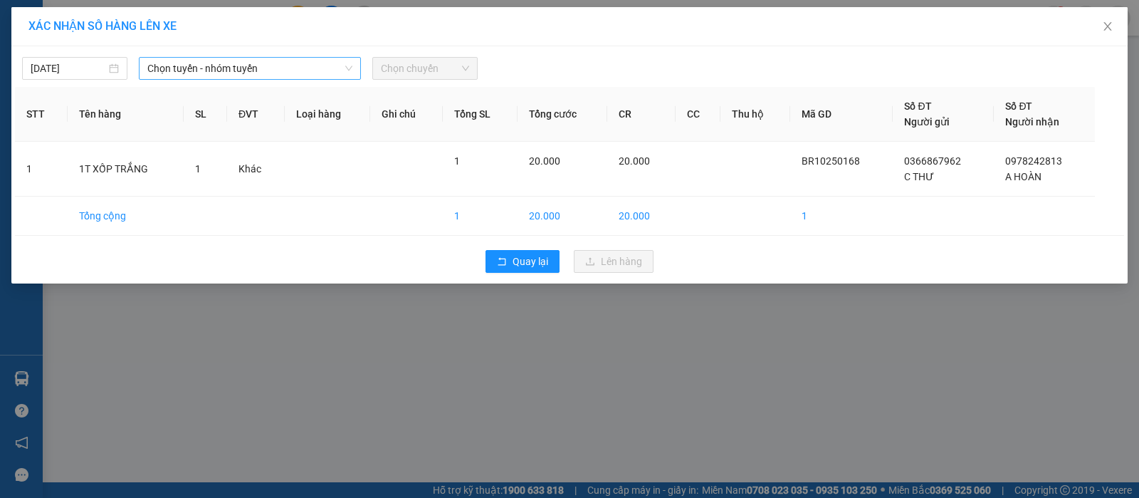
click at [286, 76] on span "Chọn tuyến - nhóm tuyến" at bounding box center [249, 68] width 205 height 21
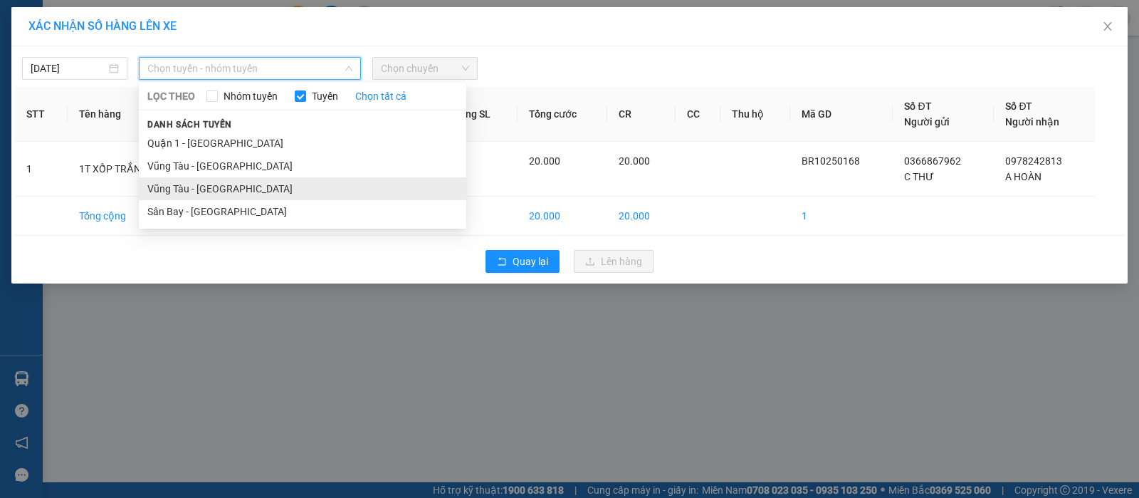
drag, startPoint x: 248, startPoint y: 185, endPoint x: 325, endPoint y: 161, distance: 80.6
click at [247, 187] on li "Vũng Tàu - [GEOGRAPHIC_DATA]" at bounding box center [302, 188] width 327 height 23
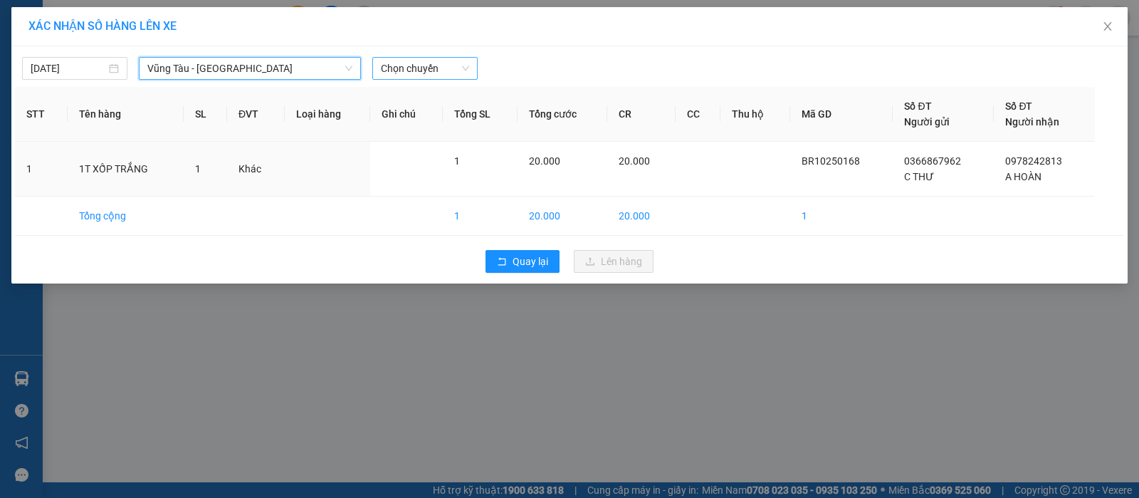
click at [452, 60] on span "Chọn chuyến" at bounding box center [425, 68] width 88 height 21
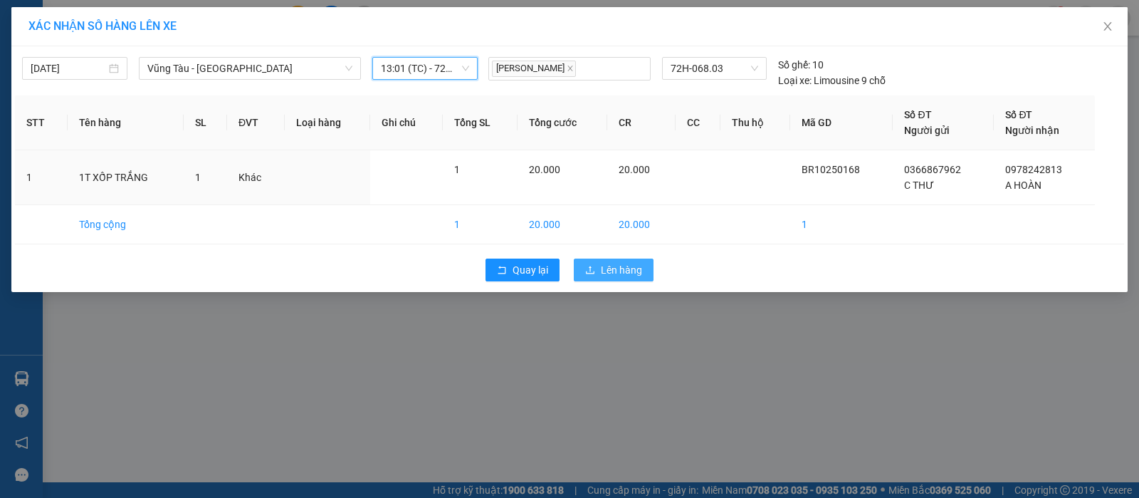
click at [604, 278] on button "Lên hàng" at bounding box center [614, 269] width 80 height 23
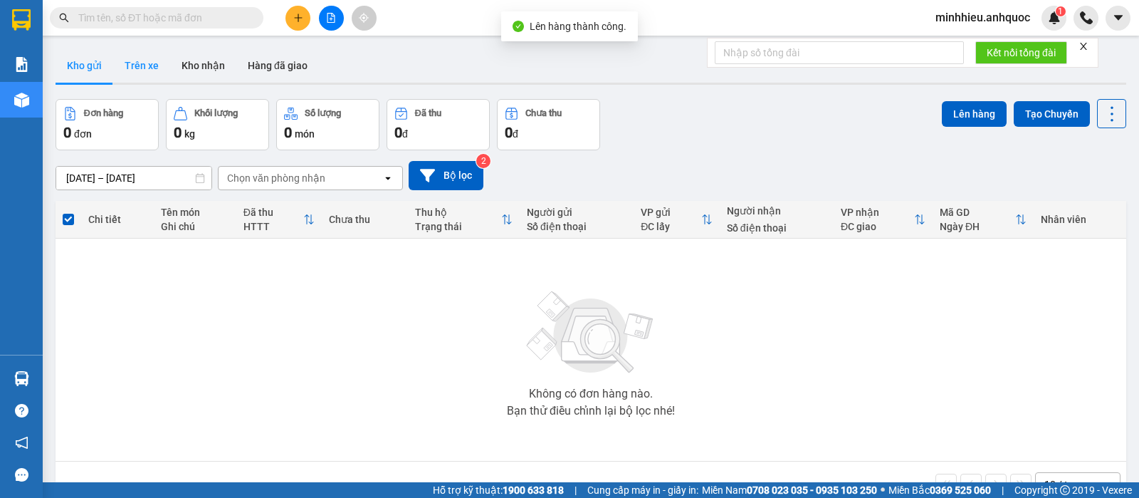
click at [126, 65] on button "Trên xe" at bounding box center [141, 65] width 57 height 34
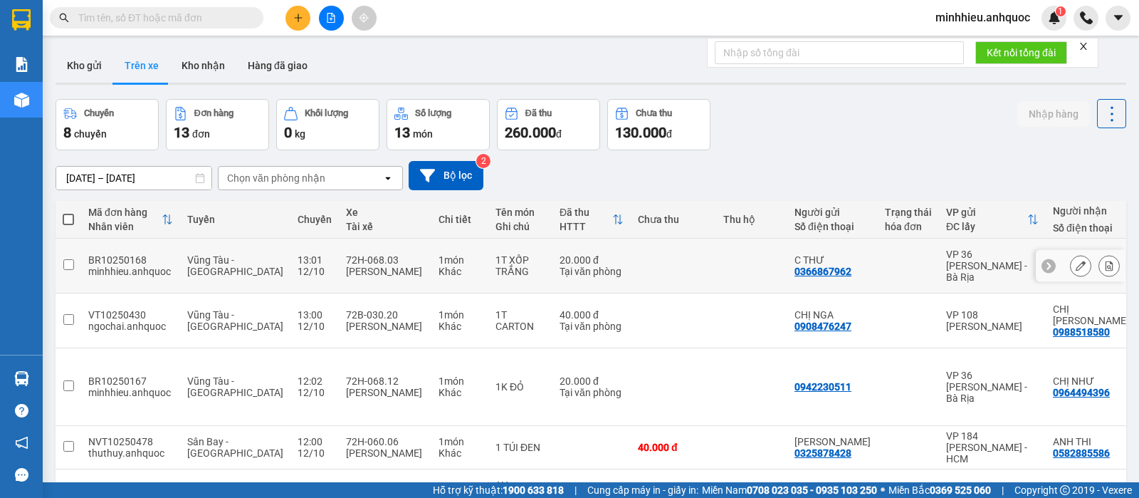
click at [1101, 266] on button at bounding box center [1109, 265] width 20 height 25
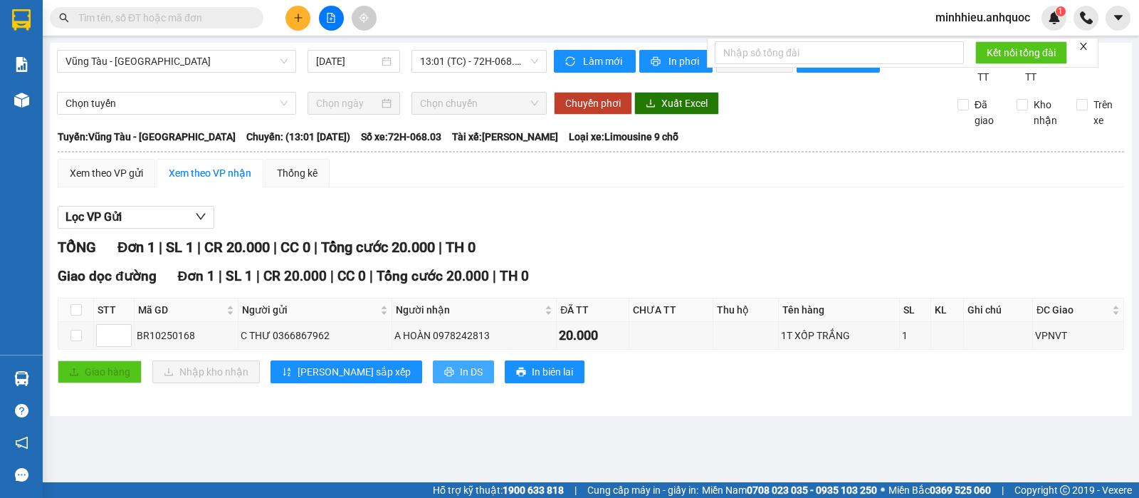
drag, startPoint x: 396, startPoint y: 389, endPoint x: 350, endPoint y: 392, distance: 45.7
click at [433, 383] on button "In DS" at bounding box center [463, 371] width 61 height 23
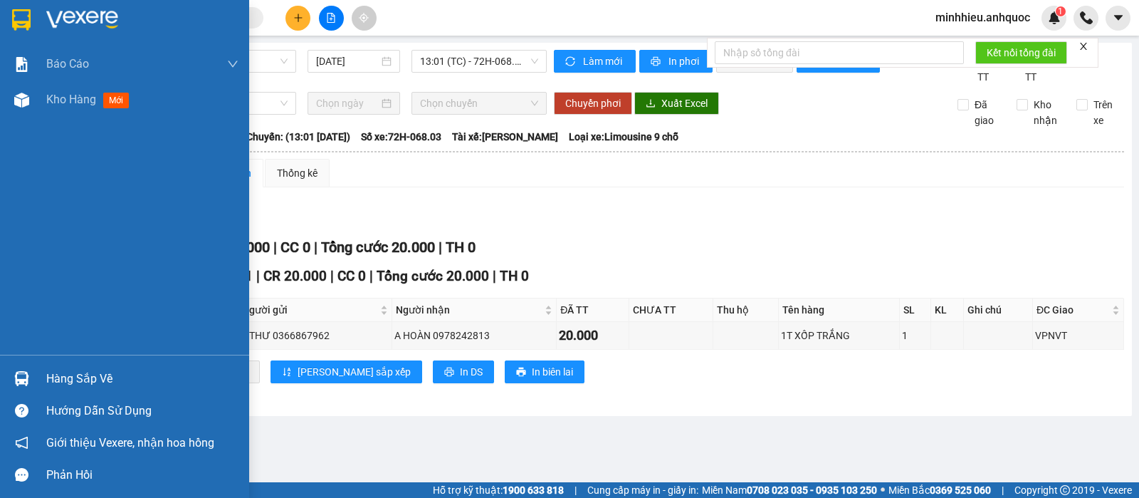
drag, startPoint x: 54, startPoint y: 97, endPoint x: 93, endPoint y: 92, distance: 39.5
click at [55, 97] on span "Kho hàng" at bounding box center [71, 100] width 50 height 14
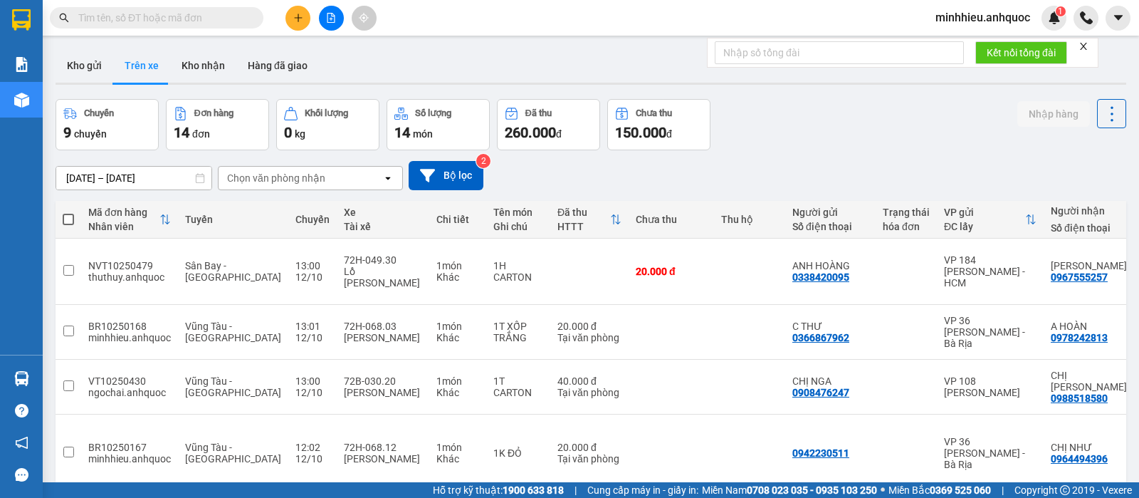
click at [333, 167] on div "Chọn văn phòng nhận" at bounding box center [301, 178] width 164 height 23
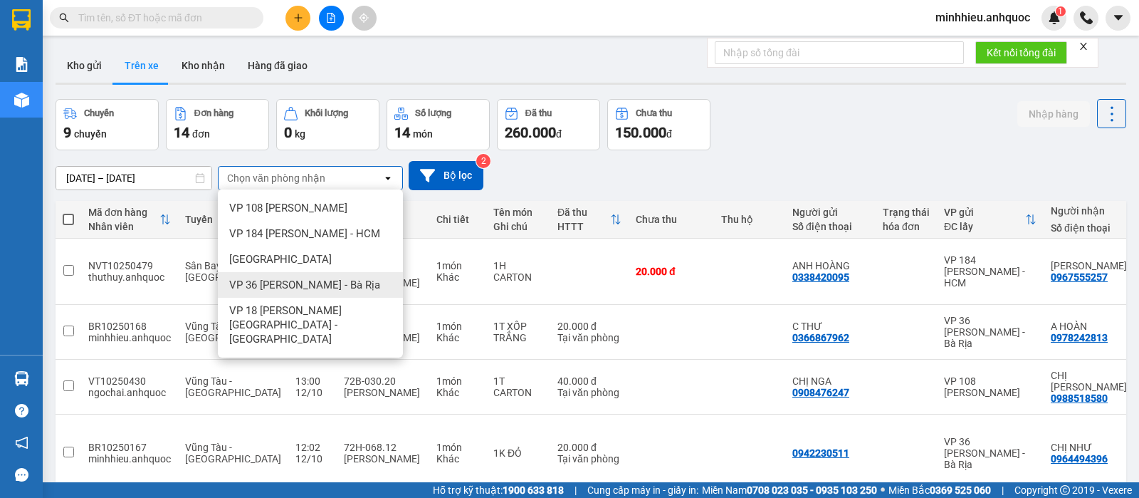
click at [312, 288] on span "VP 36 [PERSON_NAME] - Bà Rịa" at bounding box center [304, 285] width 151 height 14
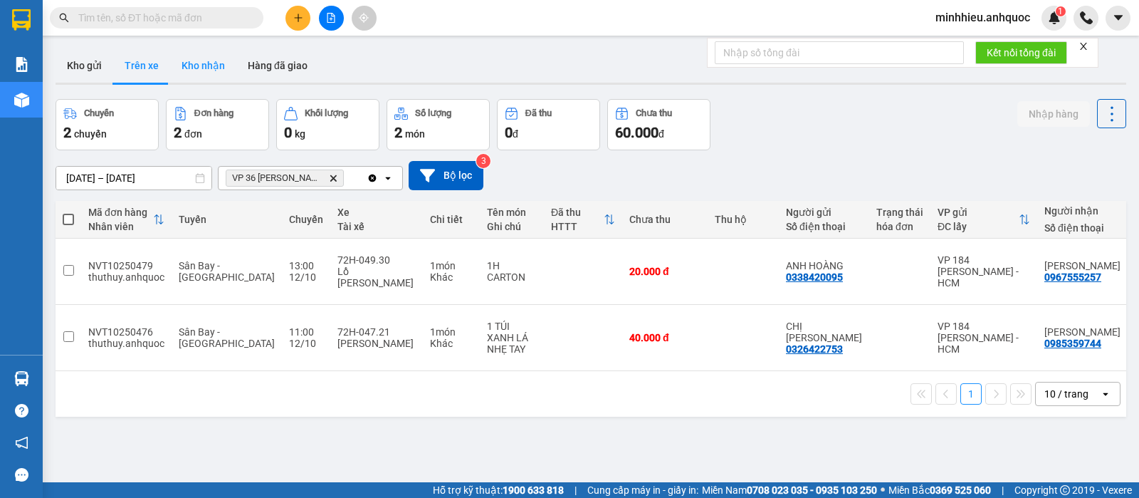
click at [201, 57] on button "Kho nhận" at bounding box center [203, 65] width 66 height 34
type input "[DATE] – [DATE]"
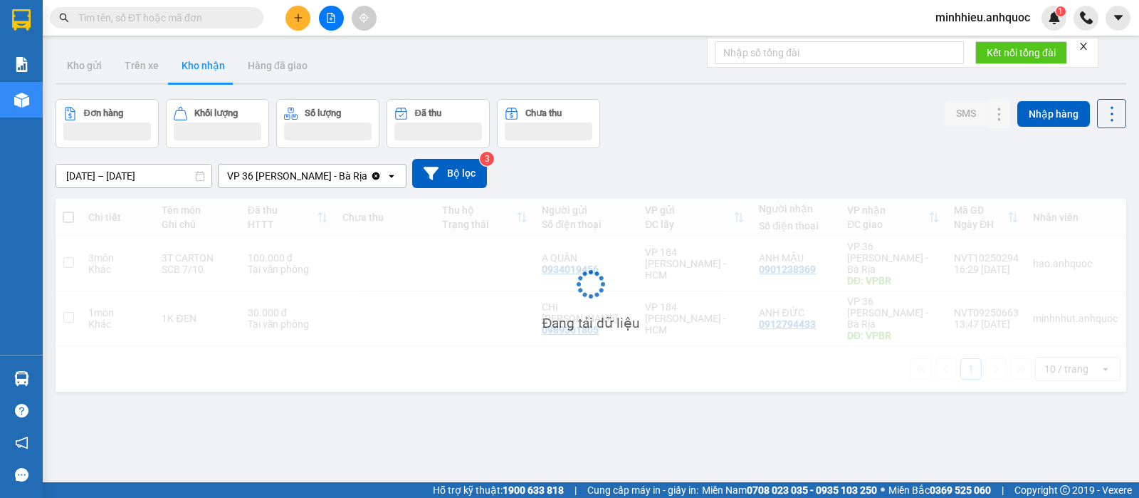
click at [997, 10] on span "minhhieu.anhquoc" at bounding box center [982, 18] width 117 height 18
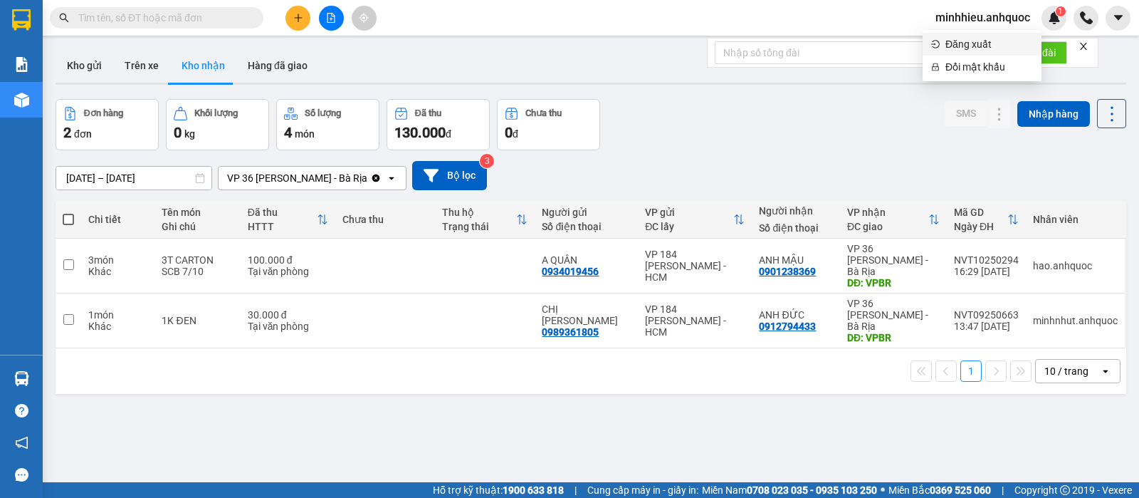
click at [947, 38] on span "Đăng xuất" at bounding box center [989, 44] width 88 height 16
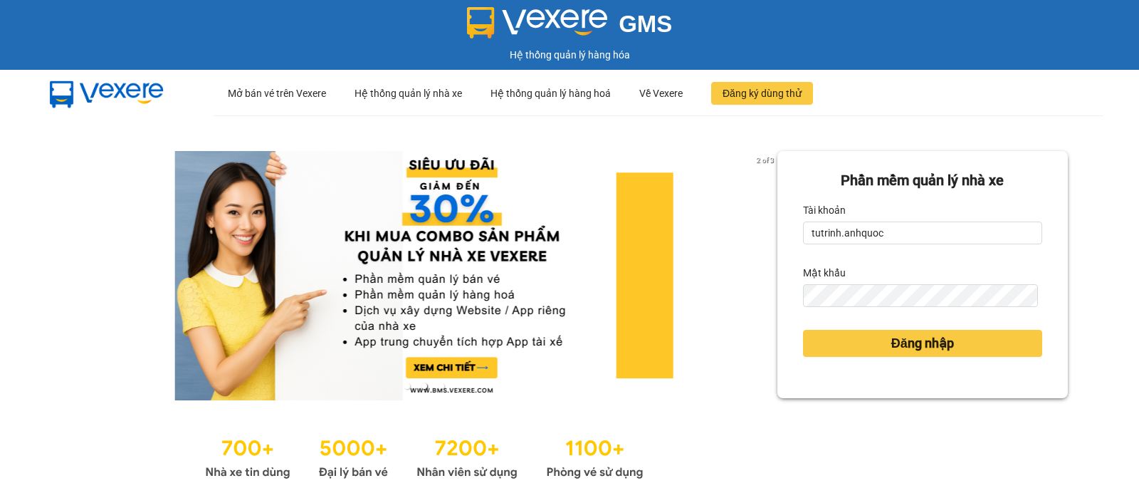
click at [26, 259] on div "2 of 3 Phần mềm quản lý nhà xe Tài khoản tutrinh.anhquoc Mật khẩu Đăng nhập" at bounding box center [569, 316] width 1139 height 403
click at [925, 234] on input "tutrinh.anhquoc" at bounding box center [922, 232] width 239 height 23
type input "hongtrang.anhquoc"
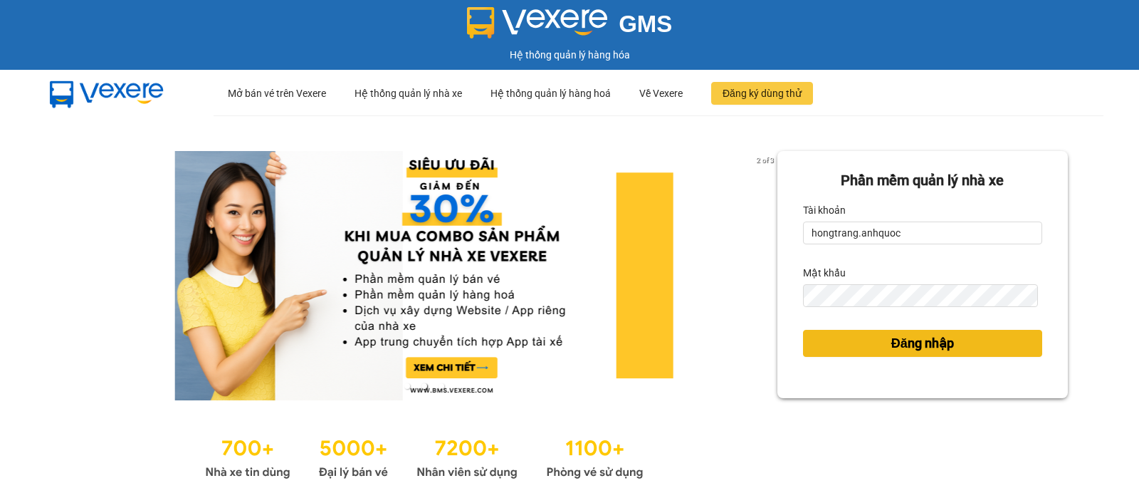
click at [804, 356] on button "Đăng nhập" at bounding box center [922, 343] width 239 height 27
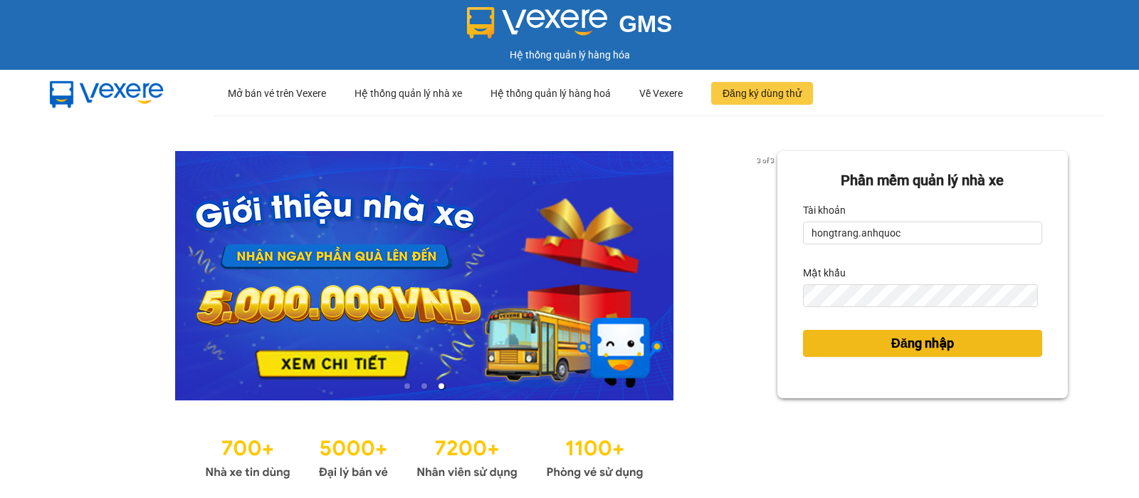
click at [922, 356] on button "Đăng nhập" at bounding box center [922, 343] width 239 height 27
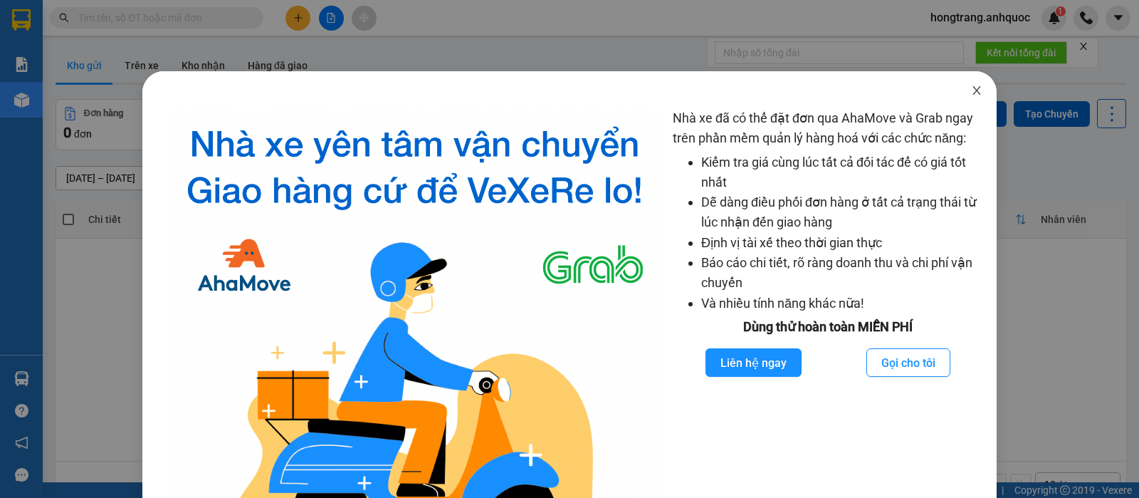
click at [971, 93] on icon "close" at bounding box center [976, 90] width 11 height 11
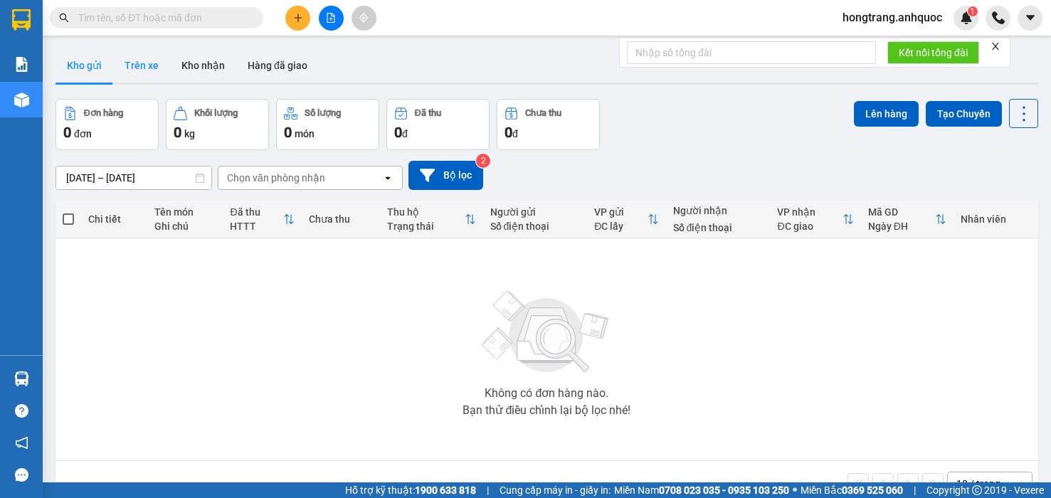
click at [155, 64] on button "Trên xe" at bounding box center [141, 65] width 57 height 34
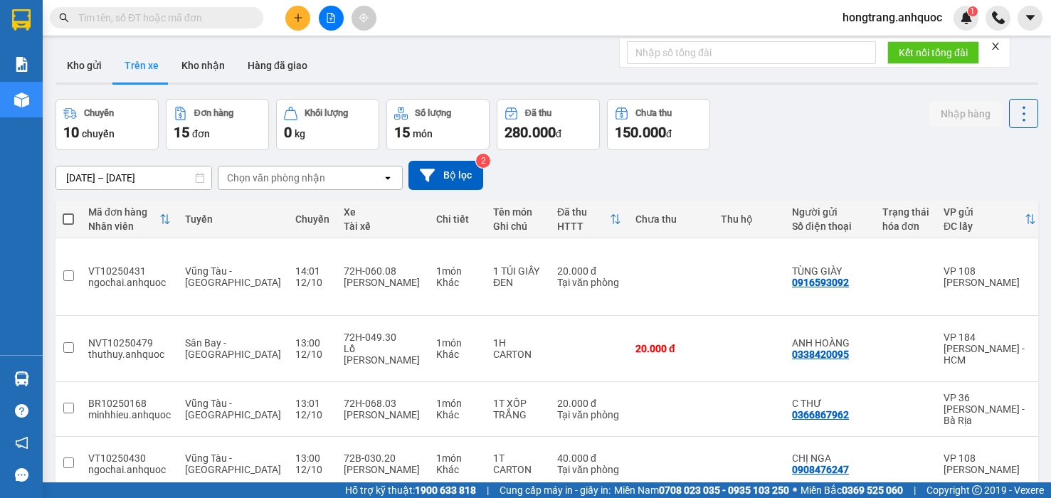
click at [134, 179] on input "[DATE] – [DATE]" at bounding box center [133, 178] width 155 height 23
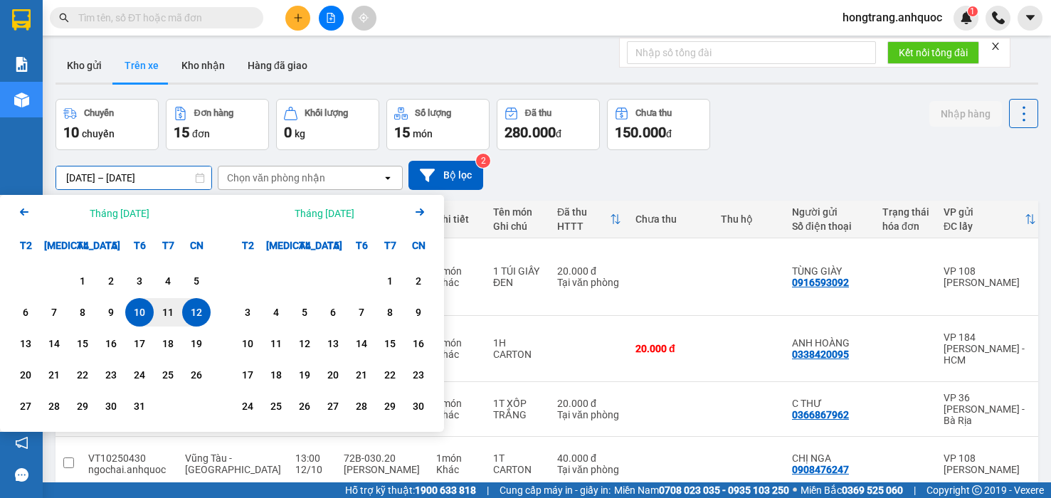
click at [198, 307] on div "12" at bounding box center [196, 312] width 20 height 17
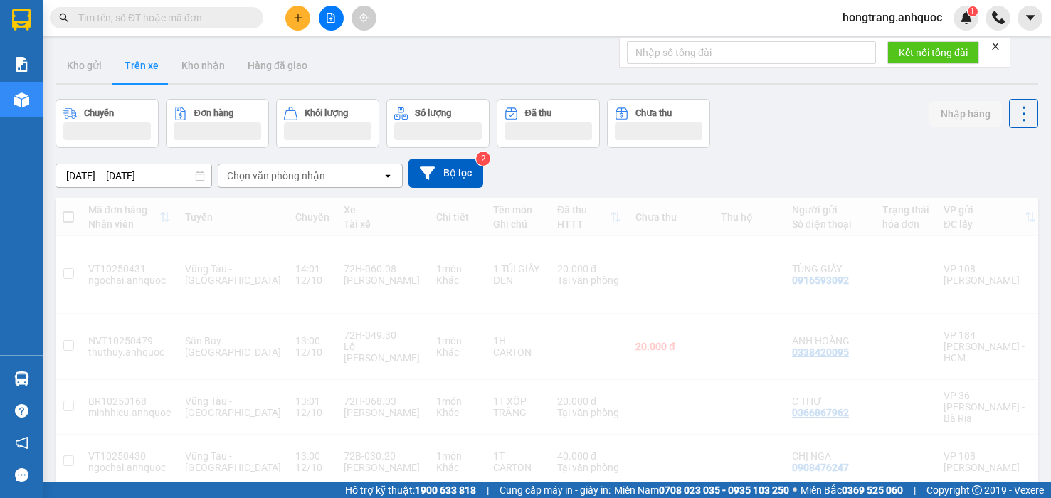
click at [265, 175] on div "Chọn văn phòng nhận" at bounding box center [276, 176] width 98 height 14
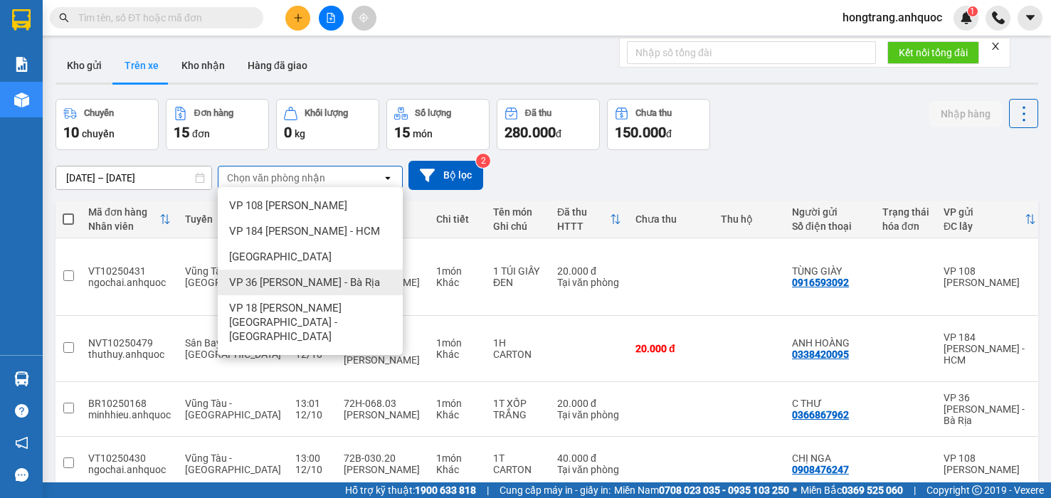
click at [260, 282] on span "VP 36 [PERSON_NAME] - Bà Rịa" at bounding box center [304, 282] width 151 height 14
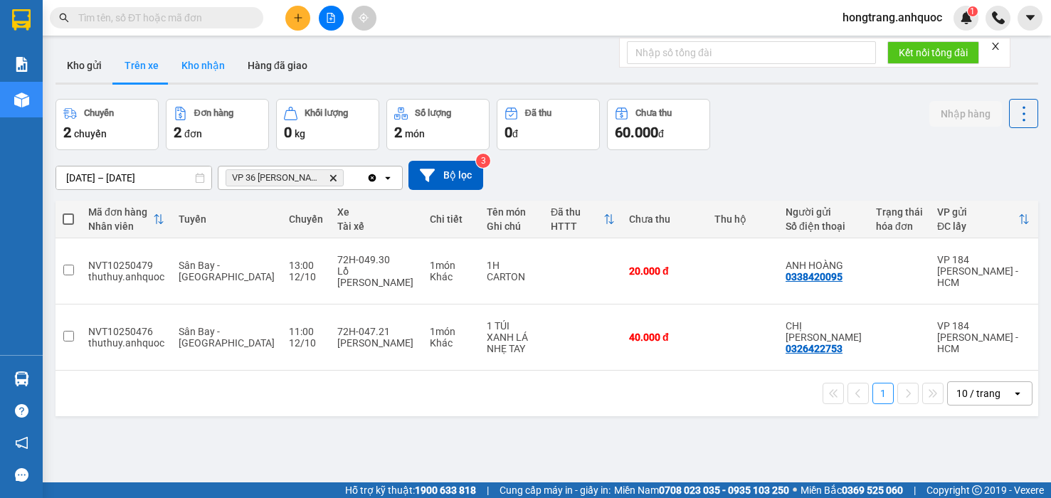
click at [191, 56] on button "Kho nhận" at bounding box center [203, 65] width 66 height 34
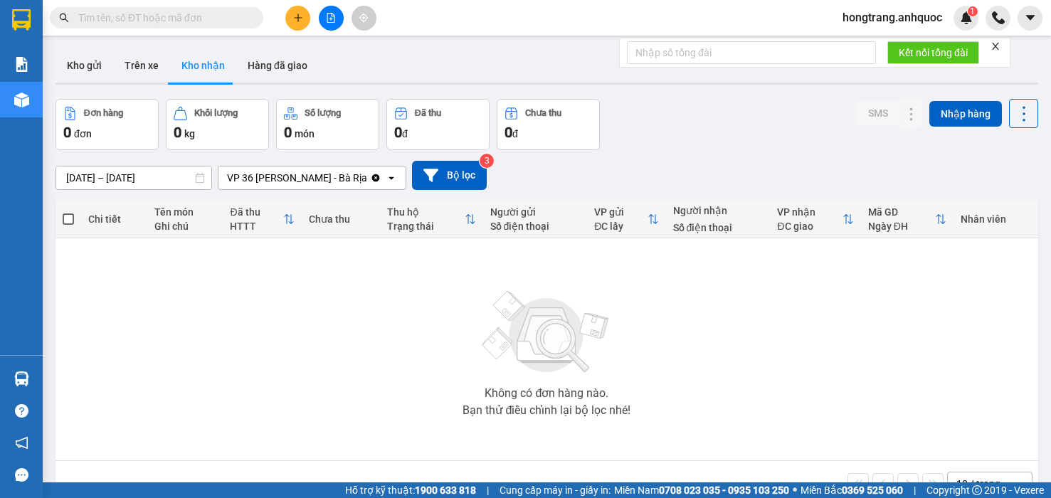
click at [134, 172] on input "[DATE] – [DATE]" at bounding box center [133, 178] width 155 height 23
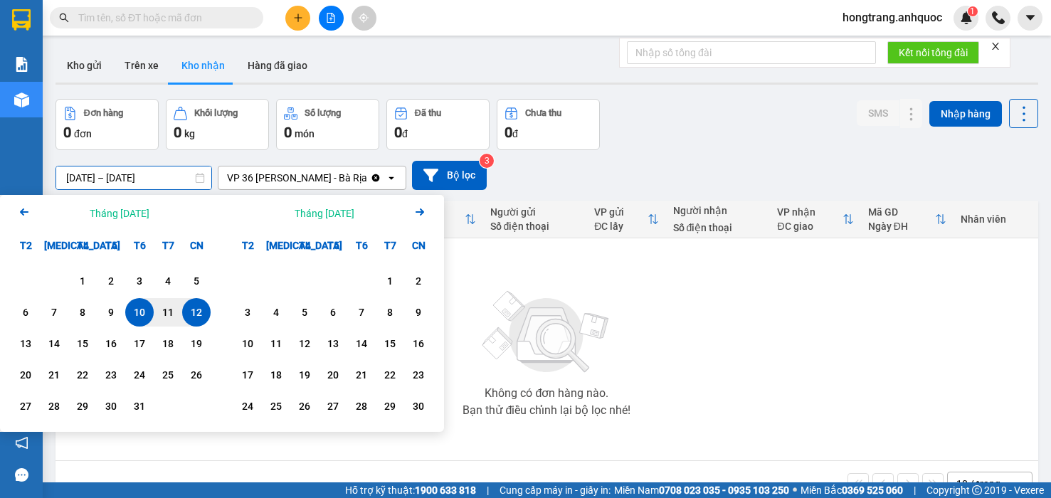
click at [22, 211] on icon "Previous month." at bounding box center [24, 212] width 9 height 7
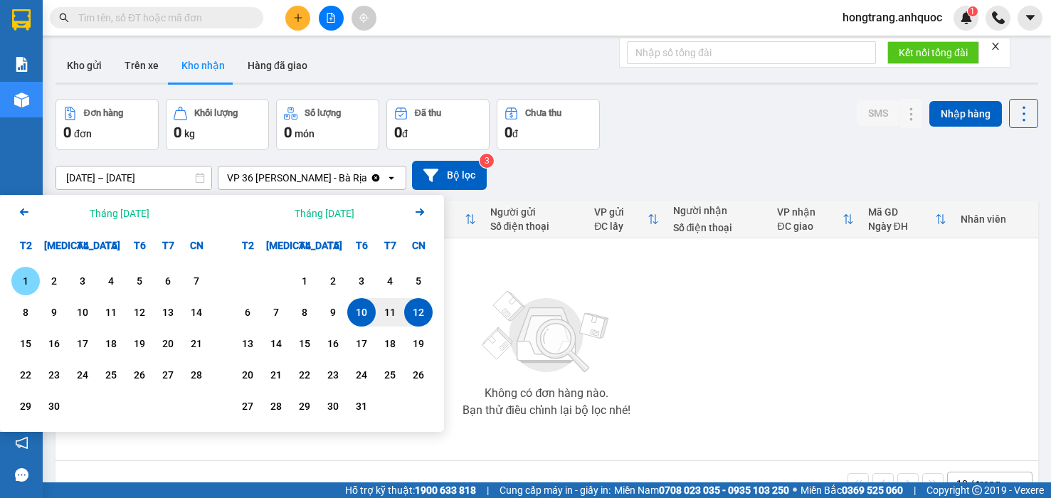
click at [32, 283] on div "1" at bounding box center [26, 281] width 20 height 17
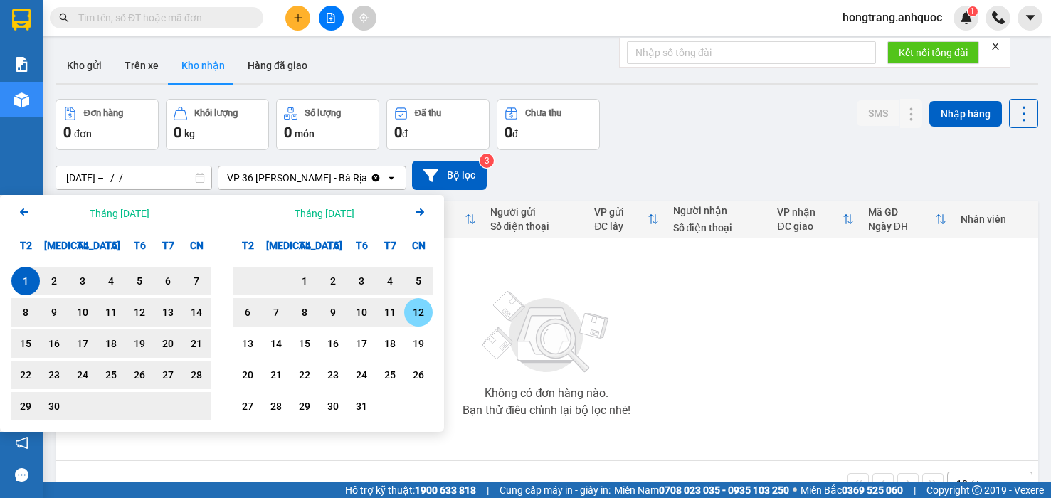
click at [420, 311] on div "12" at bounding box center [419, 312] width 20 height 17
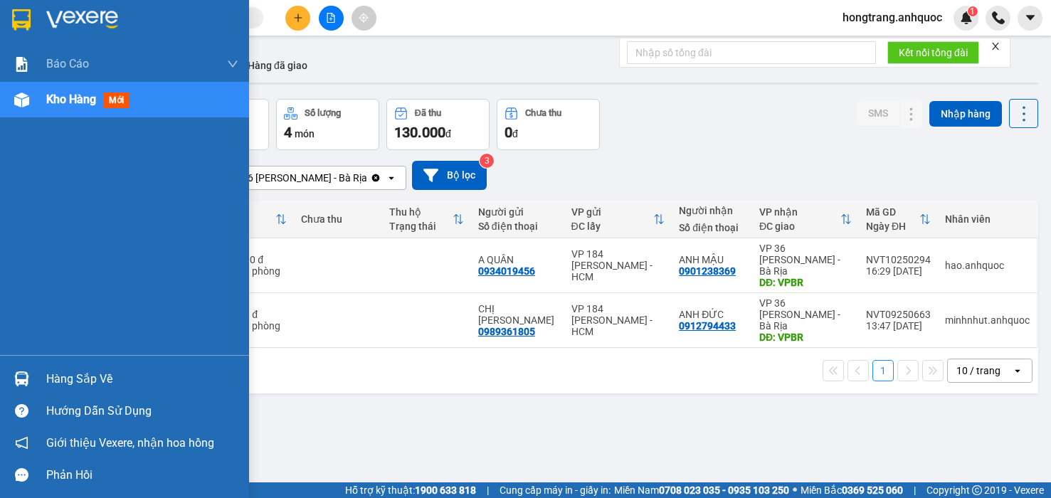
click at [1, 247] on div "Báo cáo Báo cáo dòng tiền (nhân viên) Doanh số tạo đơn theo VP gửi (nhà xe) Doa…" at bounding box center [124, 200] width 249 height 309
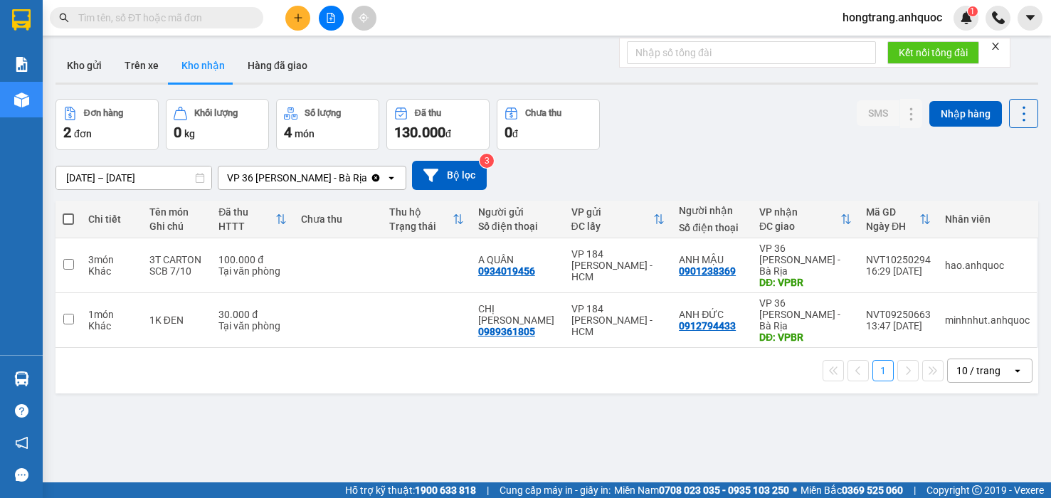
drag, startPoint x: 225, startPoint y: 403, endPoint x: 237, endPoint y: 403, distance: 12.1
click at [224, 403] on div "ver 1.8.146 Kho gửi Trên xe Kho nhận Hàng đã giao Đơn hàng 2 đơn Khối lượng 0 k…" at bounding box center [547, 292] width 994 height 498
click at [135, 68] on button "Trên xe" at bounding box center [141, 65] width 57 height 34
type input "12/10/2025 – 12/10/2025"
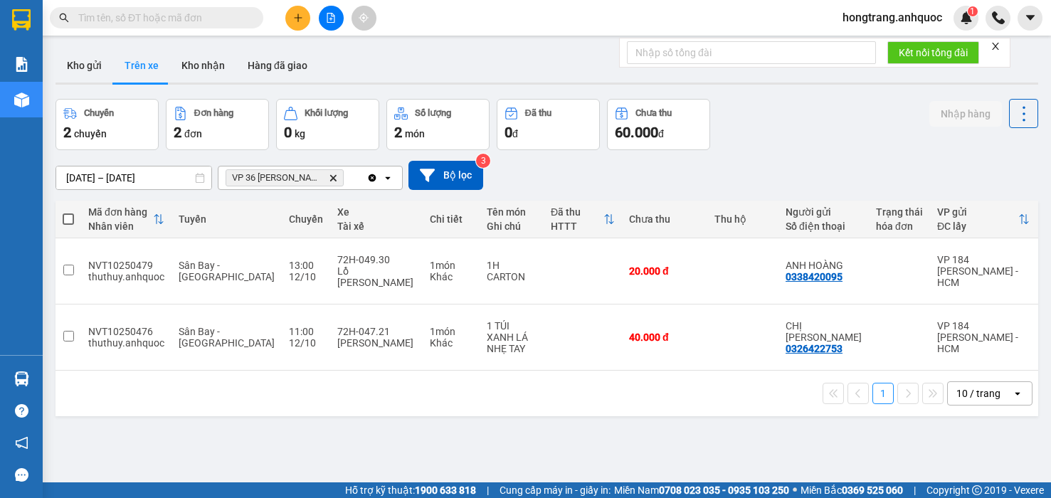
click at [300, 23] on button at bounding box center [297, 18] width 25 height 25
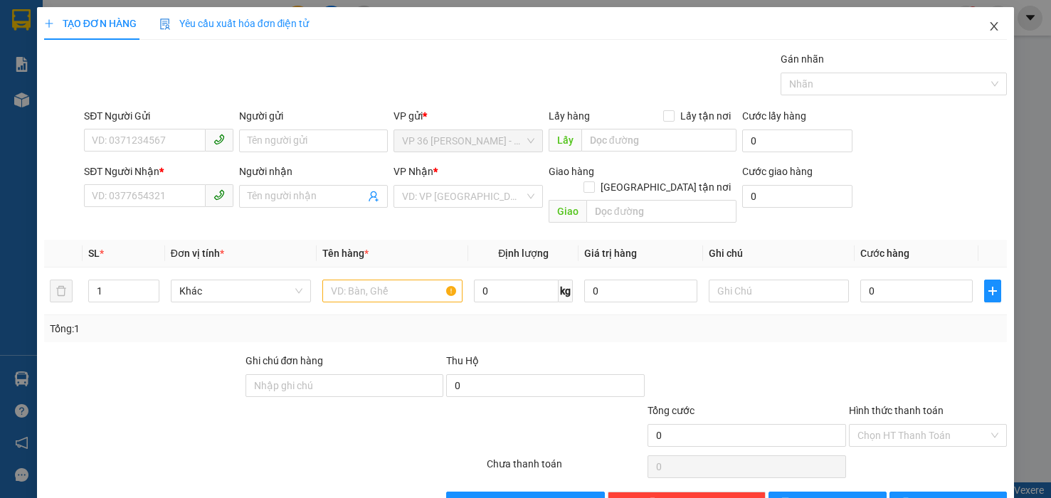
click at [989, 31] on icon "close" at bounding box center [994, 26] width 11 height 11
